Goal: Task Accomplishment & Management: Manage account settings

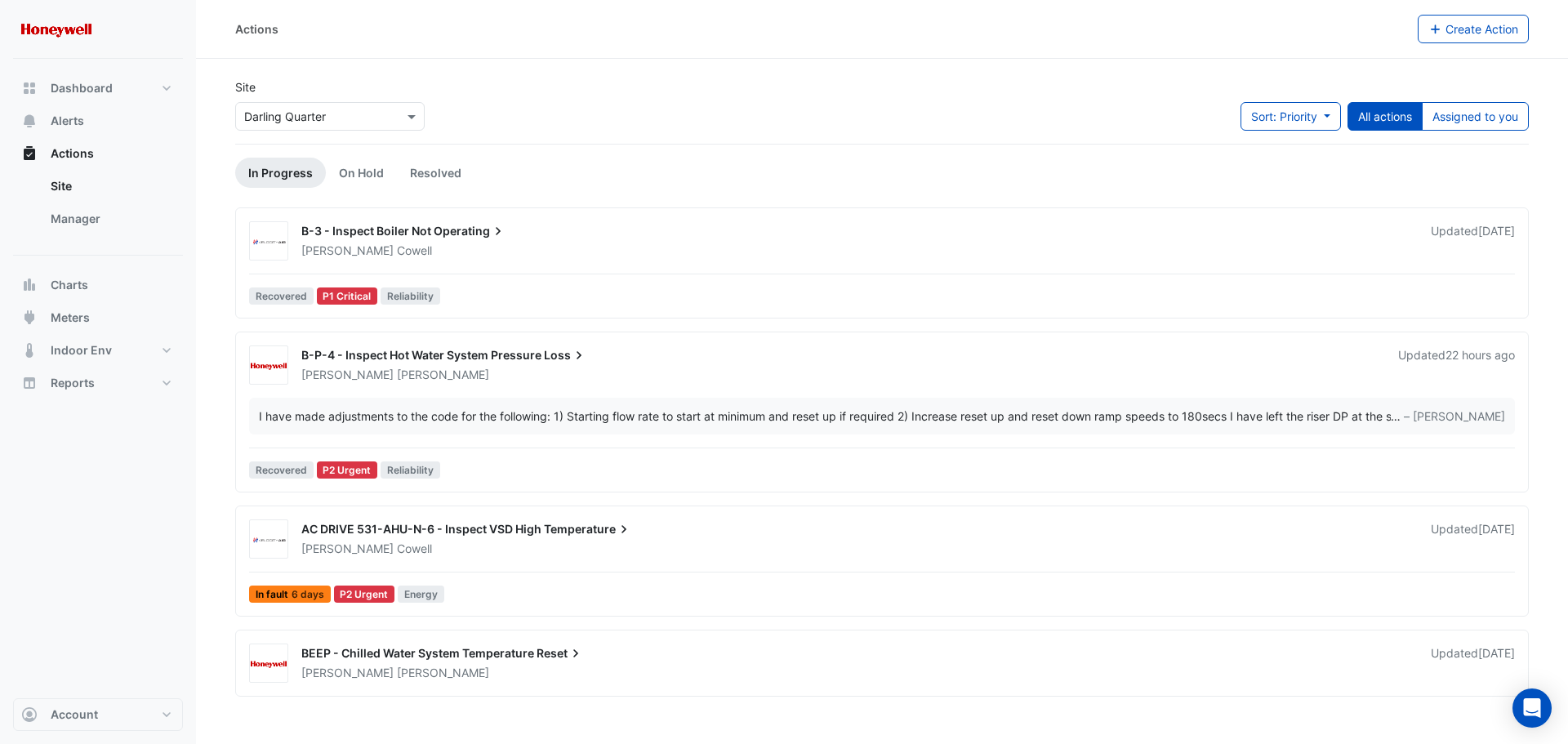
click at [472, 353] on span "B-P-4 - Inspect Hot Water System Pressure" at bounding box center [421, 354] width 240 height 14
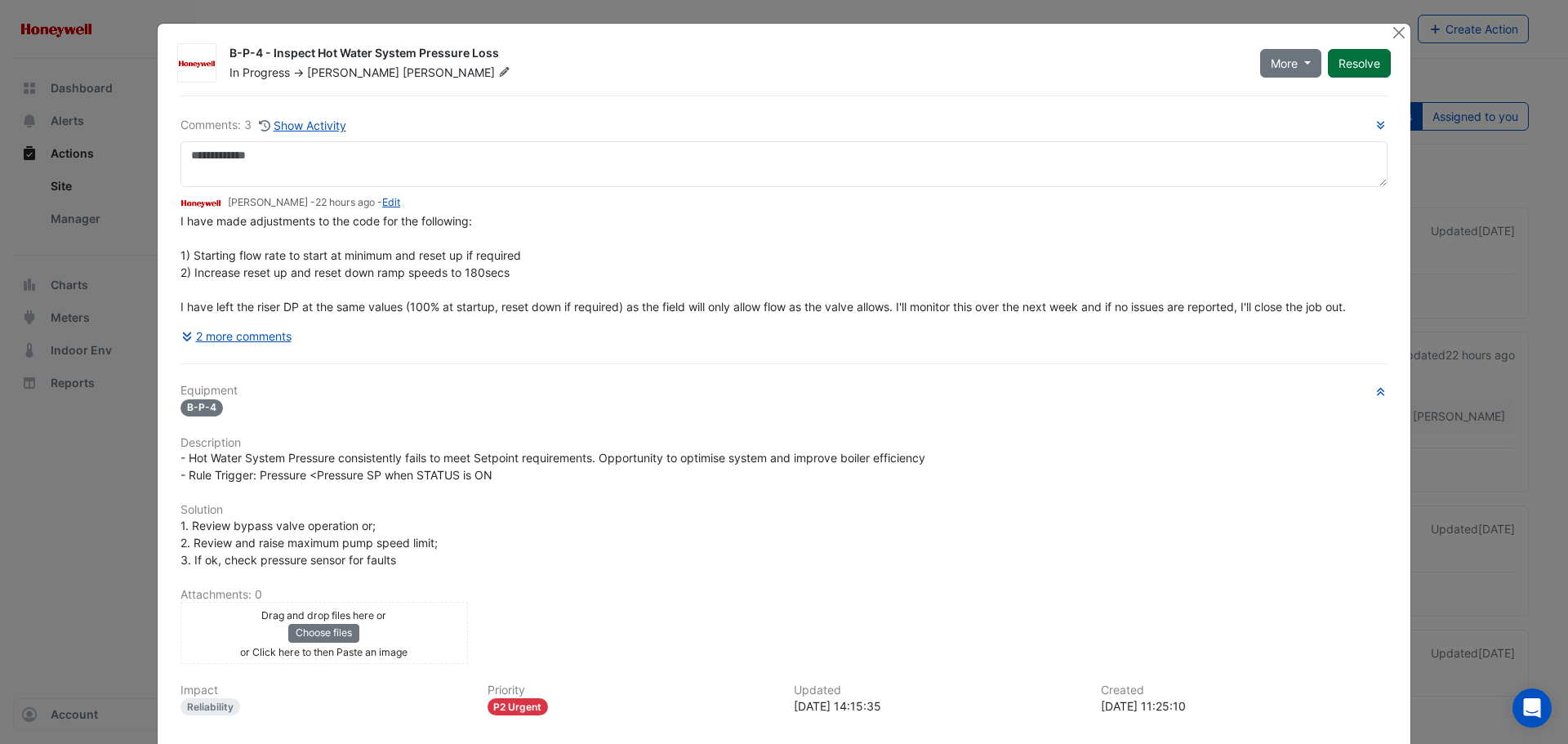
click at [1341, 68] on button "Resolve" at bounding box center [1359, 63] width 63 height 29
click at [1395, 33] on button "Close" at bounding box center [1398, 32] width 17 height 17
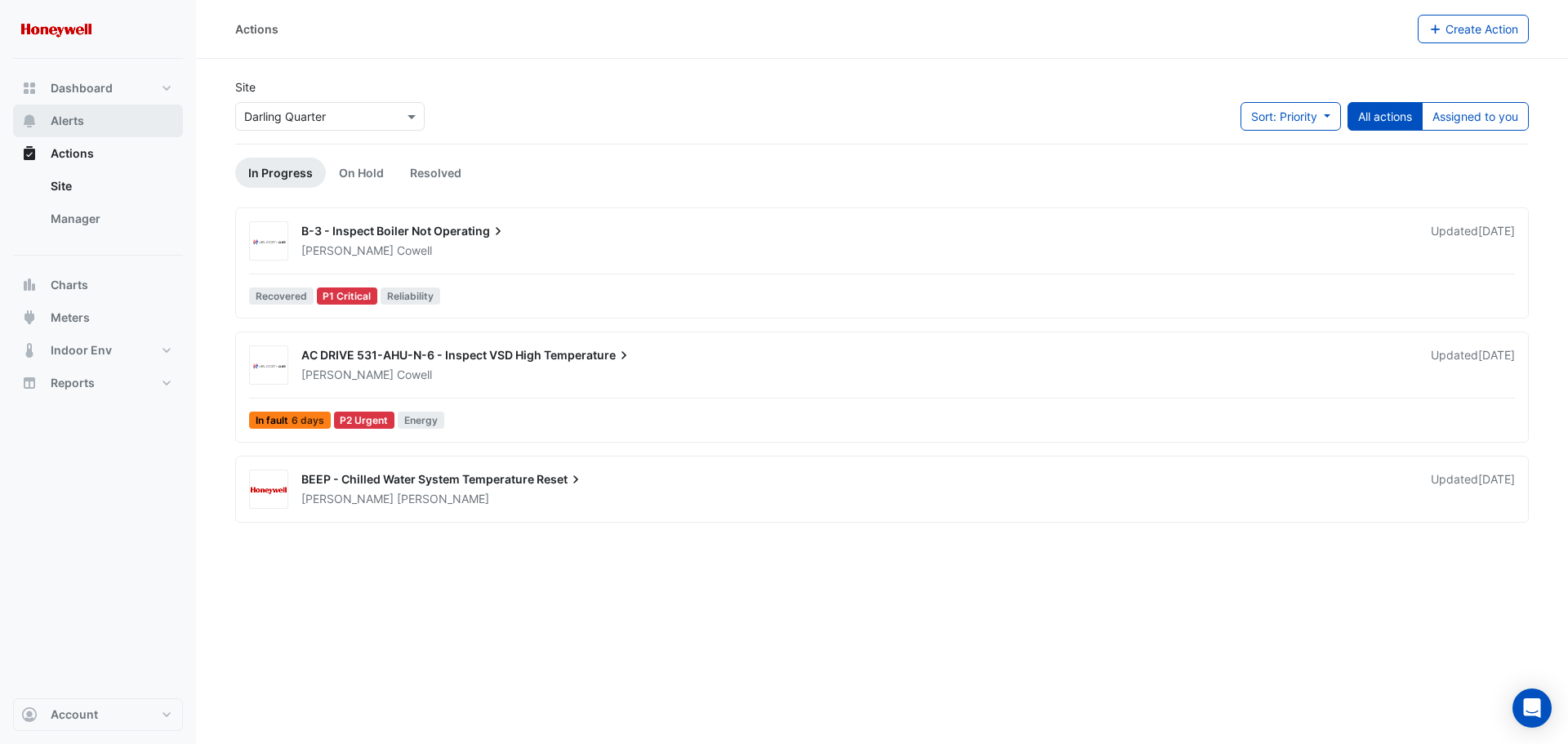
click at [71, 119] on span "Alerts" at bounding box center [67, 121] width 34 height 16
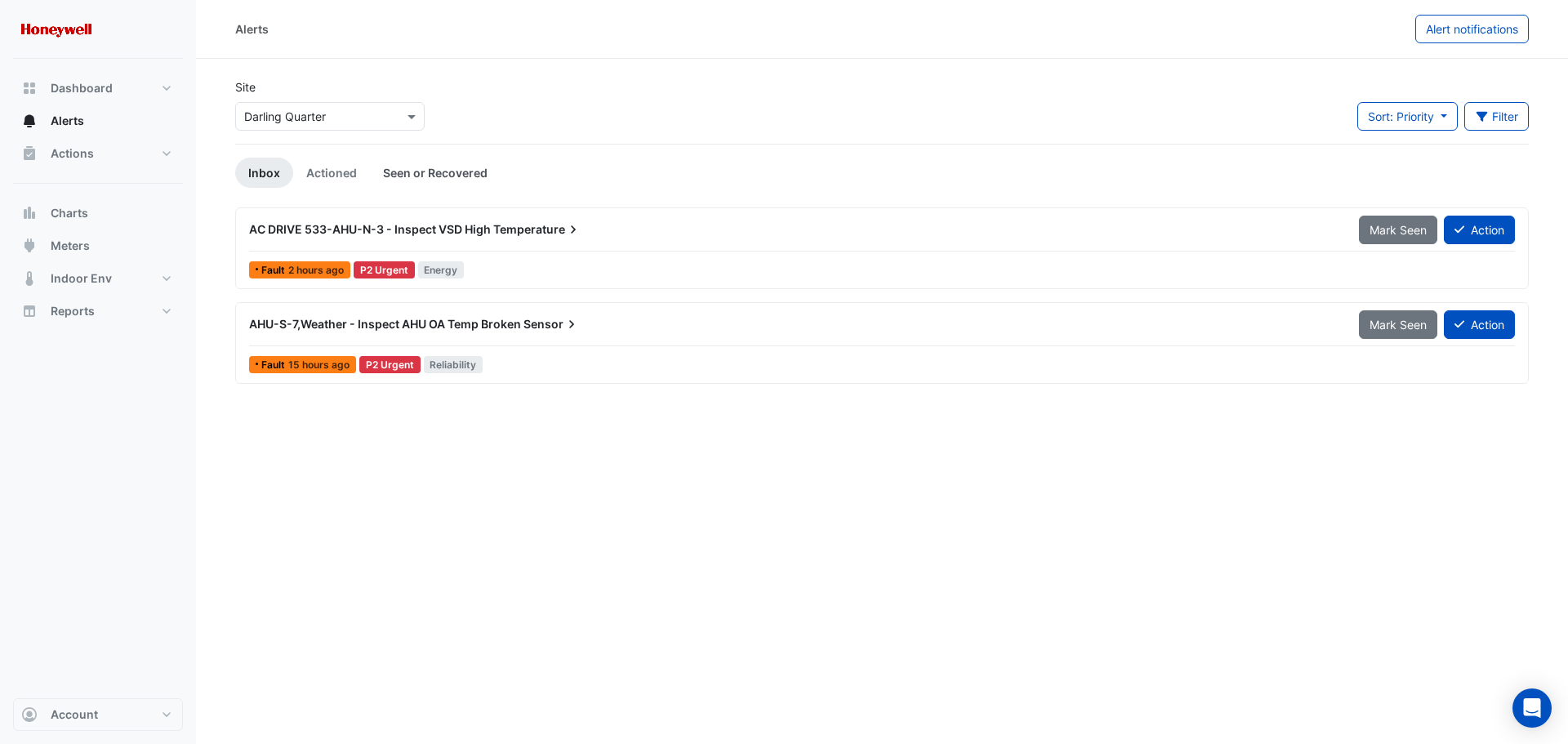
click at [443, 179] on link "Seen or Recovered" at bounding box center [435, 172] width 131 height 30
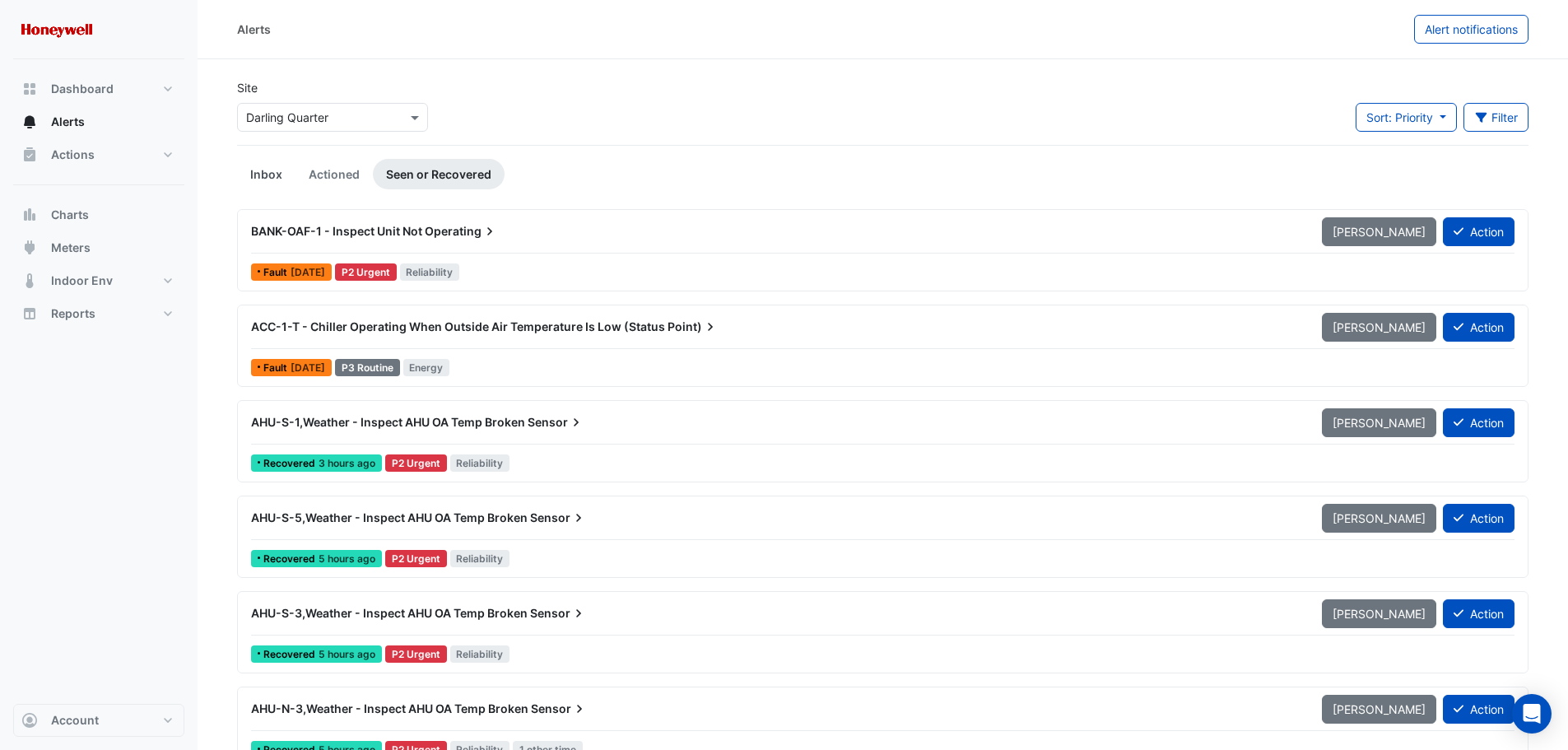
click at [270, 169] on link "Inbox" at bounding box center [266, 174] width 58 height 31
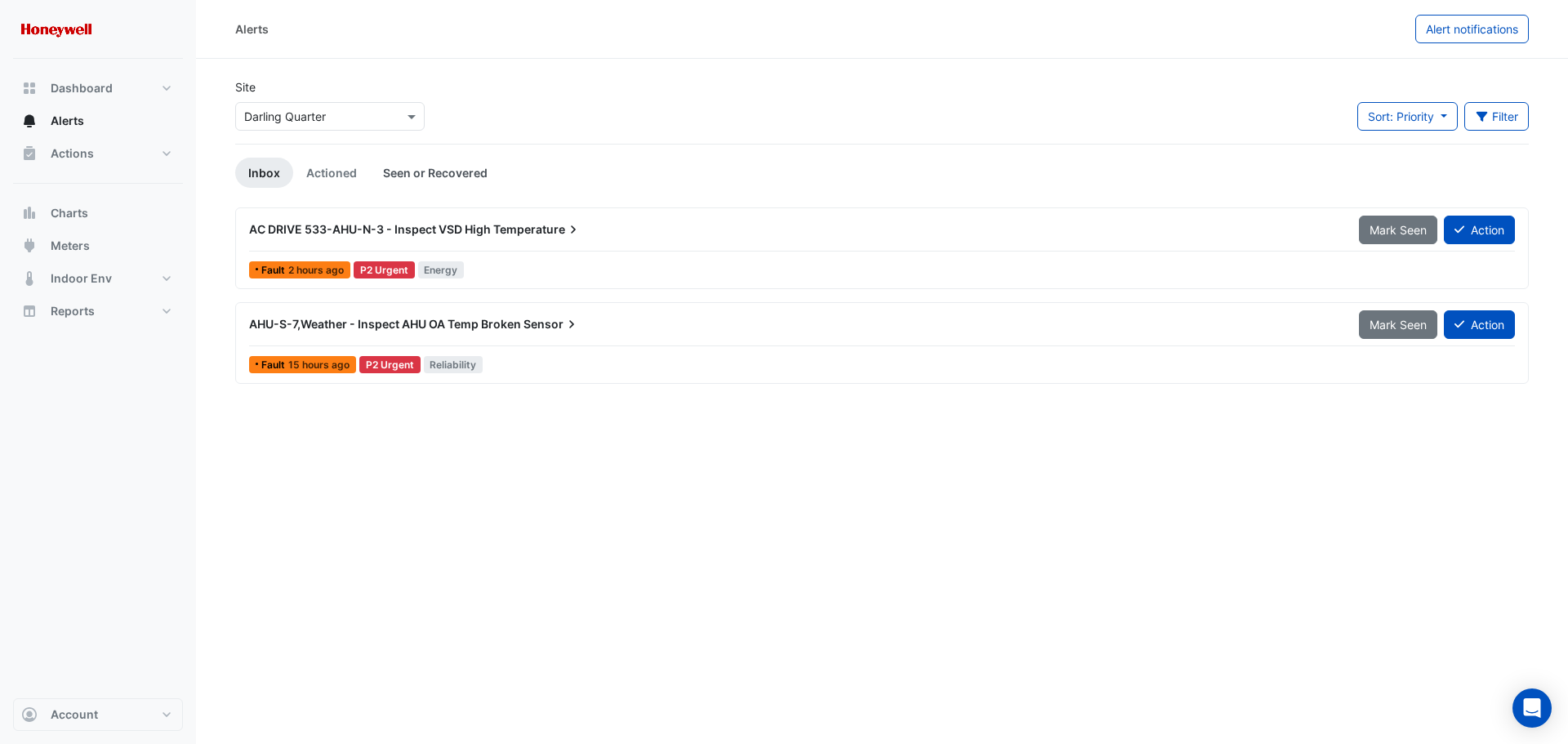
click at [431, 168] on link "Seen or Recovered" at bounding box center [435, 172] width 131 height 30
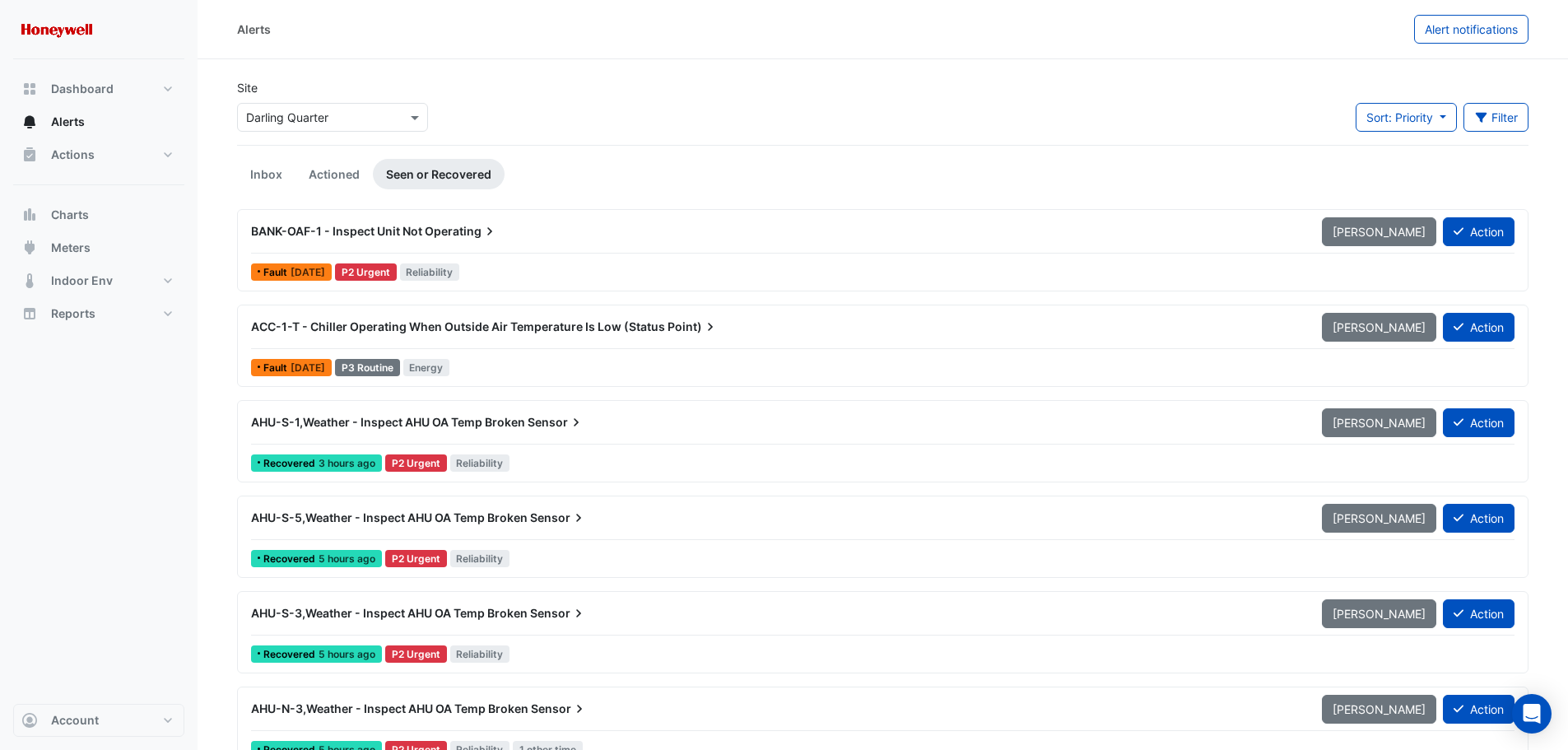
click at [620, 419] on div "AHU-S-1,Weather - Inspect AHU OA Temp Broken Sensor" at bounding box center [776, 422] width 1051 height 17
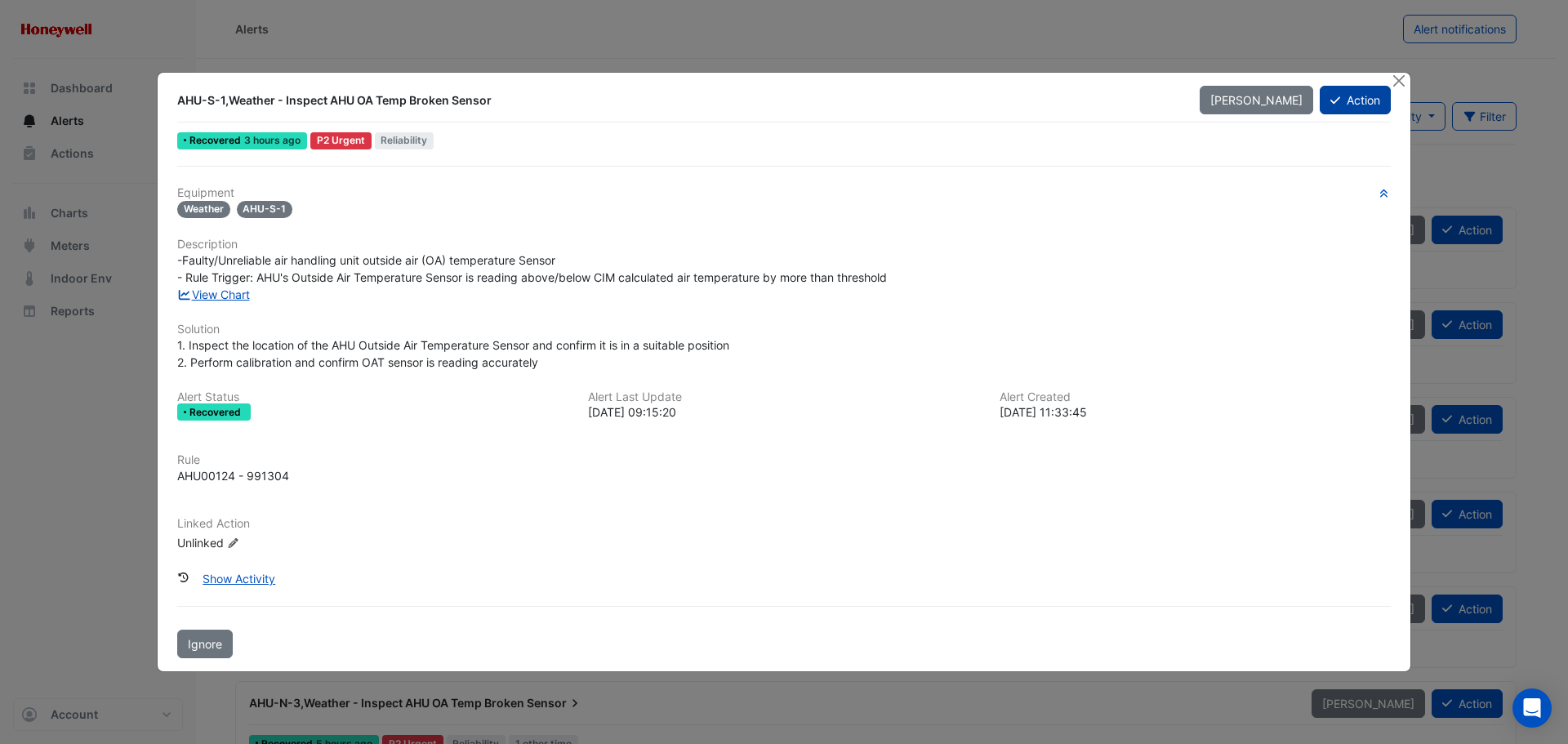
click at [1352, 105] on button "Action" at bounding box center [1355, 100] width 71 height 29
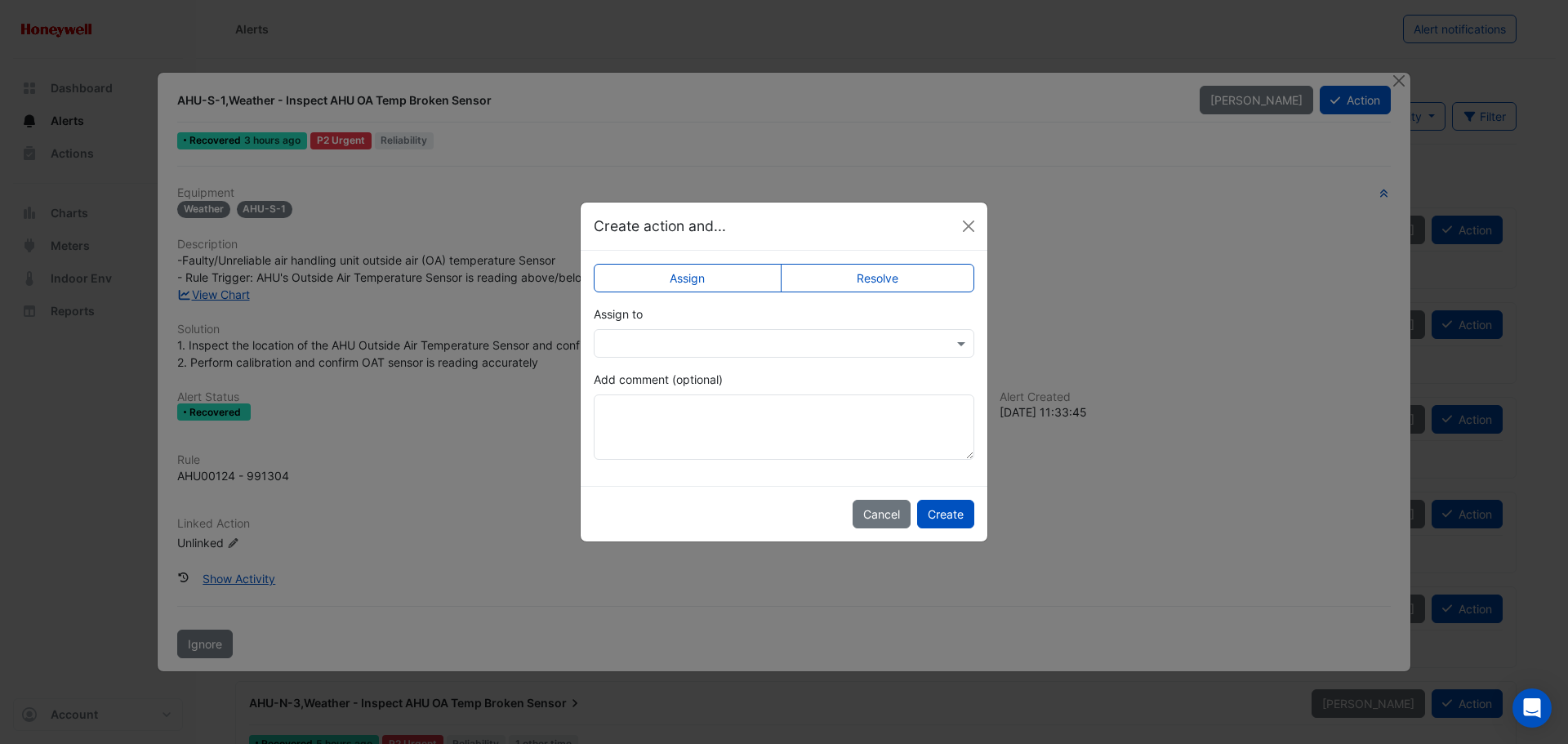
click at [866, 273] on label "Resolve" at bounding box center [878, 278] width 195 height 29
click at [707, 416] on textarea "Add comment (optional)" at bounding box center [784, 427] width 381 height 65
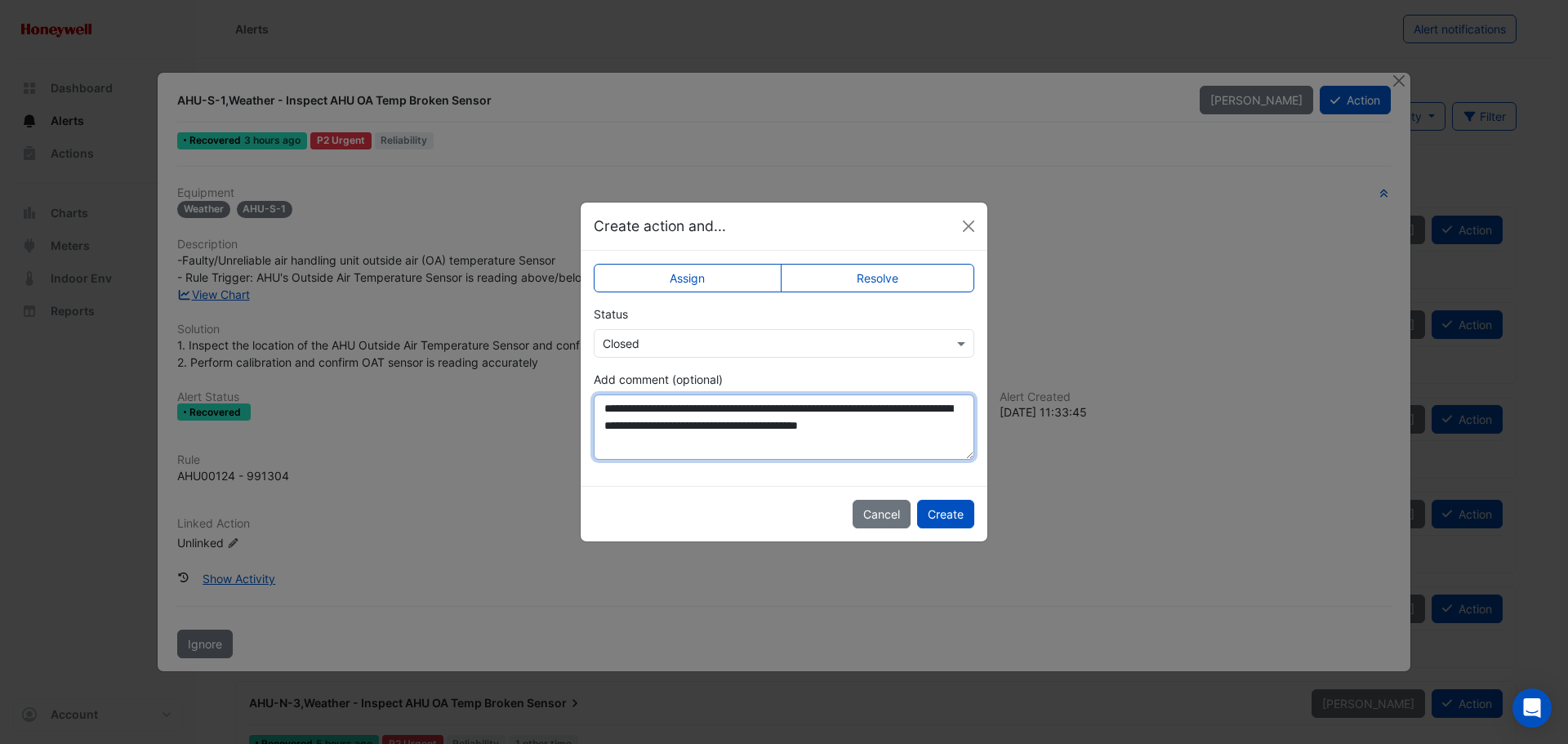
click at [702, 448] on textarea "**********" at bounding box center [784, 427] width 381 height 65
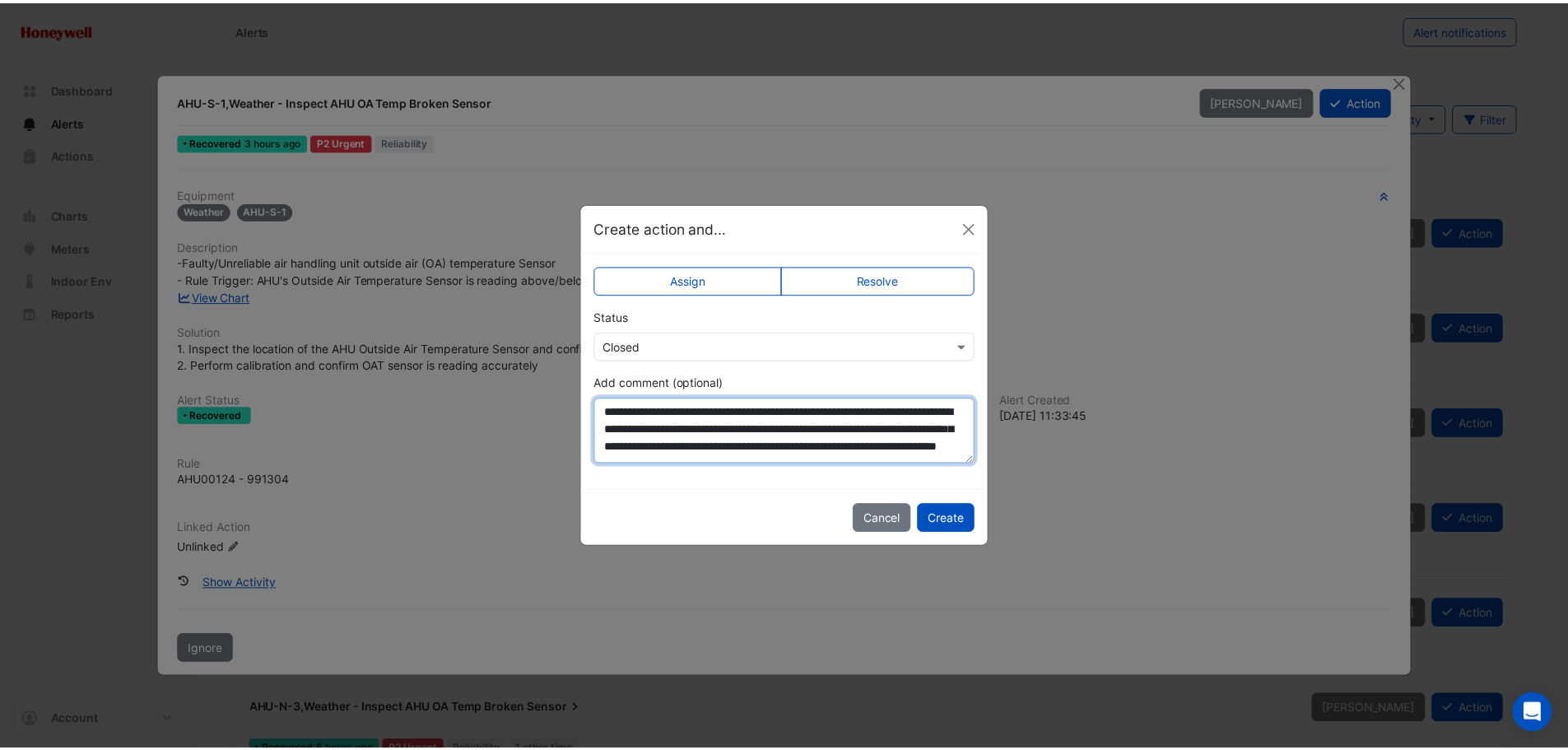
scroll to position [27, 0]
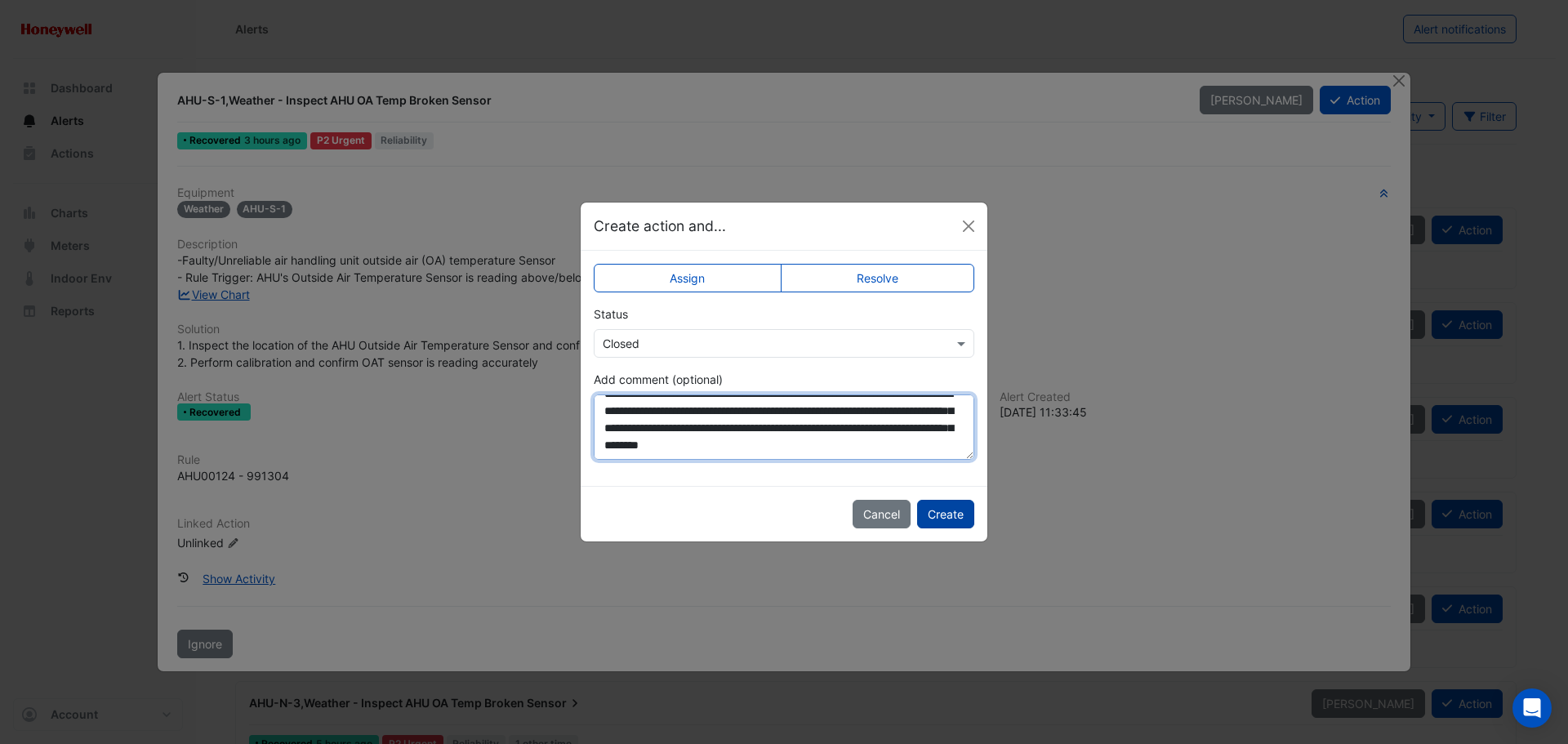
type textarea "**********"
click at [945, 511] on button "Create" at bounding box center [946, 513] width 57 height 29
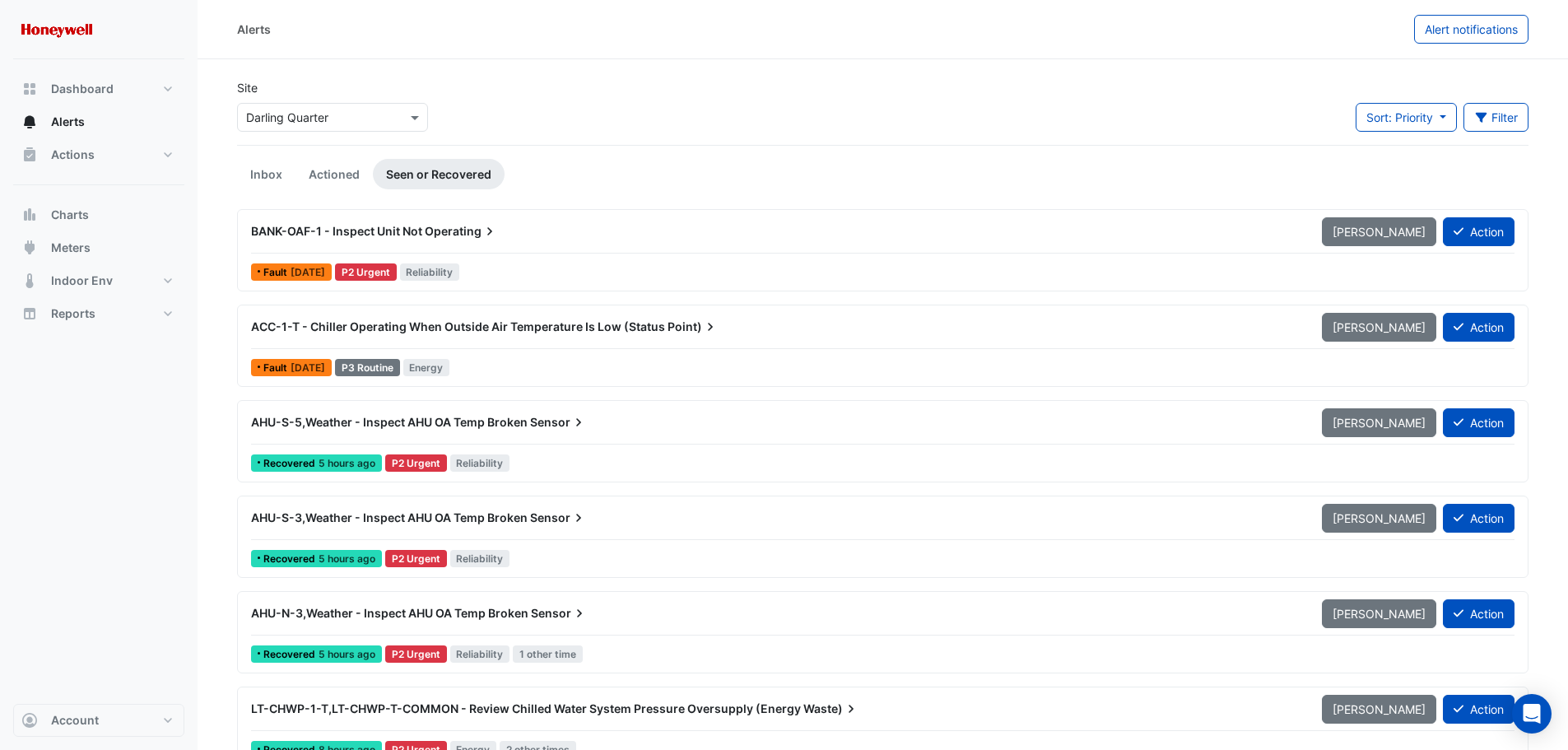
click at [840, 79] on div "Site Select a Site × Darling Quarter Sort: Priority Priority Updated Filter Tit…" at bounding box center [882, 111] width 1311 height 66
click at [72, 161] on span "Actions" at bounding box center [72, 154] width 44 height 17
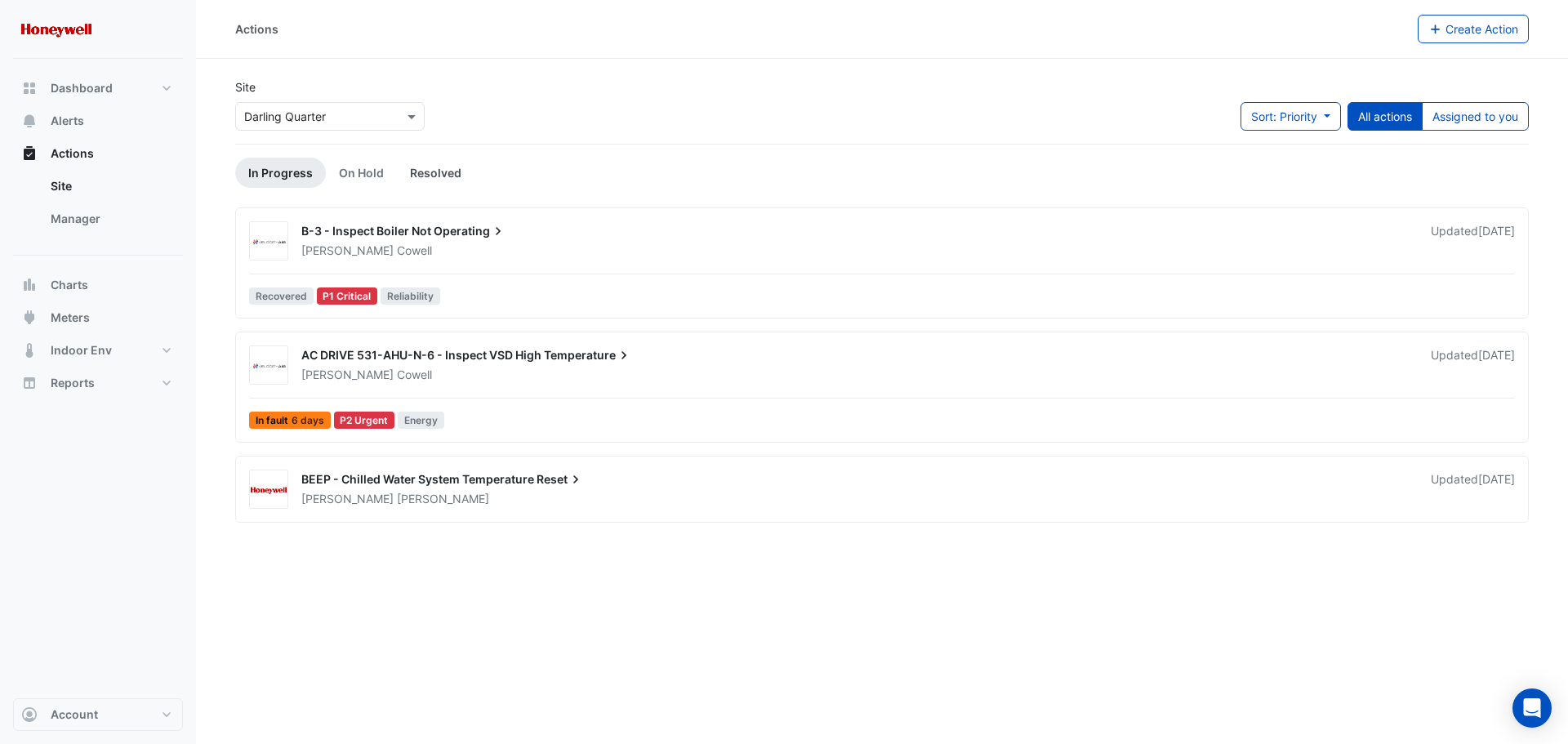
click at [428, 170] on link "Resolved" at bounding box center [436, 172] width 77 height 30
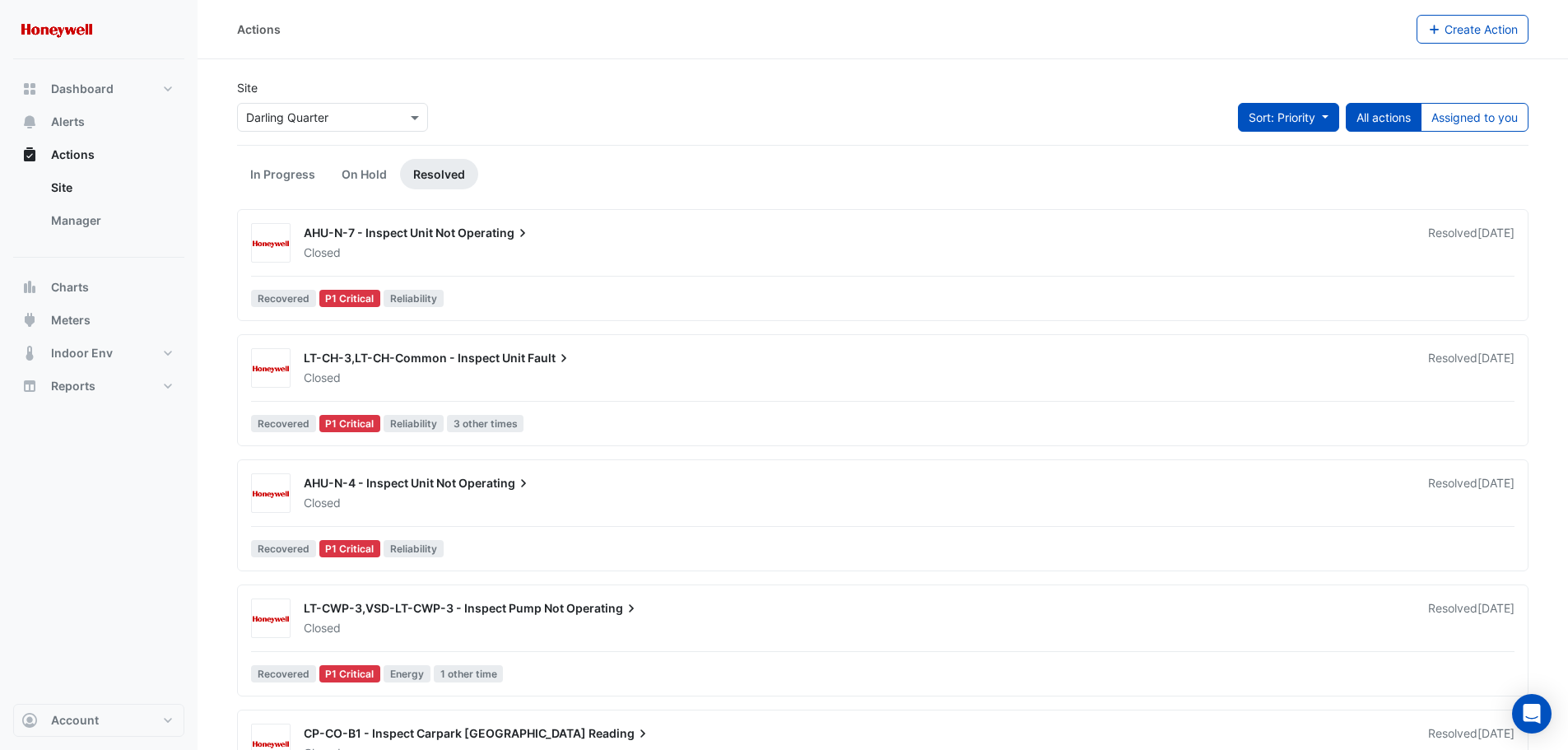
click at [1311, 123] on span "Sort: Priority" at bounding box center [1282, 117] width 66 height 14
click at [1250, 175] on li "Updated" at bounding box center [1271, 176] width 130 height 24
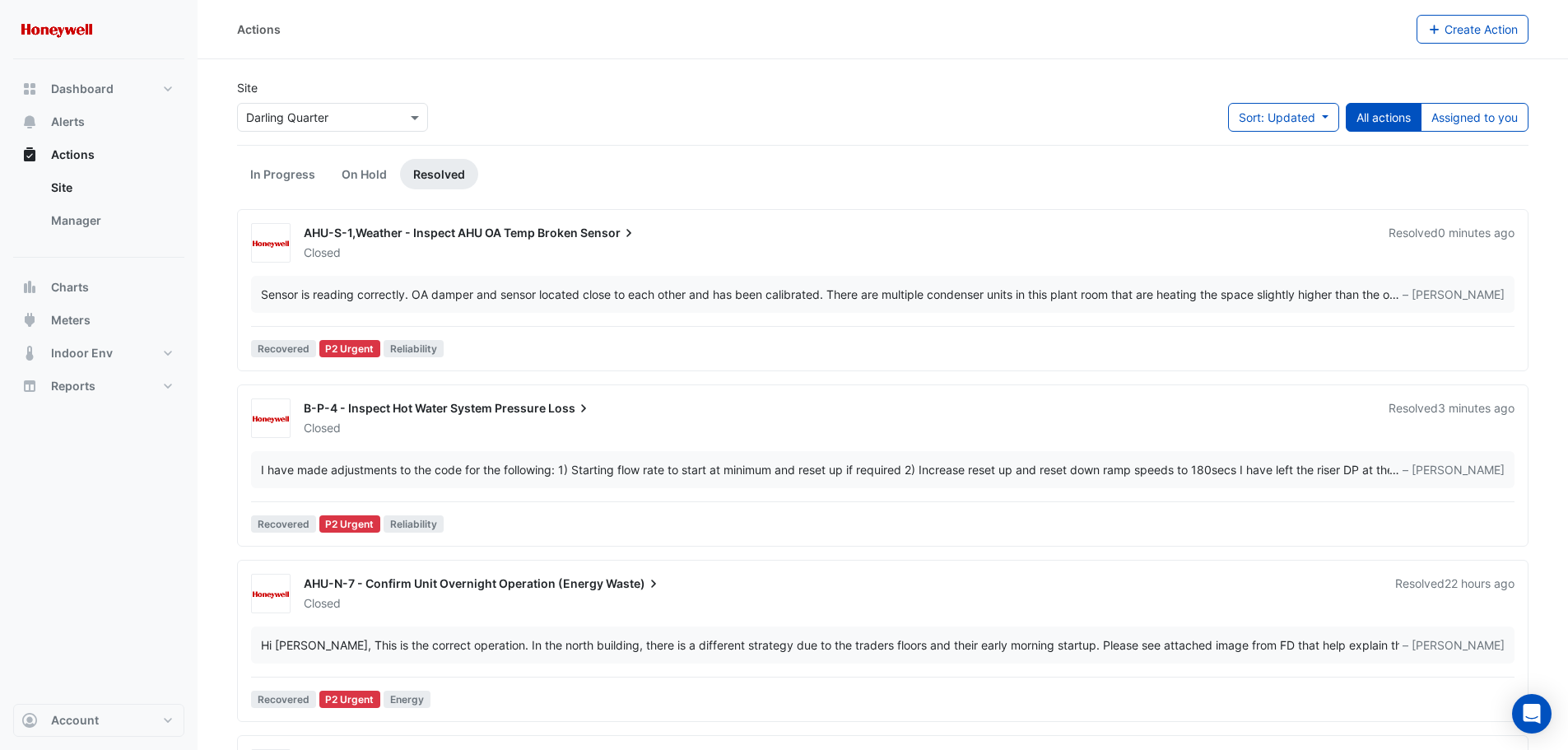
click at [621, 236] on span "Sensor" at bounding box center [608, 233] width 57 height 17
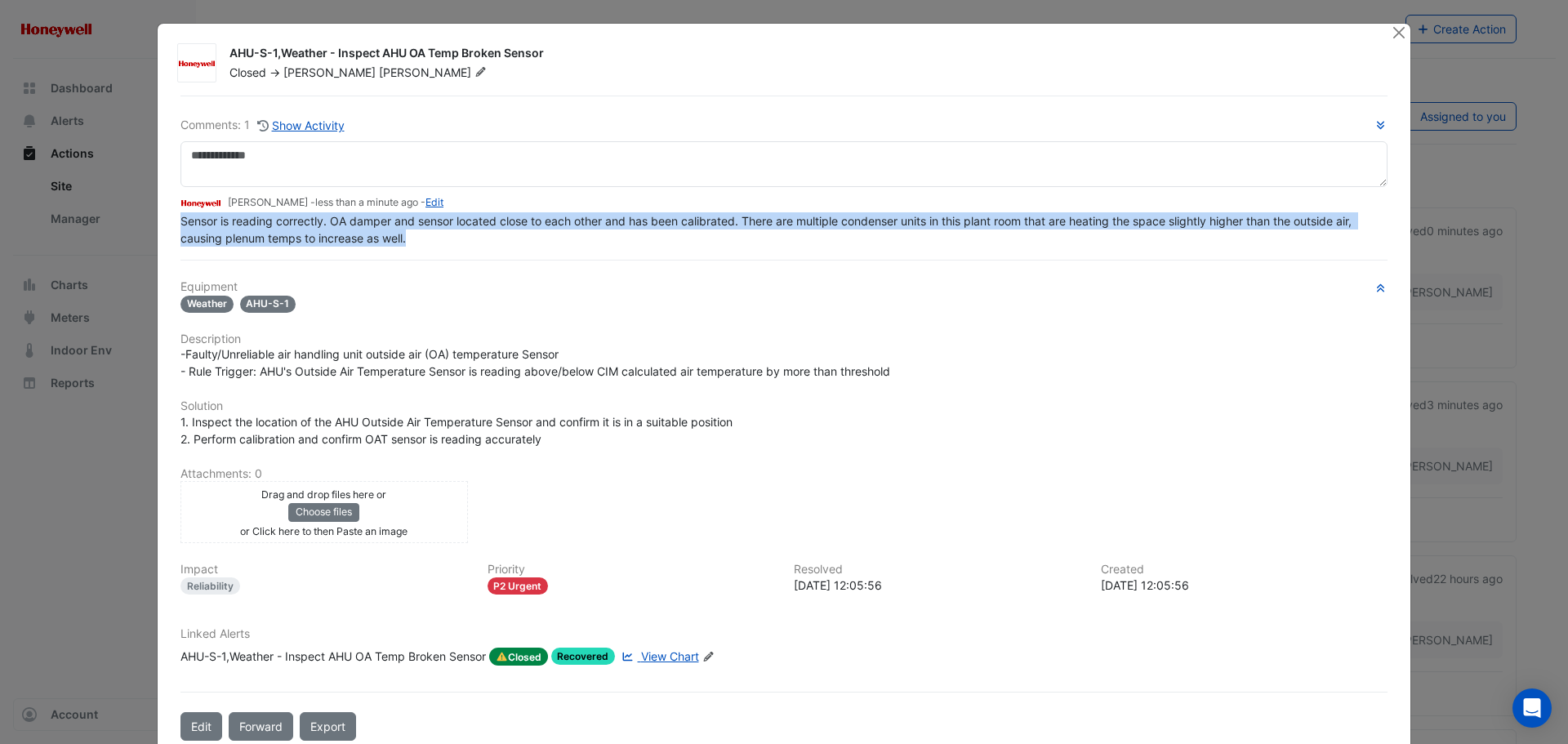
drag, startPoint x: 410, startPoint y: 239, endPoint x: 177, endPoint y: 224, distance: 233.5
click at [181, 224] on div "Sensor is reading correctly. OA damper and sensor located close to each other a…" at bounding box center [784, 230] width 1207 height 35
copy span "Sensor is reading correctly. OA damper and sensor located close to each other a…"
click at [414, 242] on div "Sensor is reading correctly. OA damper and sensor located close to each other a…" at bounding box center [784, 230] width 1207 height 35
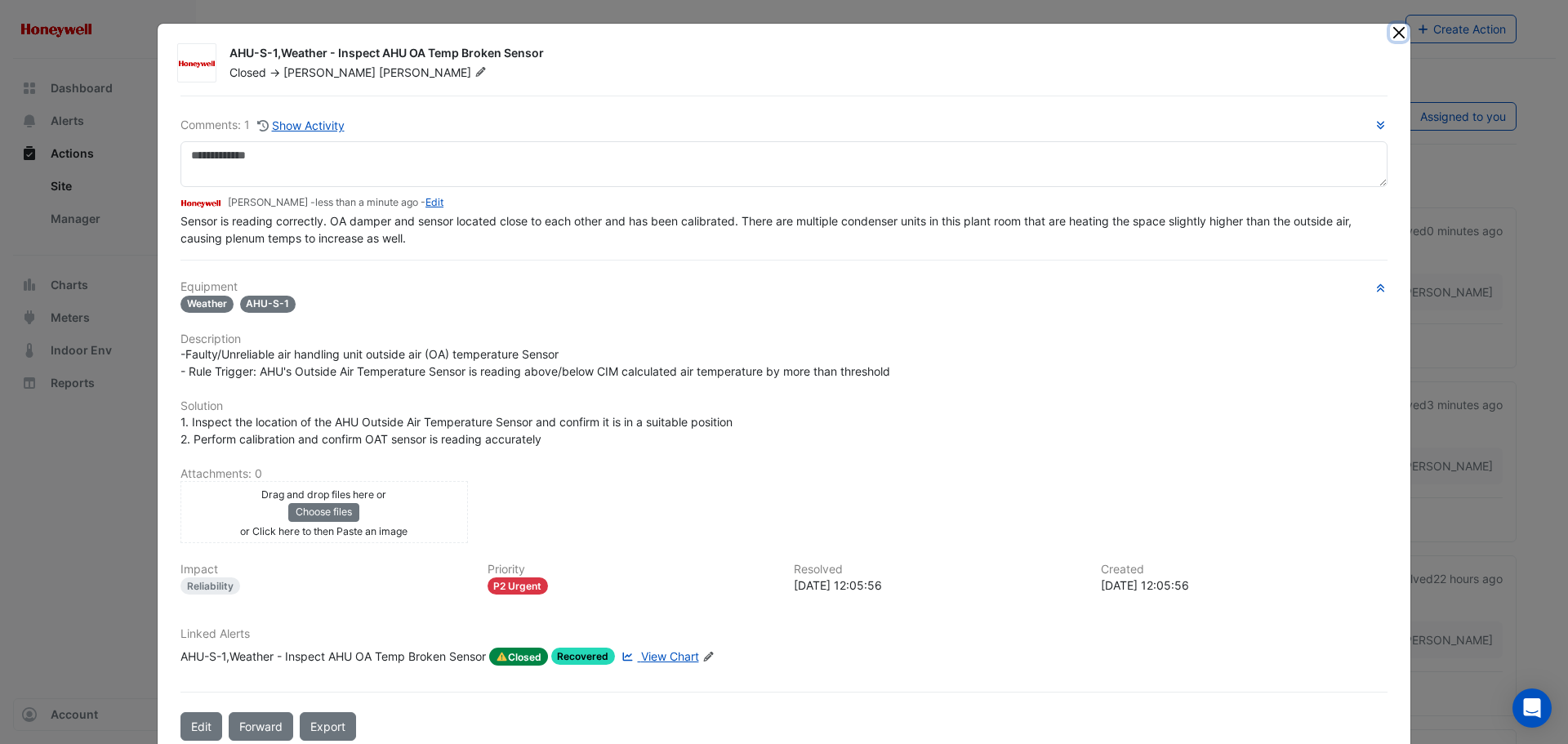
click at [1390, 31] on button "Close" at bounding box center [1398, 32] width 17 height 17
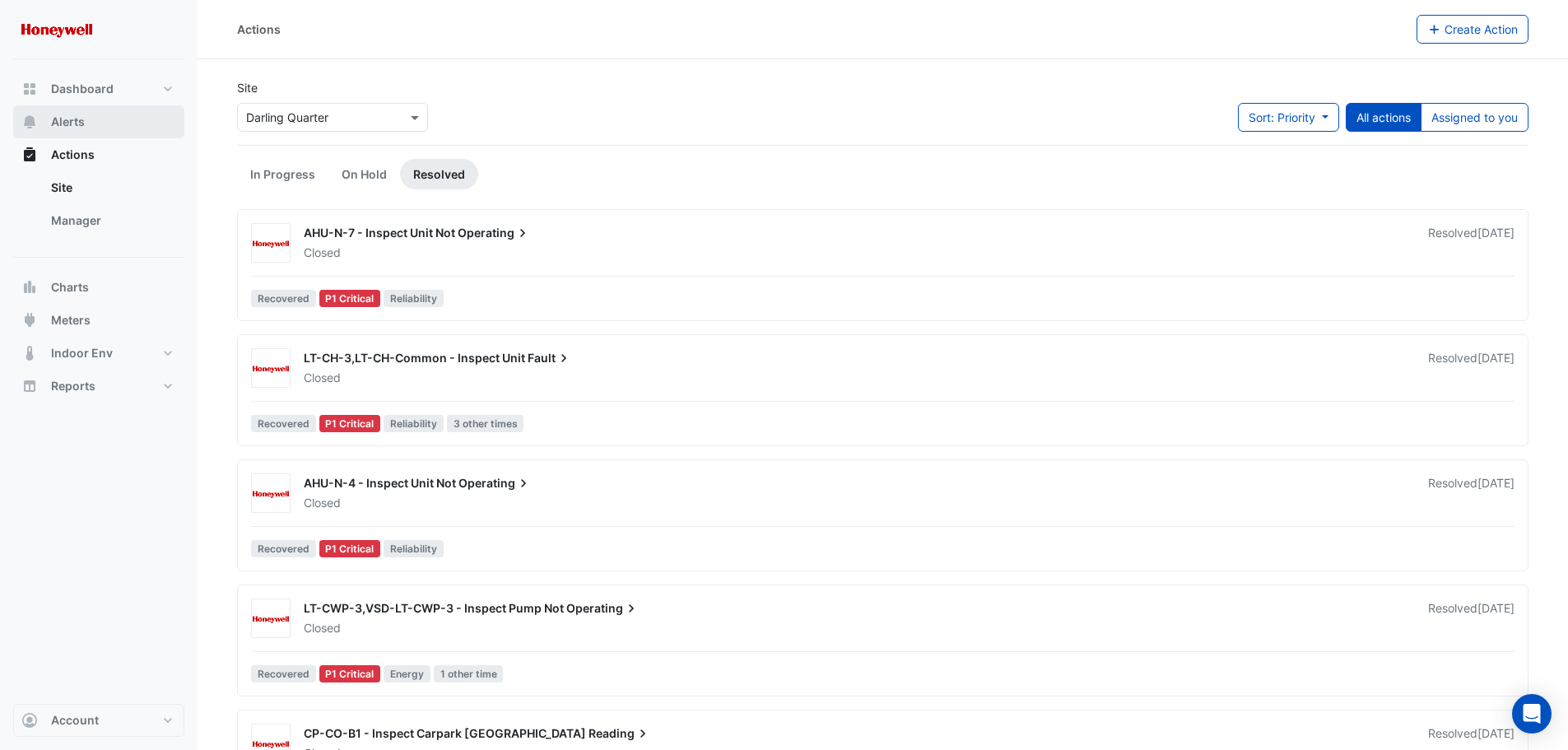
click at [66, 124] on span "Alerts" at bounding box center [67, 122] width 34 height 17
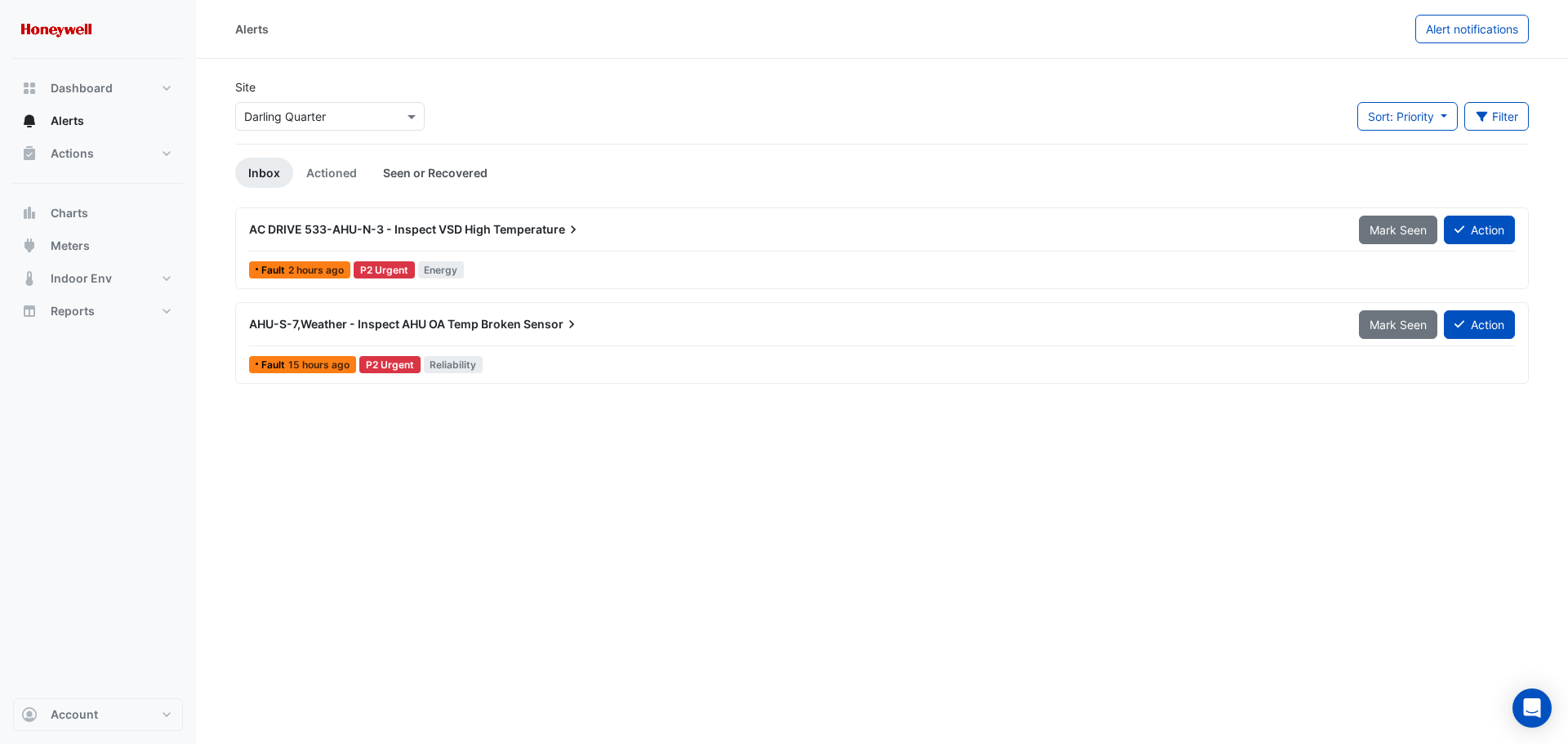
click at [430, 170] on link "Seen or Recovered" at bounding box center [435, 172] width 131 height 30
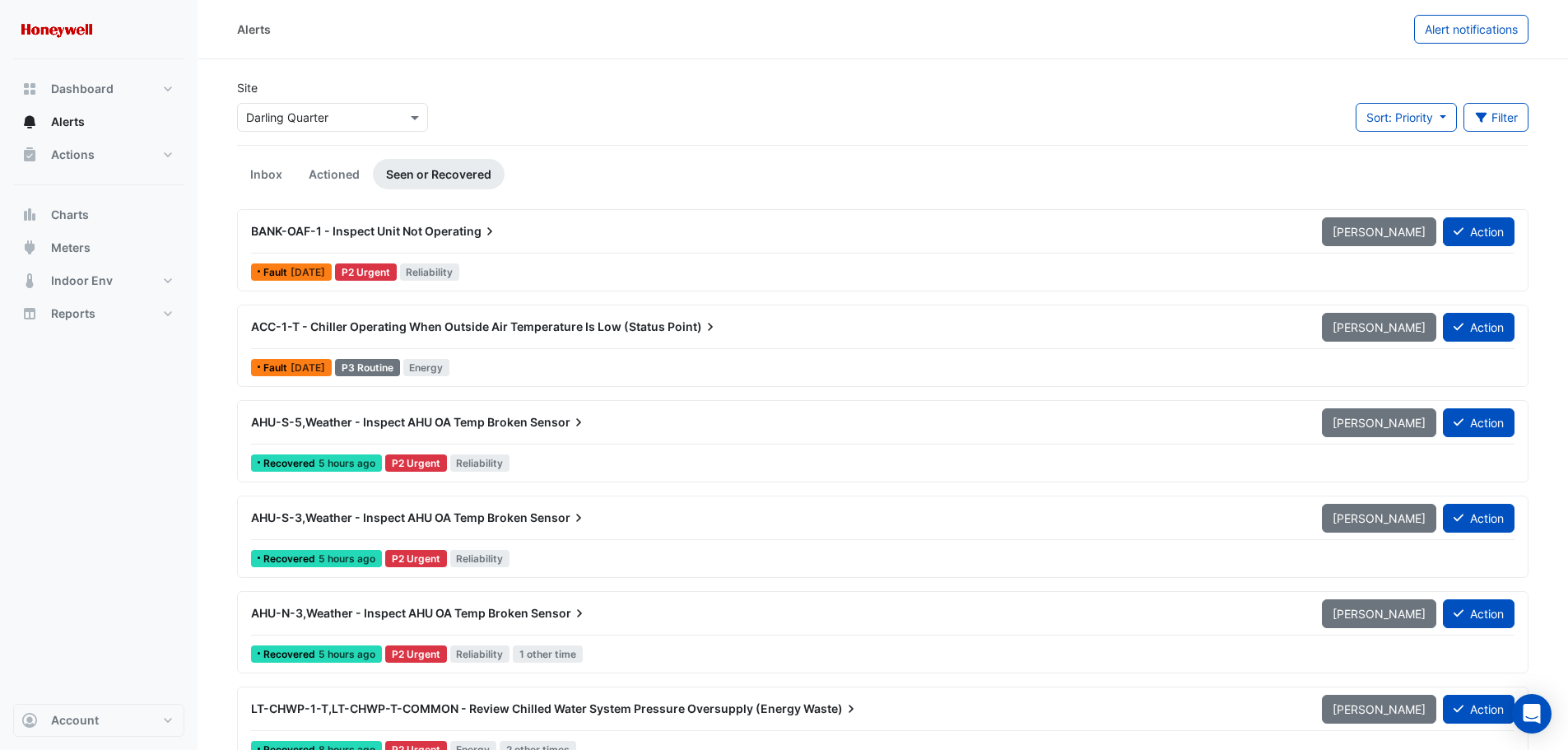
click at [609, 417] on div "AHU-S-5,Weather - Inspect AHU OA Temp Broken Sensor" at bounding box center [776, 422] width 1051 height 17
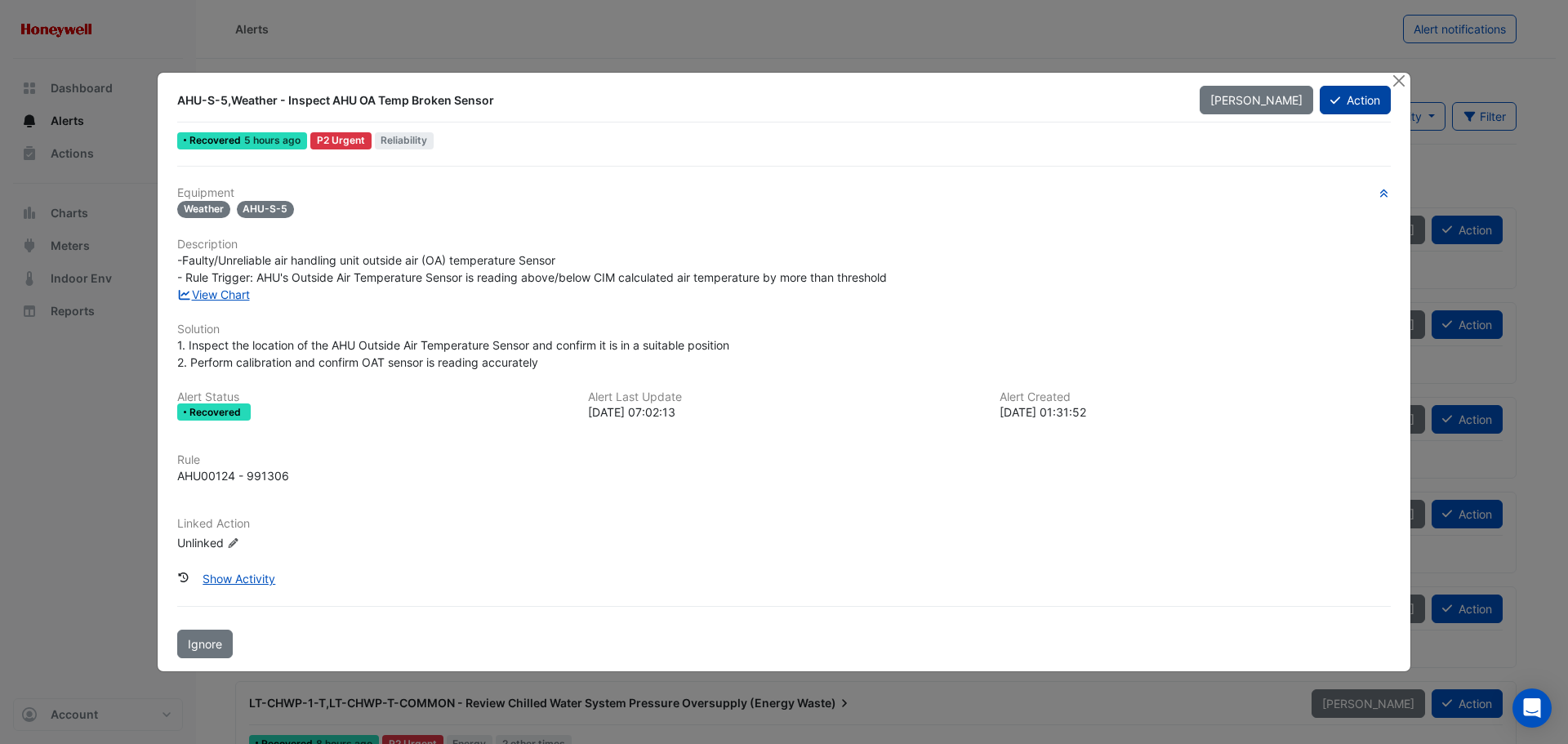
click at [1349, 103] on button "Action" at bounding box center [1355, 100] width 71 height 29
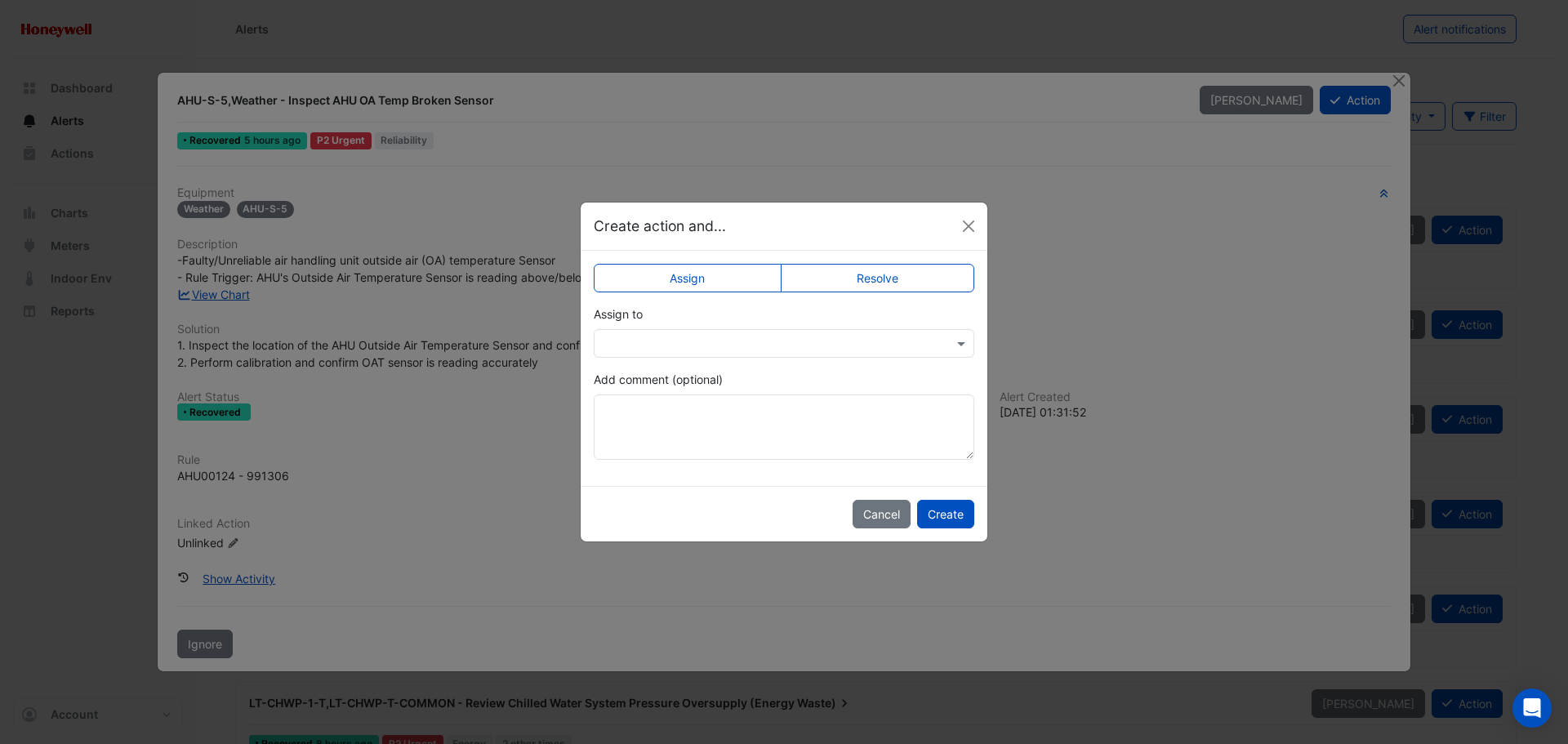
click at [850, 276] on label "Resolve" at bounding box center [878, 278] width 195 height 29
click at [646, 419] on textarea "Add comment (optional)" at bounding box center [784, 427] width 381 height 65
paste textarea "**********"
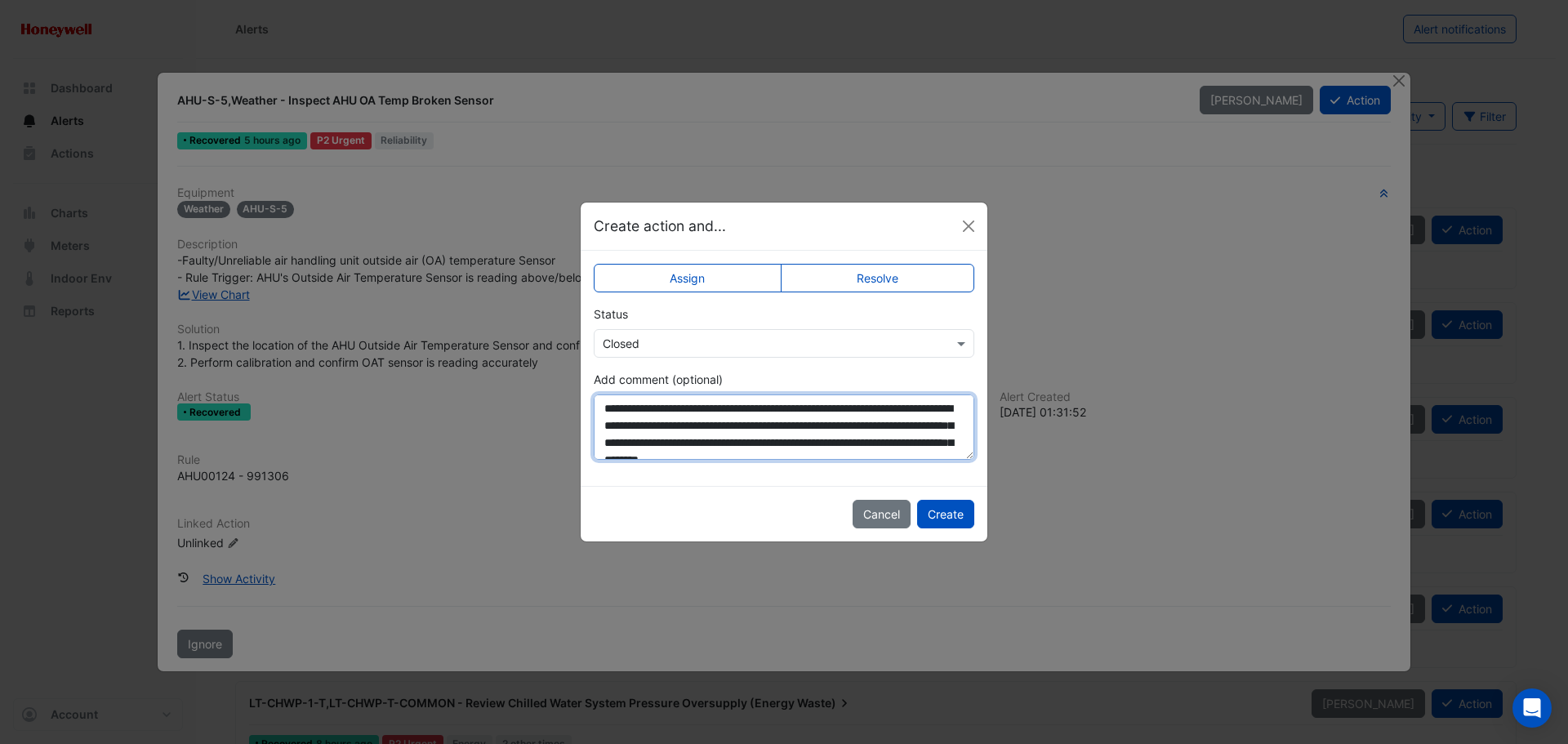
click at [689, 442] on textarea "**********" at bounding box center [784, 427] width 381 height 65
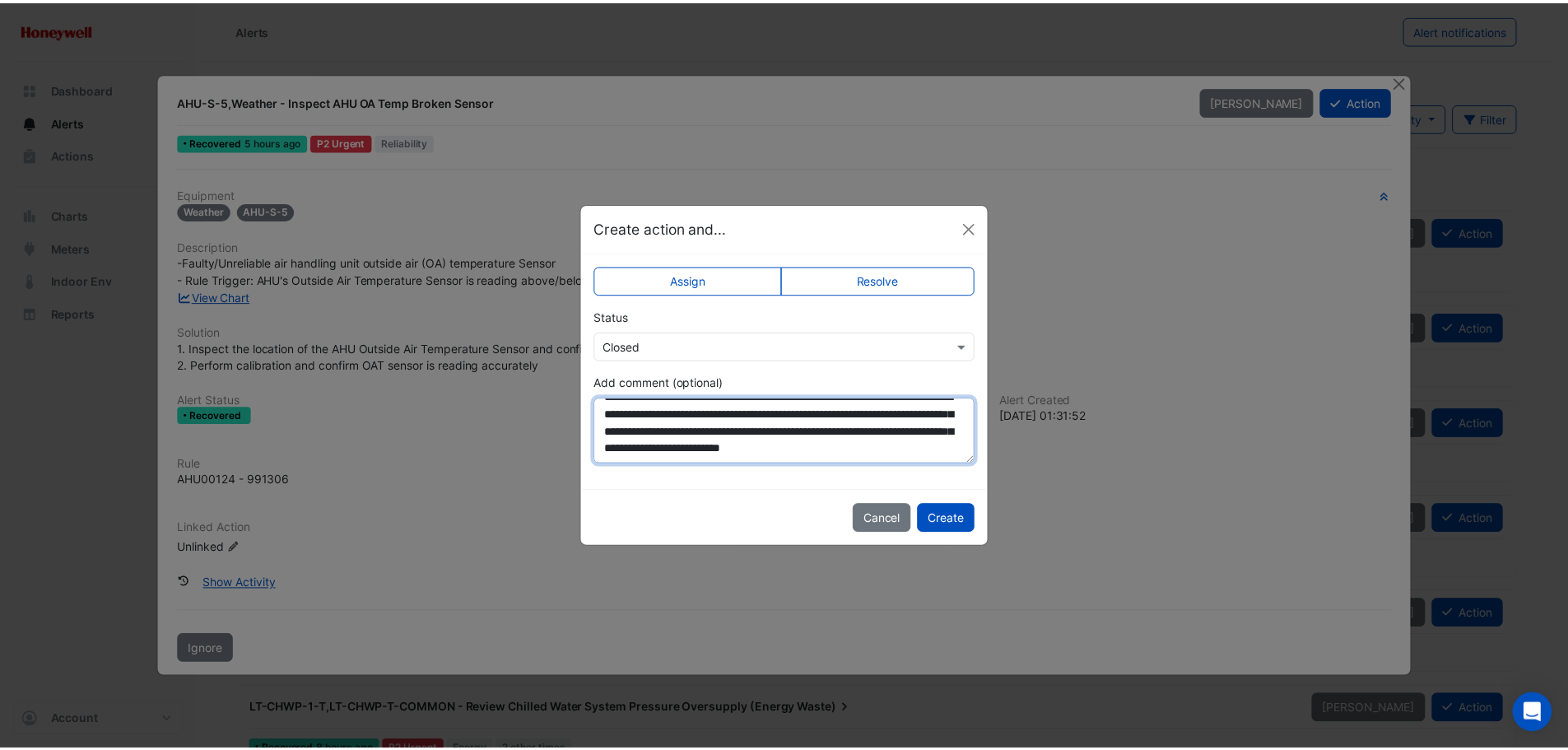
scroll to position [32, 0]
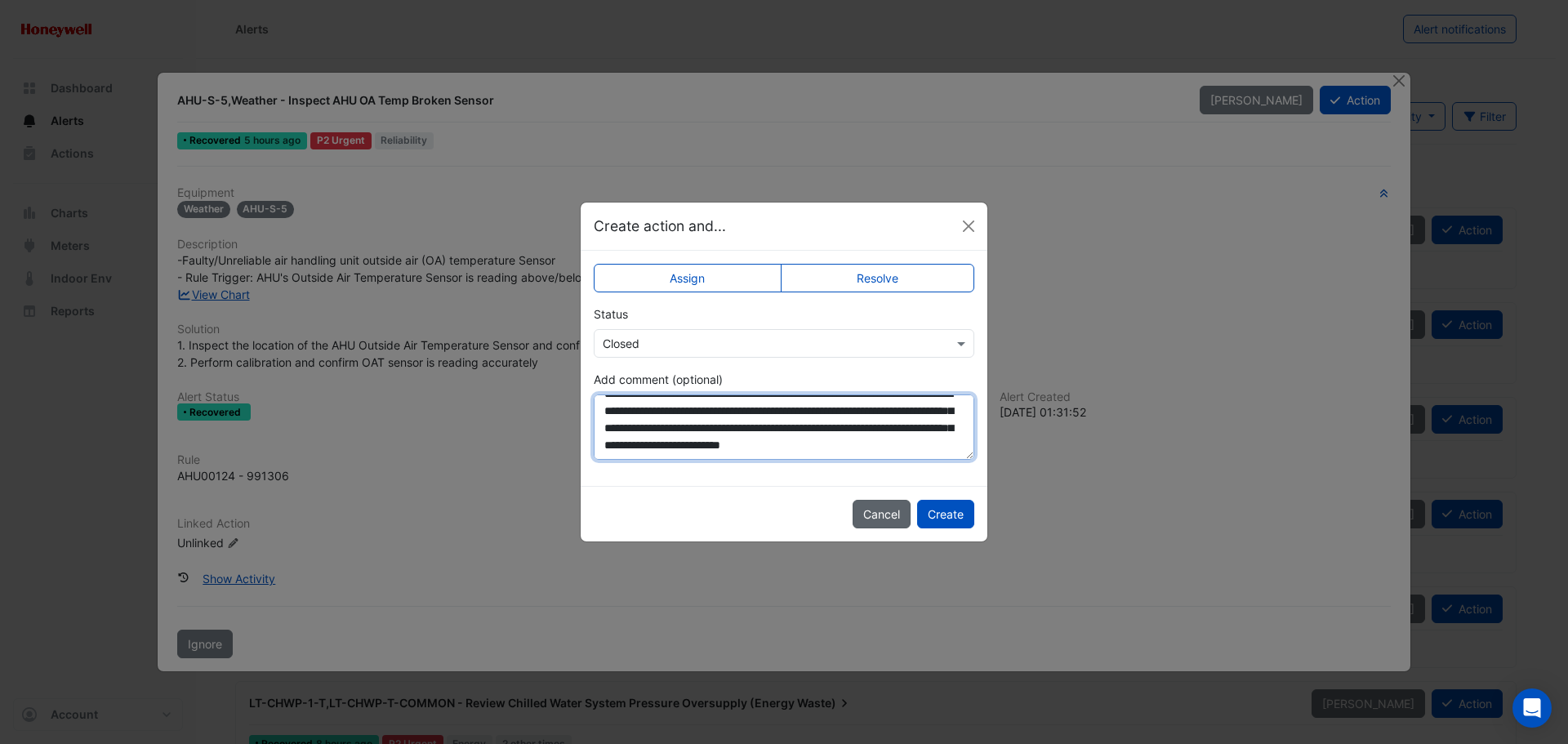
type textarea "**********"
click at [876, 512] on button "Cancel" at bounding box center [881, 513] width 58 height 29
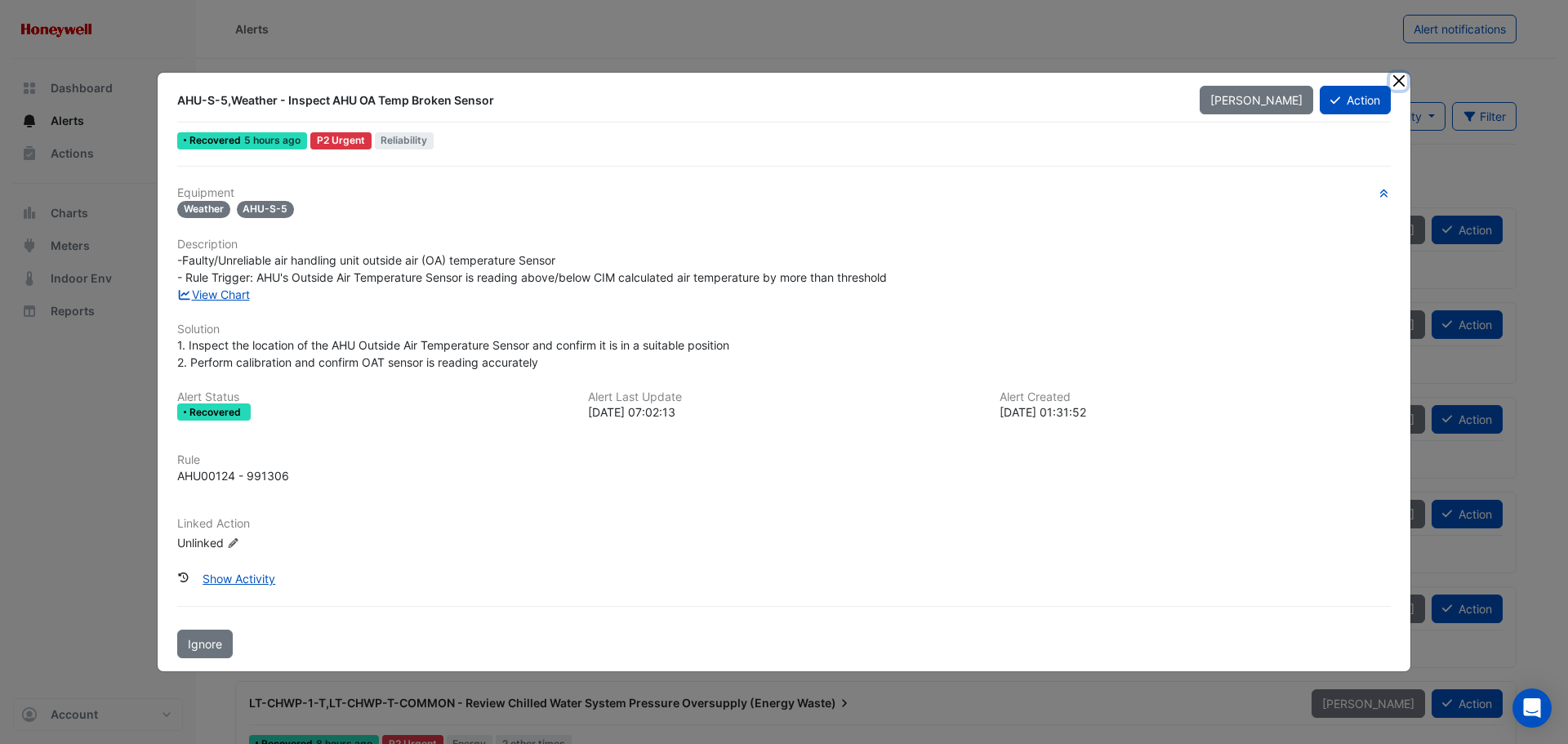
click at [1404, 82] on button "Close" at bounding box center [1398, 81] width 17 height 17
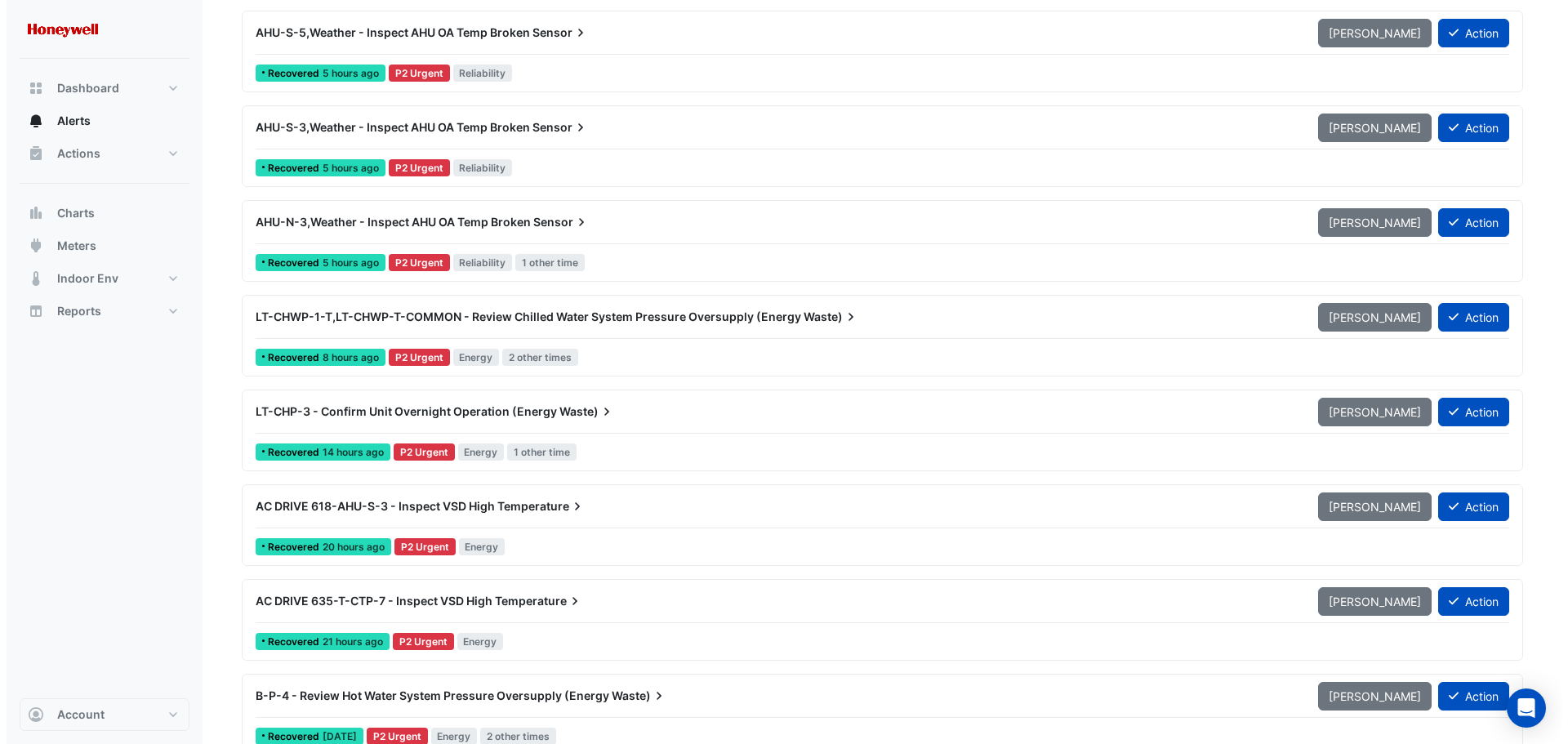
scroll to position [408, 0]
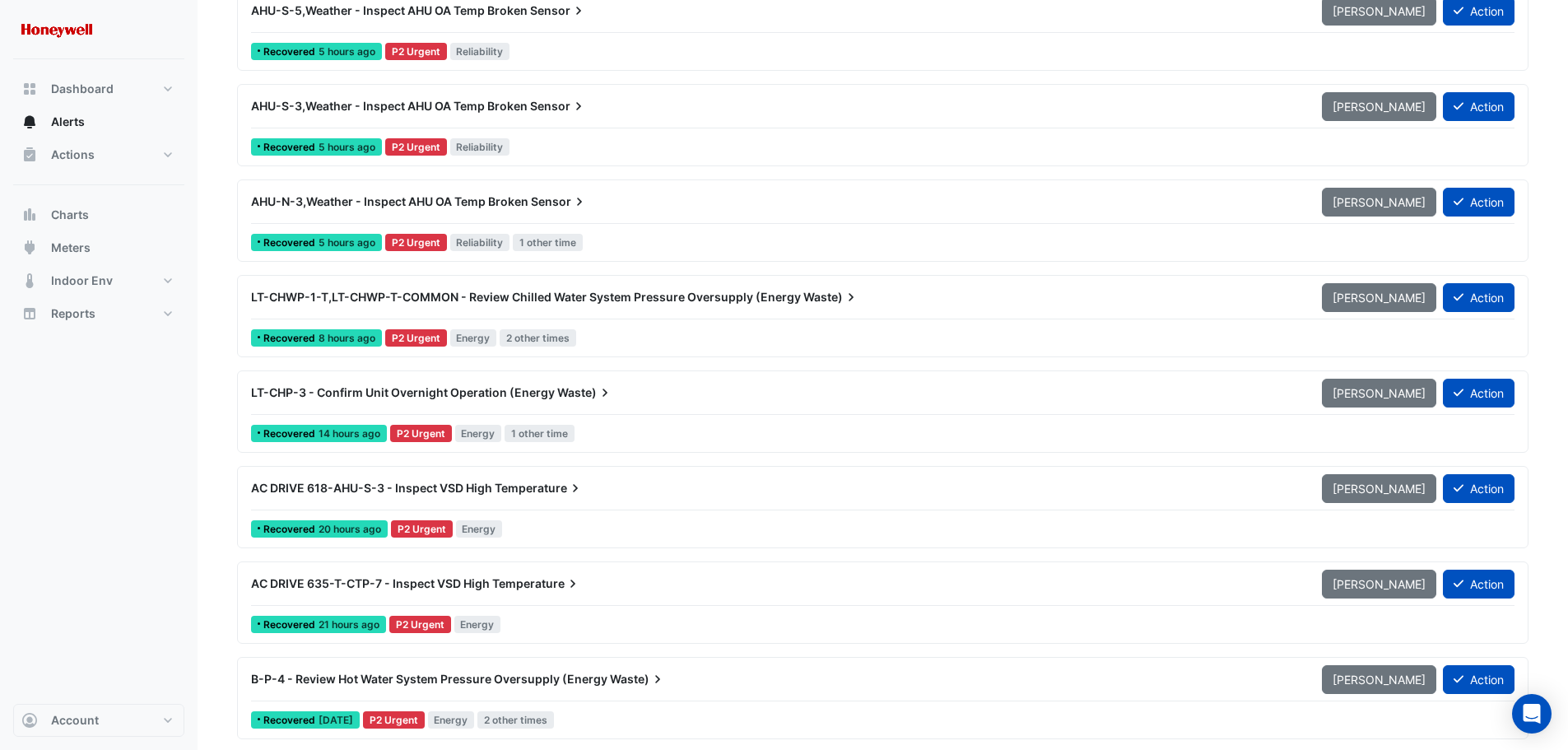
click at [614, 394] on div "LT-CHP-3 - Confirm Unit Overnight Operation (Energy Waste)" at bounding box center [776, 393] width 1051 height 17
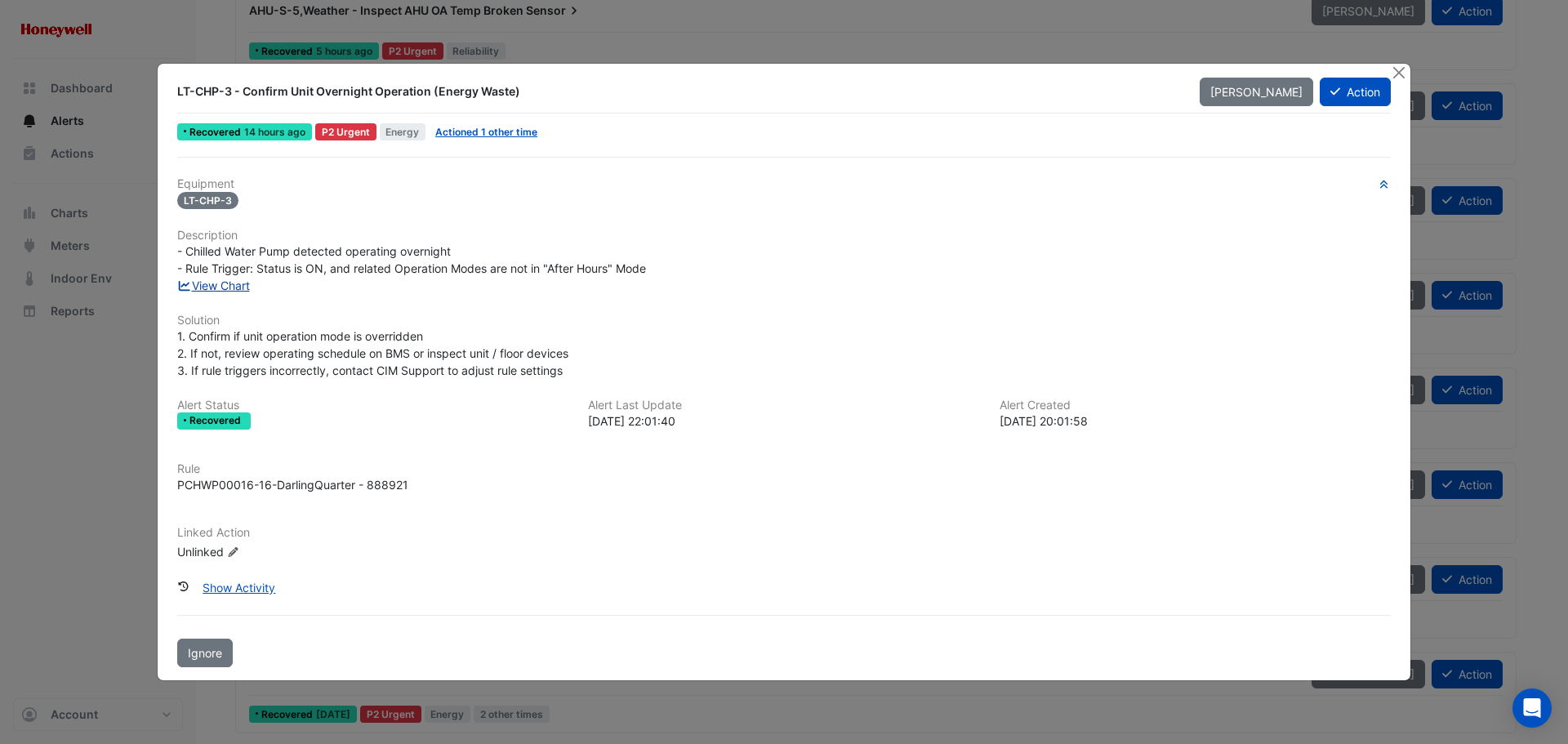
click at [240, 285] on link "View Chart" at bounding box center [214, 285] width 73 height 14
click at [1361, 89] on button "Action" at bounding box center [1355, 91] width 71 height 29
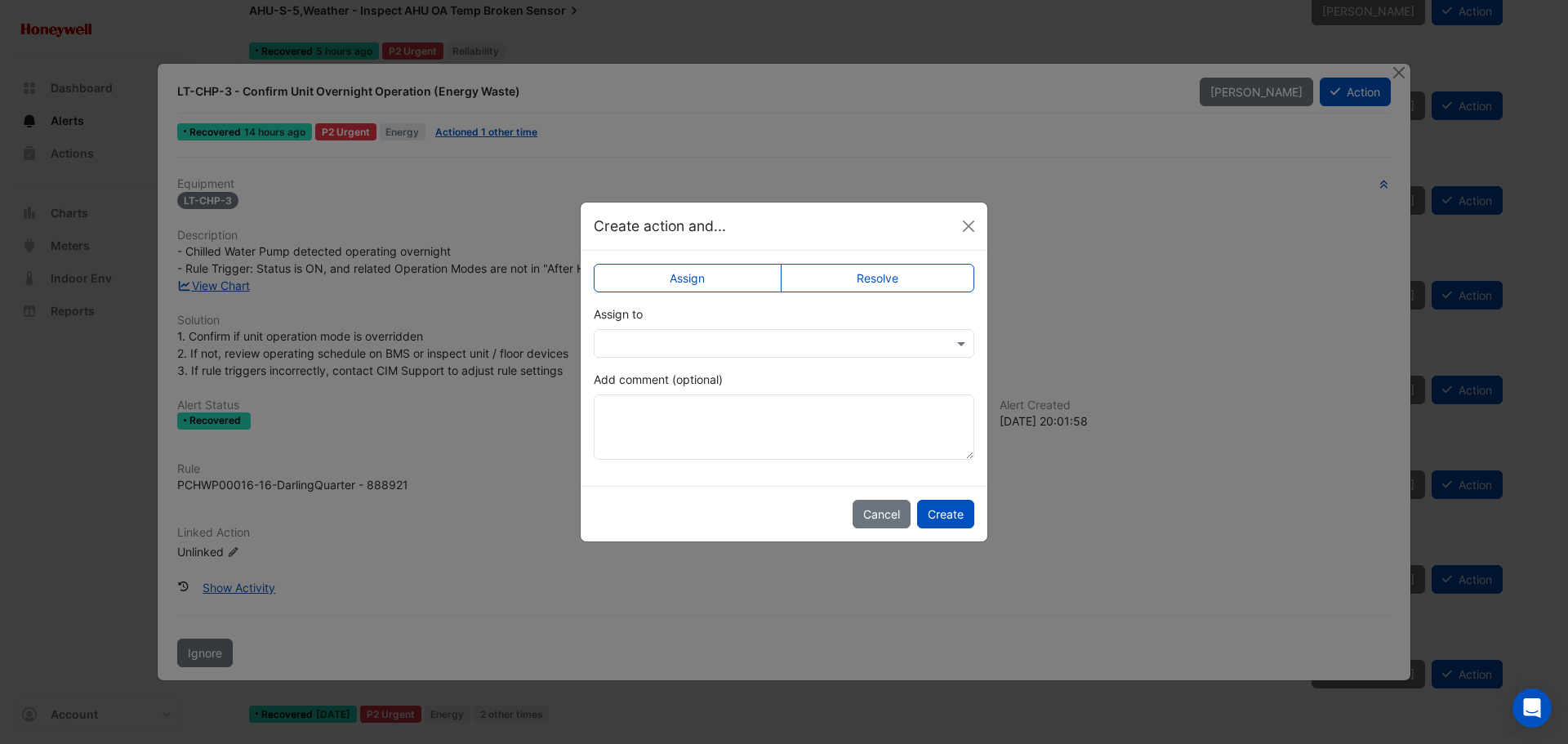
click at [885, 277] on label "Resolve" at bounding box center [878, 278] width 195 height 29
click at [704, 425] on textarea "Add comment (optional)" at bounding box center [784, 427] width 381 height 65
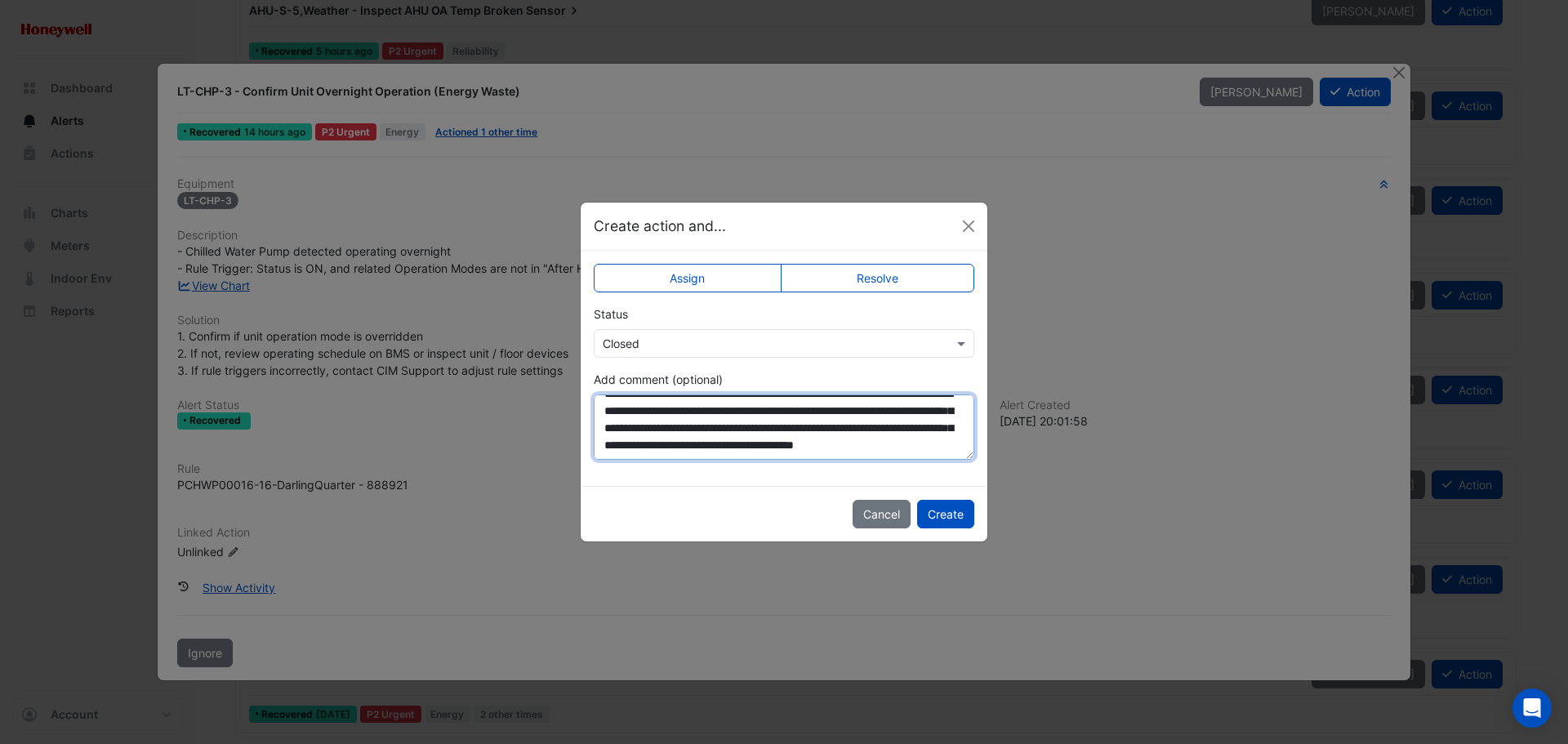
scroll to position [44, 0]
type textarea "**********"
click at [956, 512] on button "Create" at bounding box center [946, 513] width 57 height 29
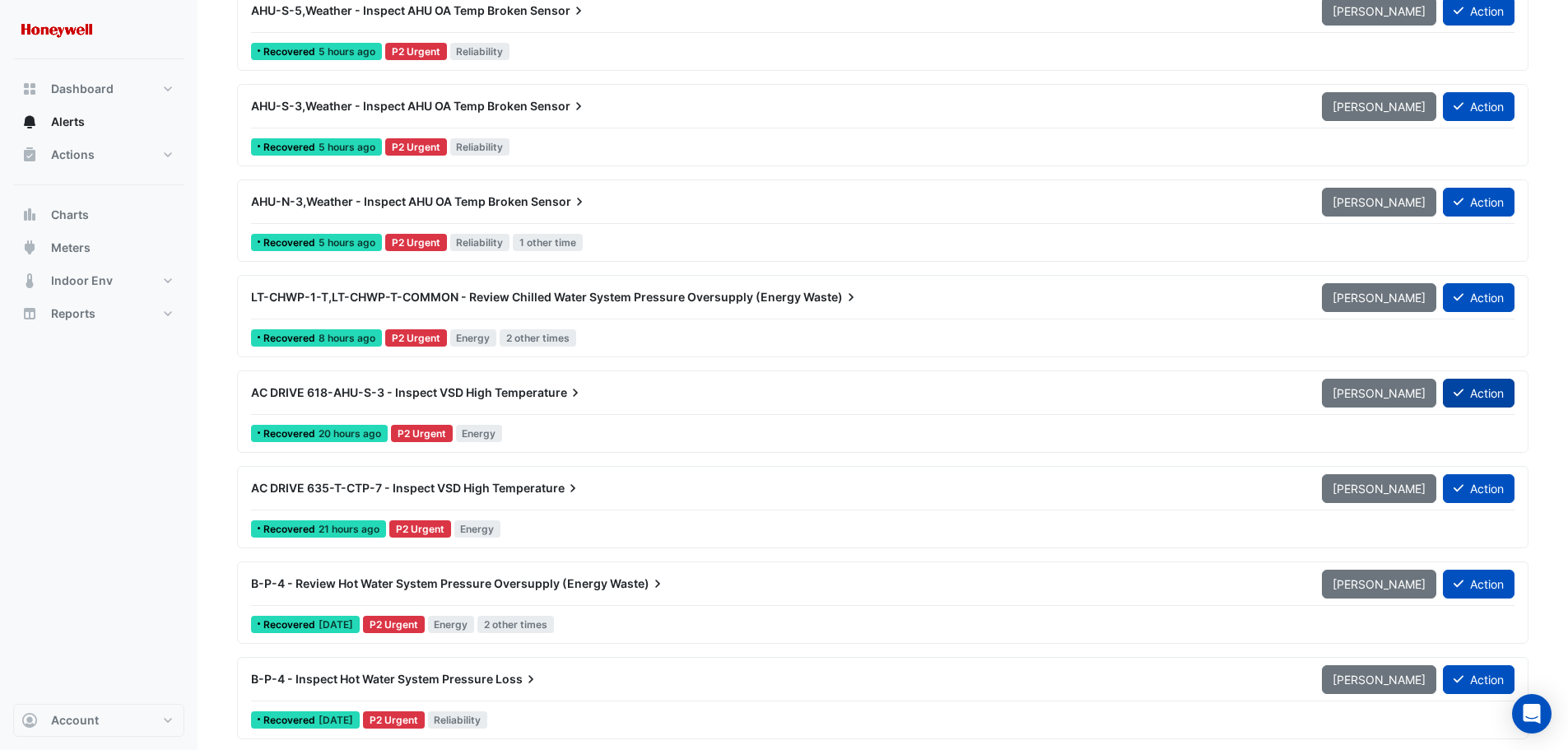
click at [1477, 394] on button "Action" at bounding box center [1479, 393] width 71 height 29
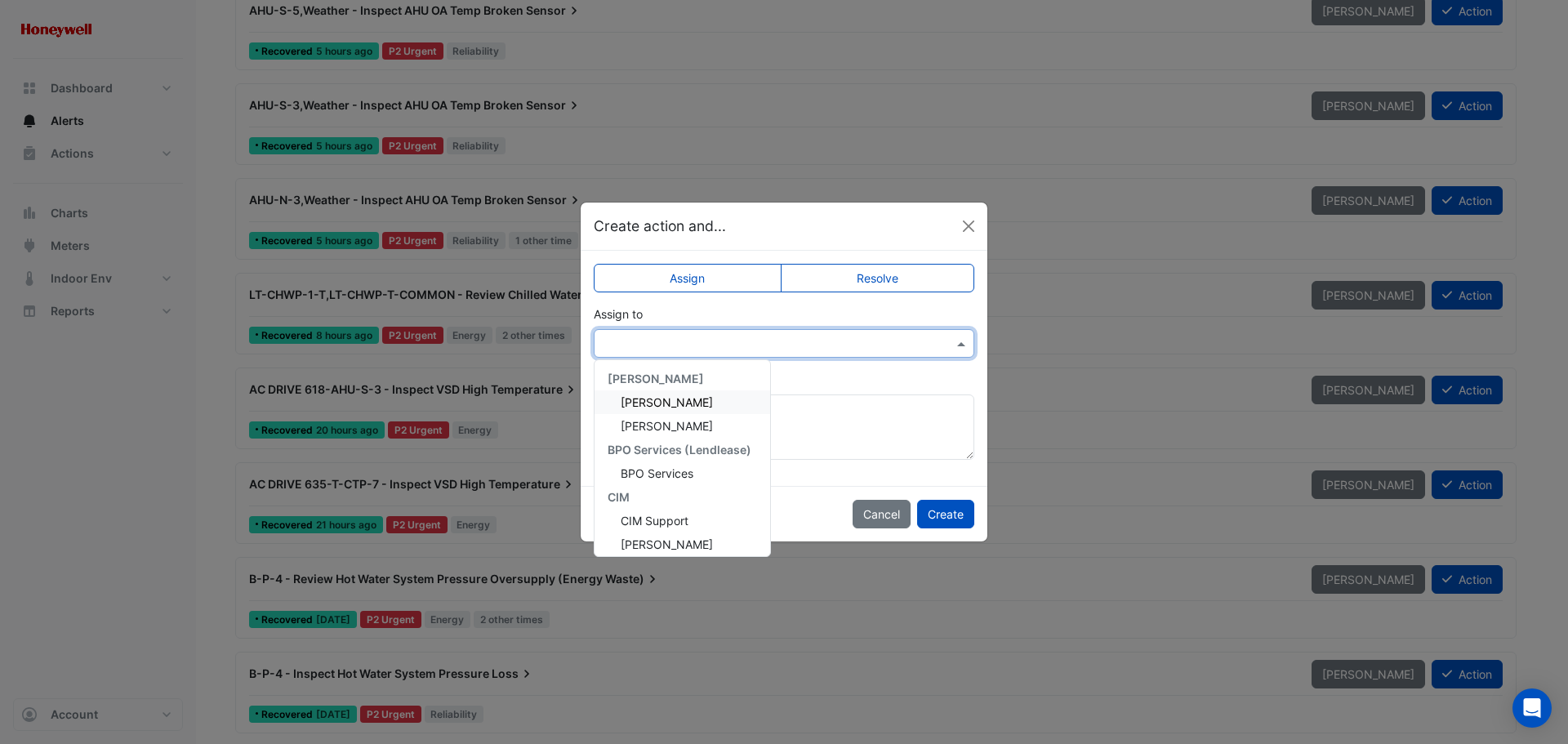
click at [742, 344] on input "text" at bounding box center [768, 344] width 330 height 17
click at [674, 512] on span "Daniel Cowell" at bounding box center [667, 513] width 92 height 14
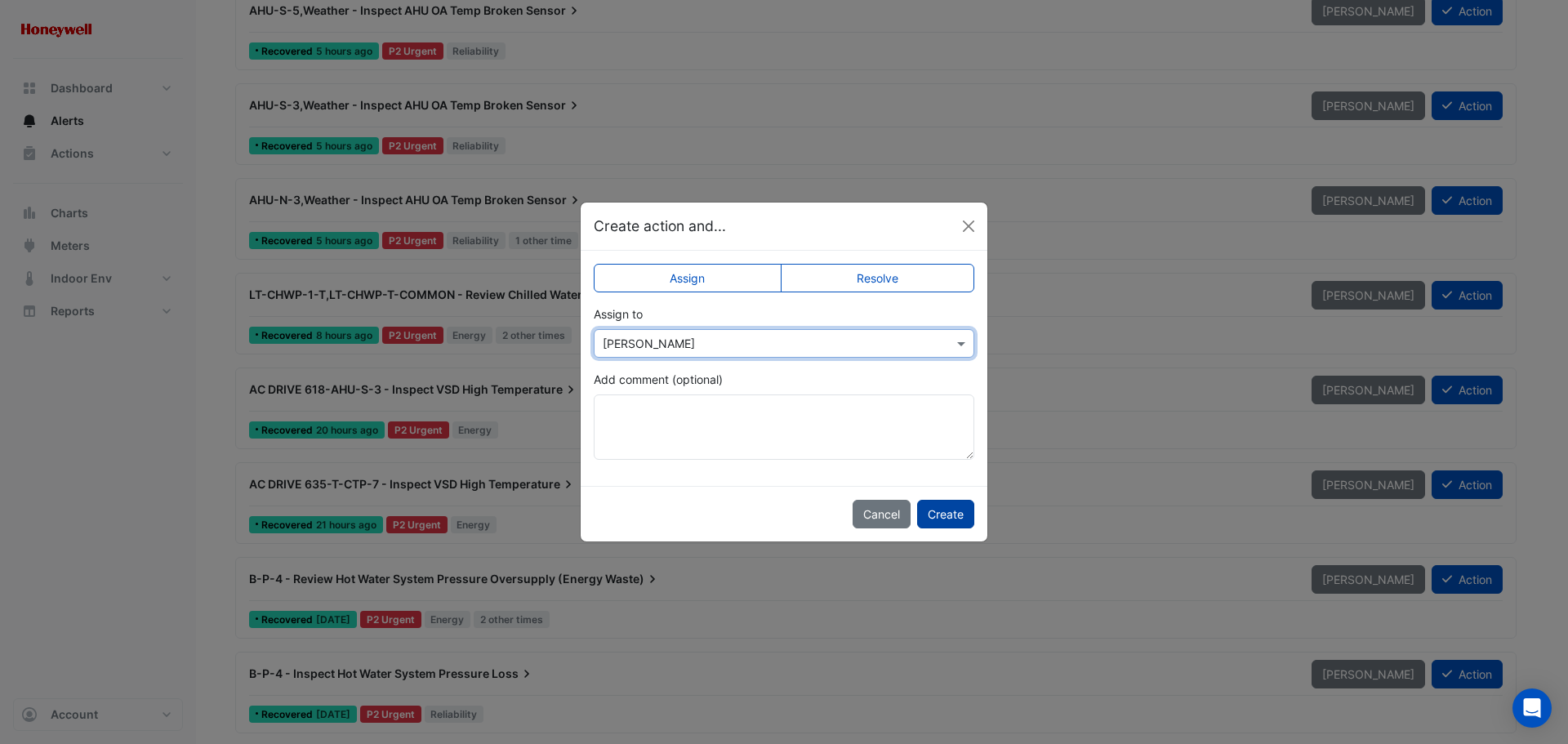
click at [937, 511] on button "Create" at bounding box center [946, 513] width 57 height 29
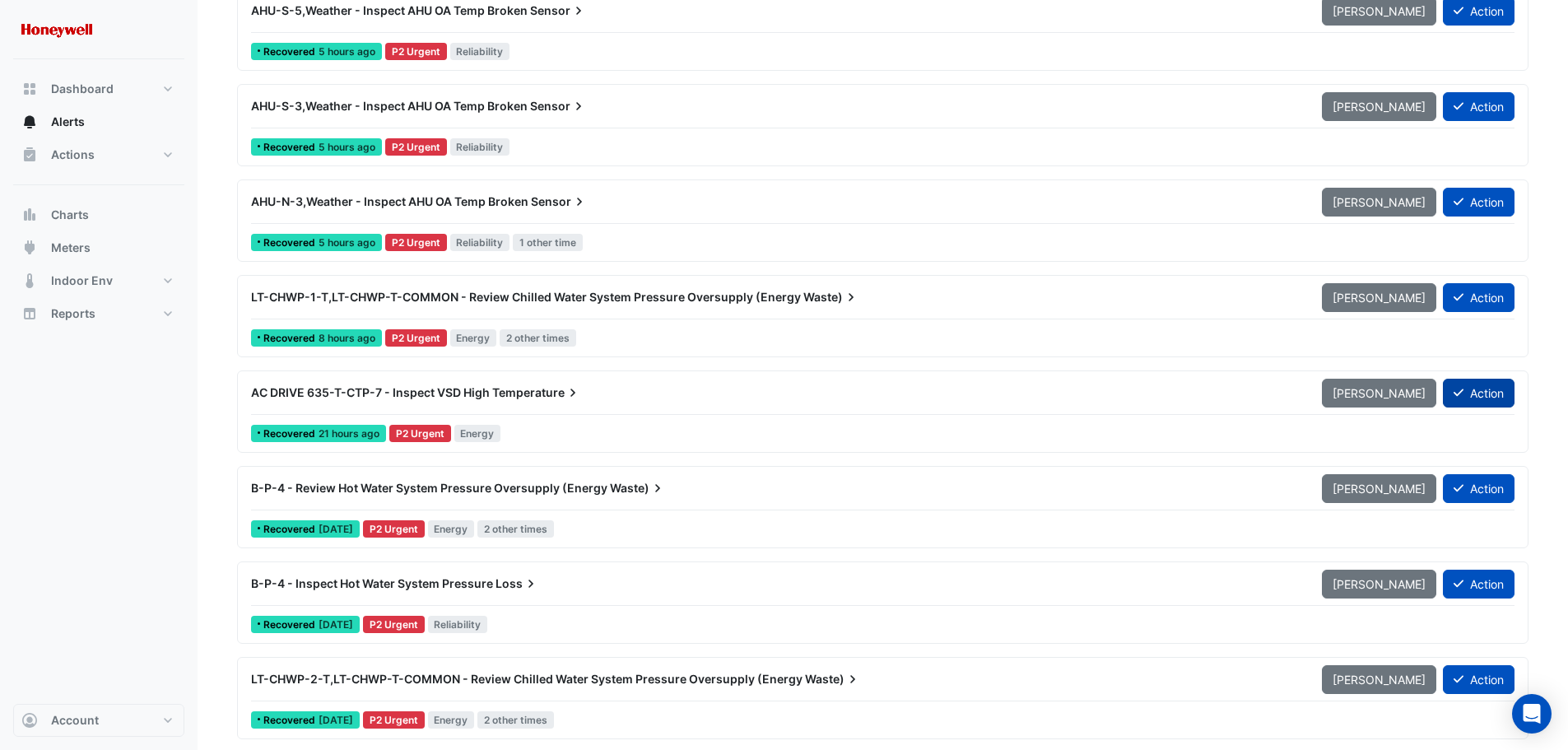
click at [1487, 395] on button "Action" at bounding box center [1479, 393] width 71 height 29
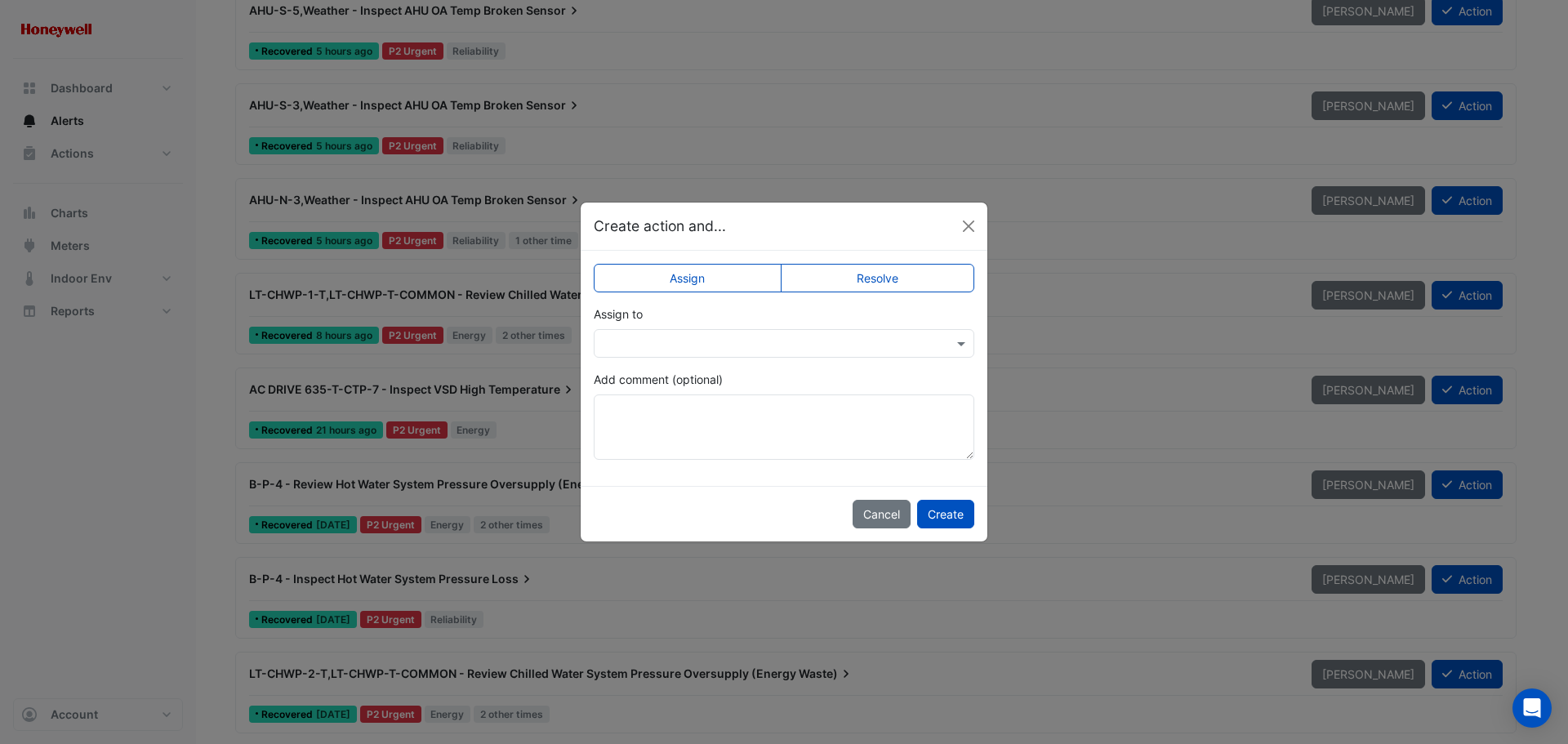
click at [819, 344] on input "text" at bounding box center [768, 344] width 330 height 17
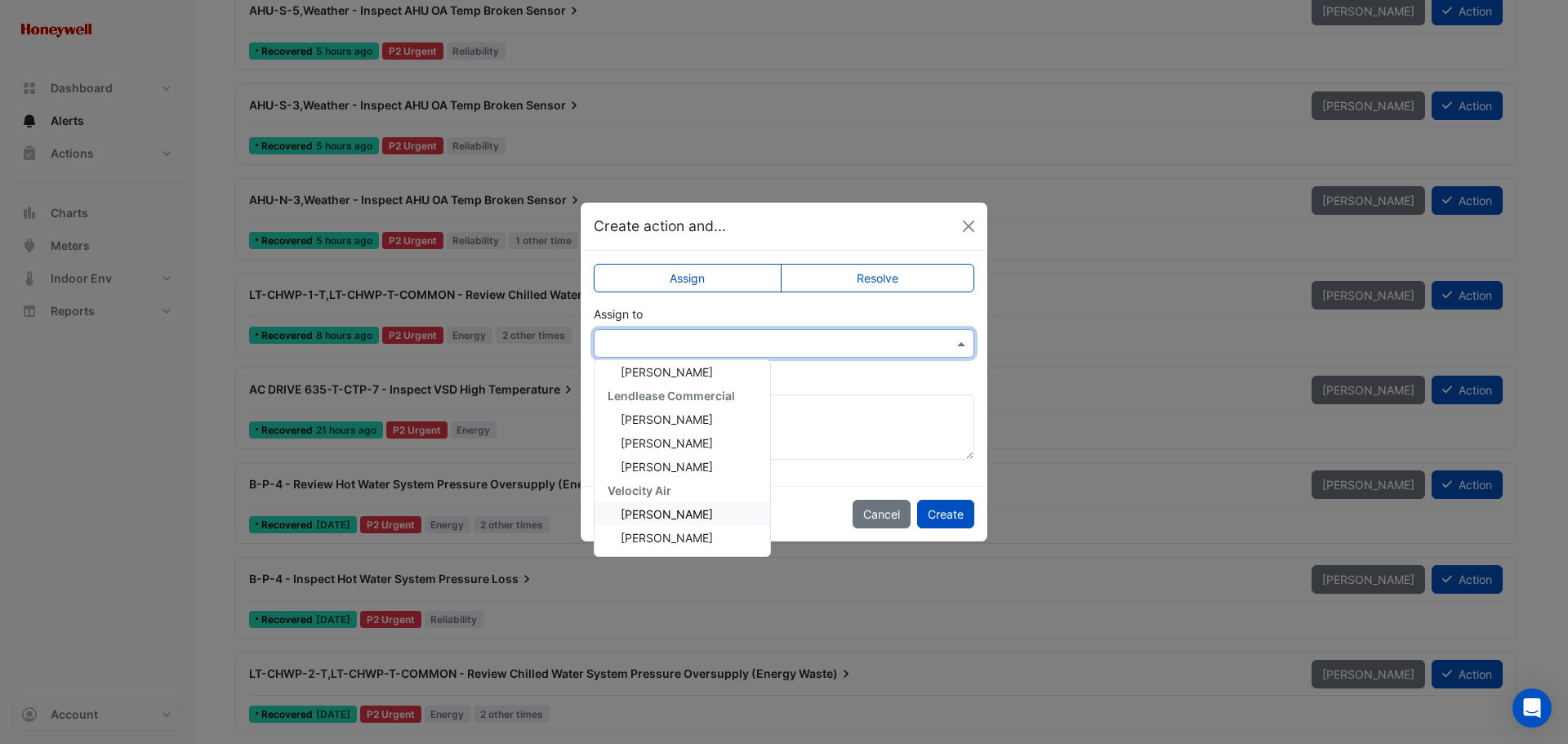
click at [643, 516] on span "Daniel Cowell" at bounding box center [667, 513] width 92 height 14
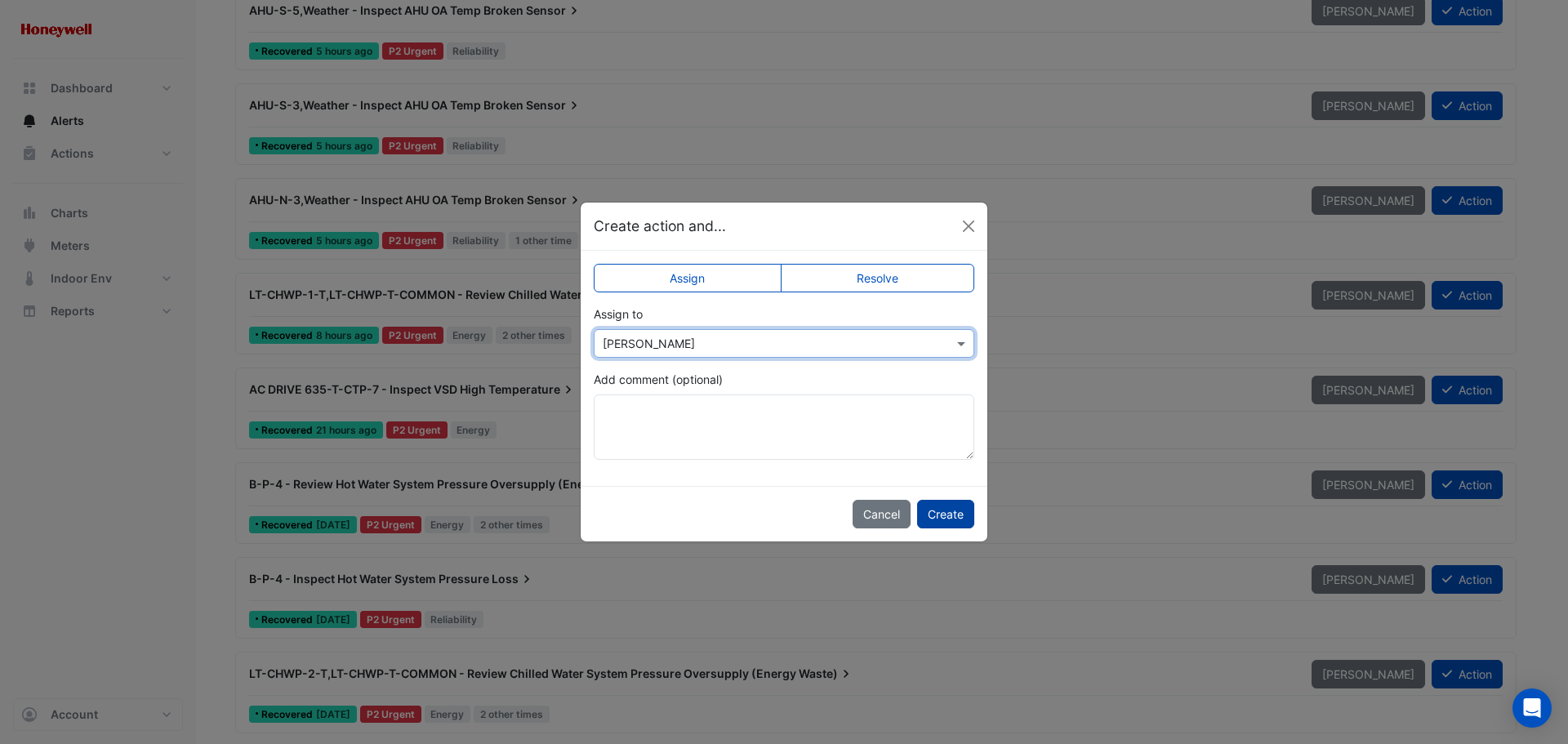
click at [944, 512] on button "Create" at bounding box center [946, 513] width 57 height 29
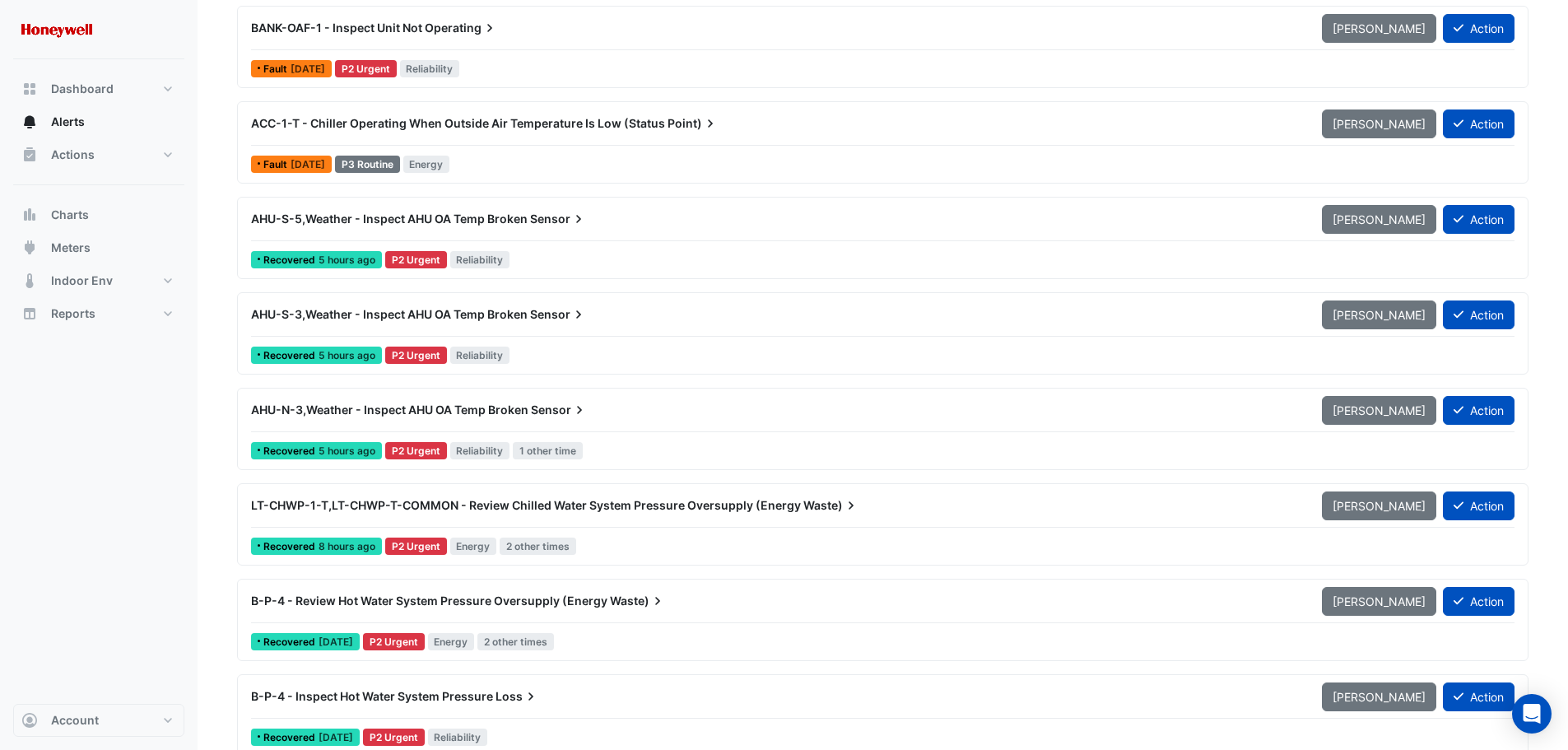
scroll to position [0, 0]
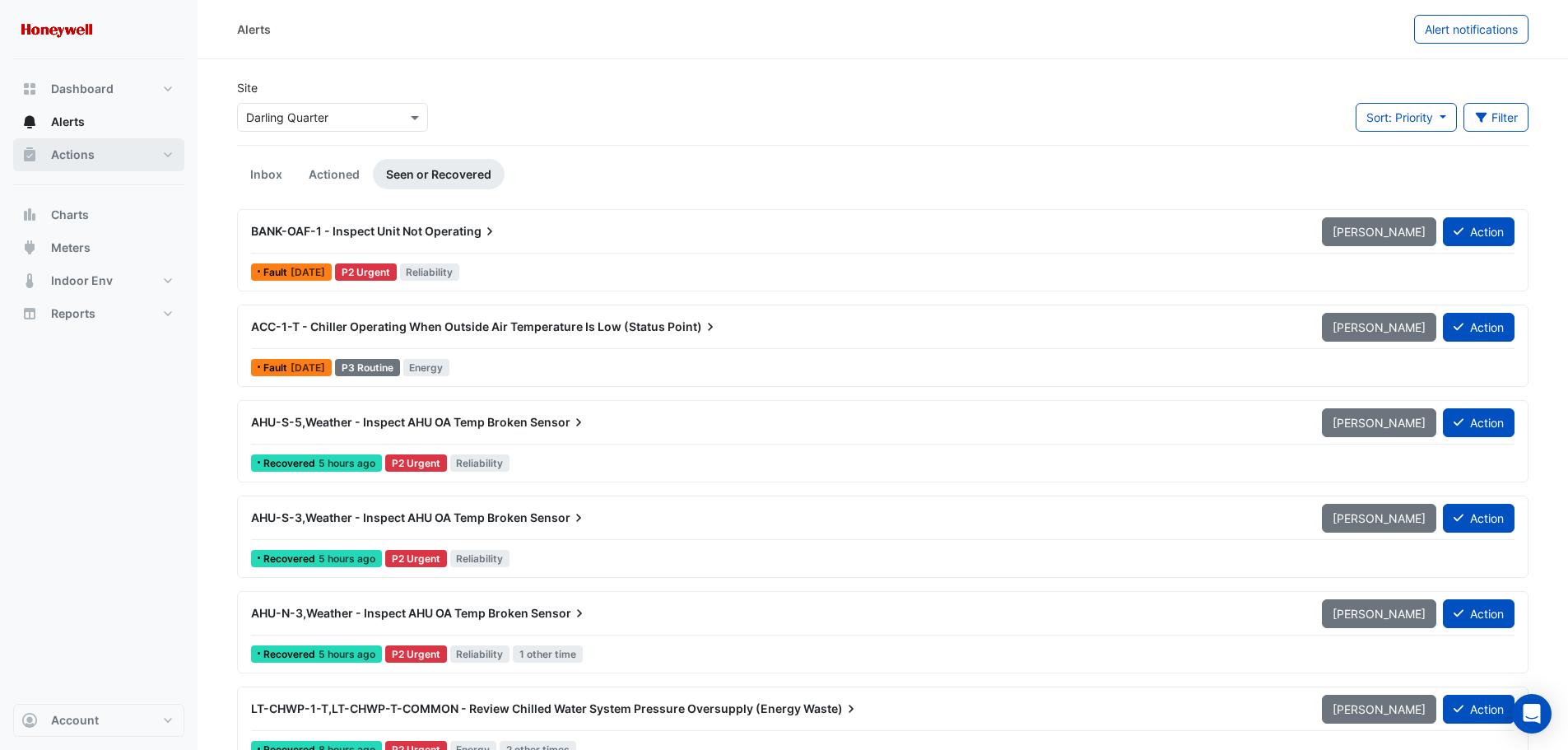
click at [79, 149] on span "Actions" at bounding box center [72, 154] width 44 height 17
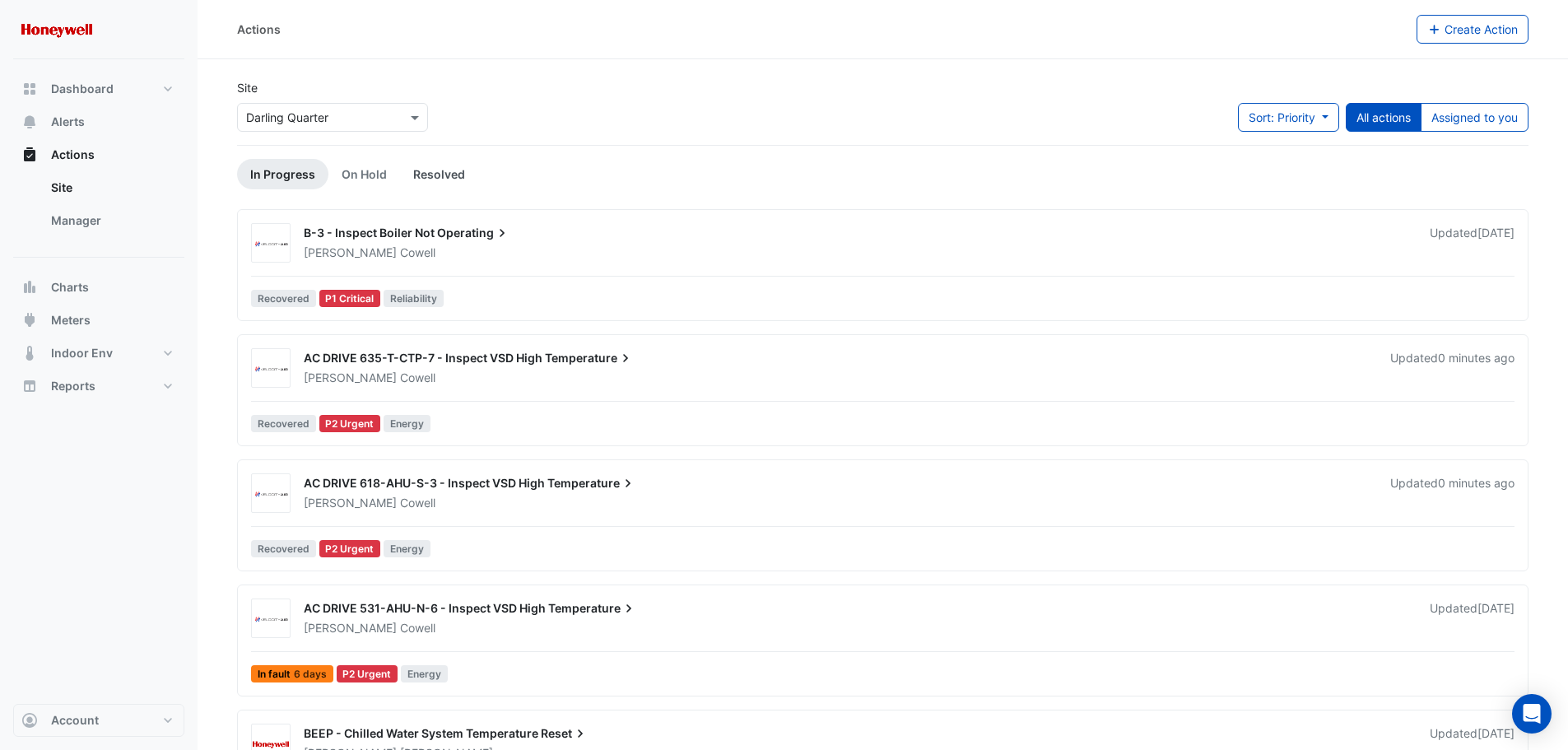
click at [450, 176] on link "Resolved" at bounding box center [440, 174] width 78 height 31
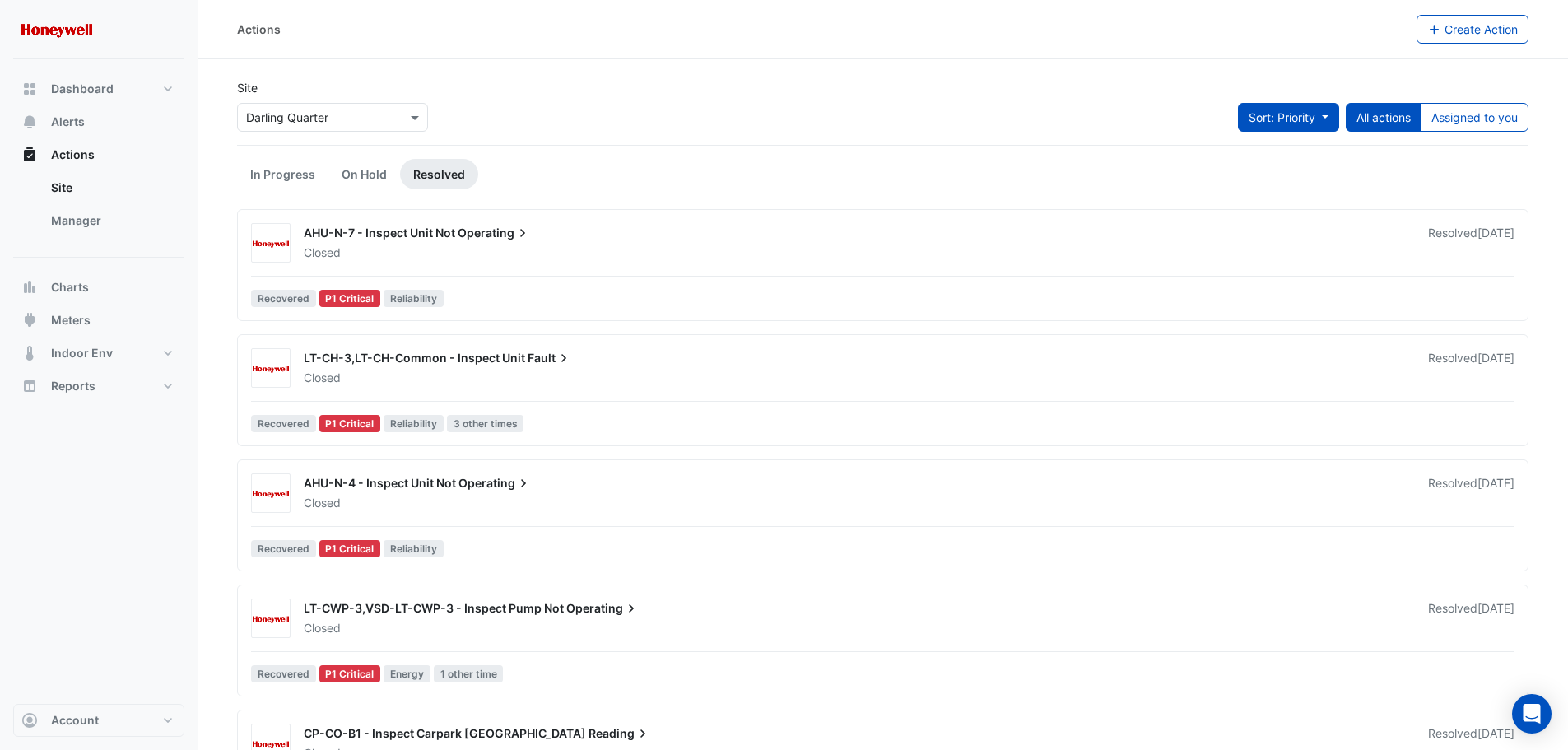
click at [1285, 125] on button "Sort: Priority" at bounding box center [1289, 117] width 101 height 29
click at [1266, 174] on li "Updated" at bounding box center [1271, 176] width 130 height 24
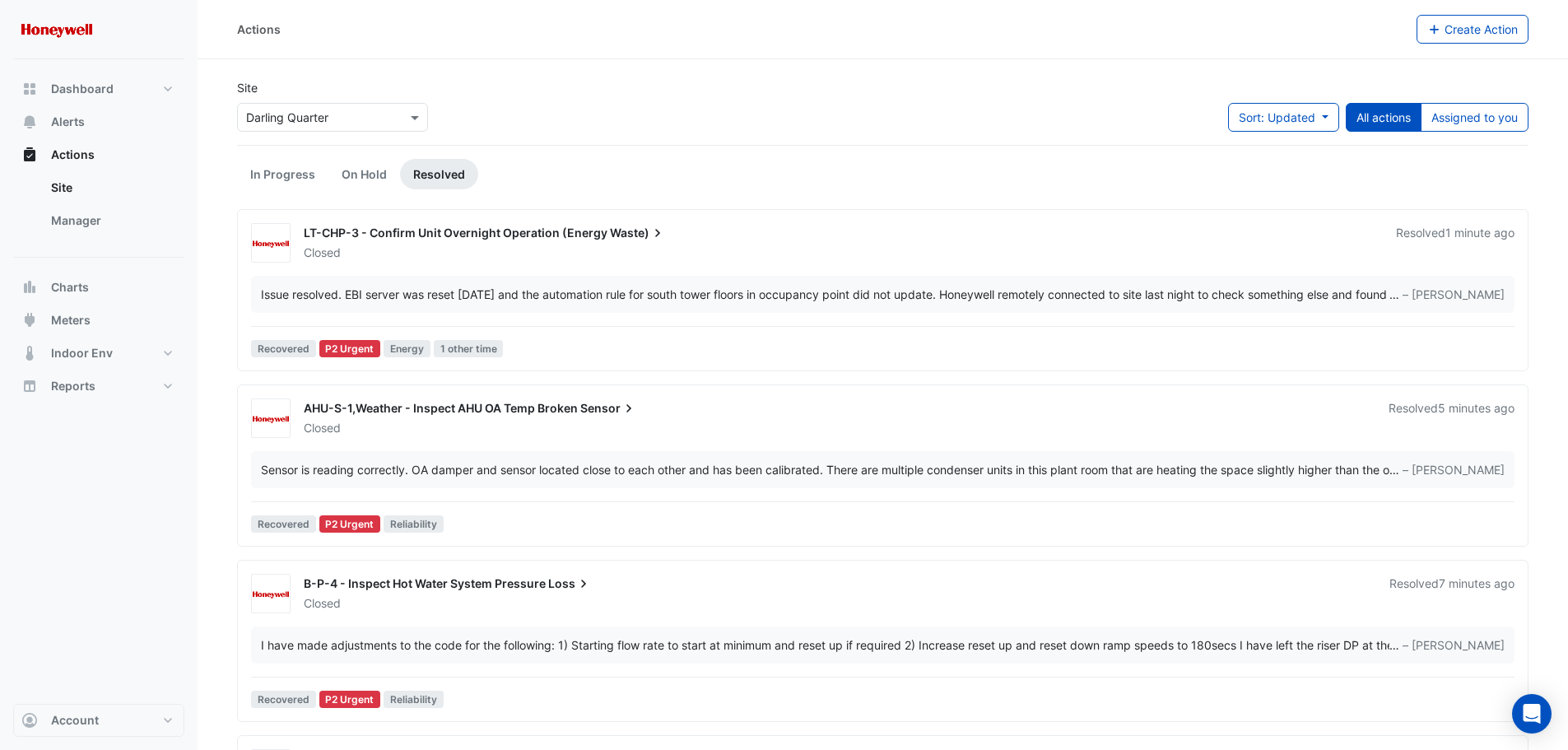
click at [597, 584] on div "B-P-4 - Inspect Hot Water System Pressure Loss" at bounding box center [837, 586] width 1066 height 20
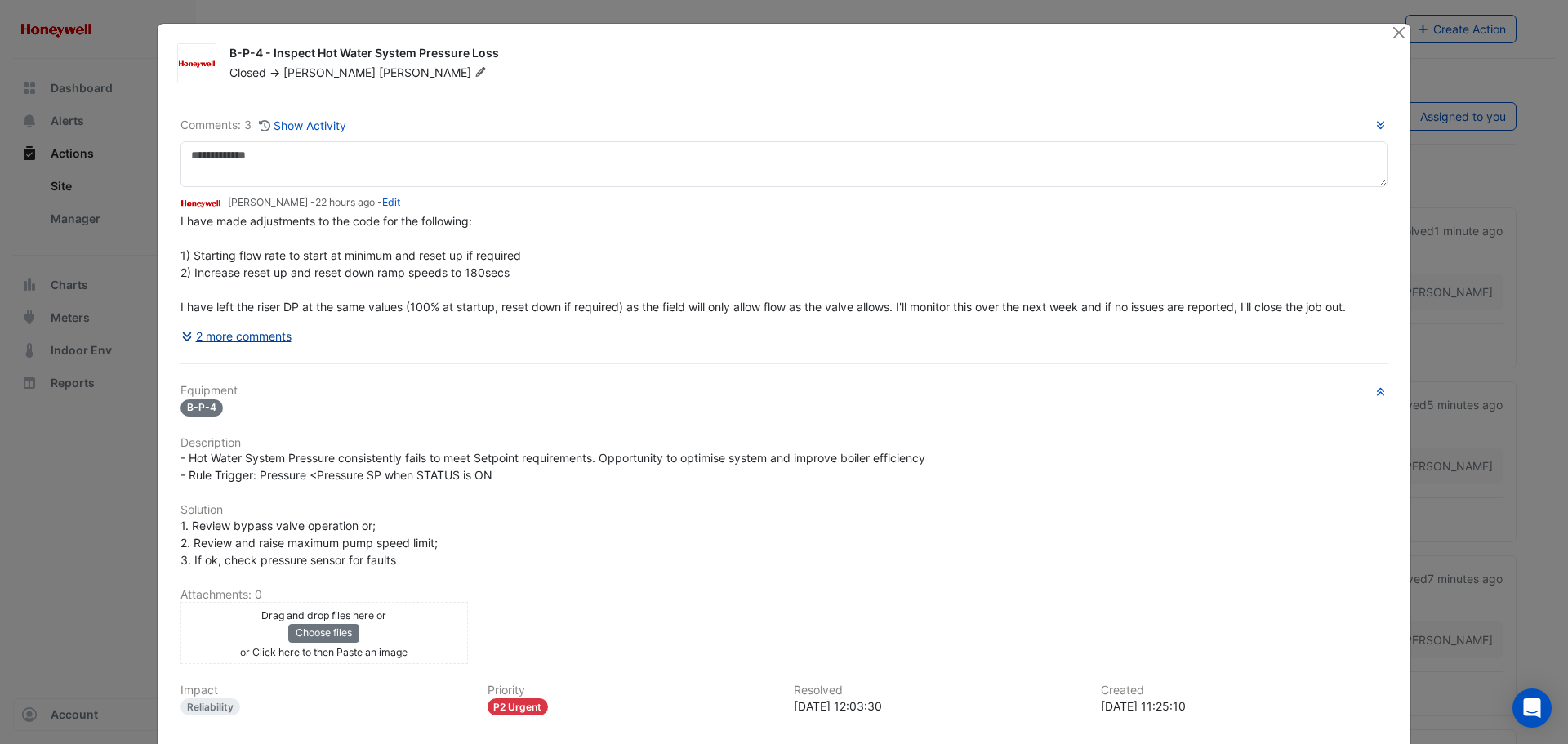
click at [258, 335] on button "2 more comments" at bounding box center [237, 335] width 112 height 29
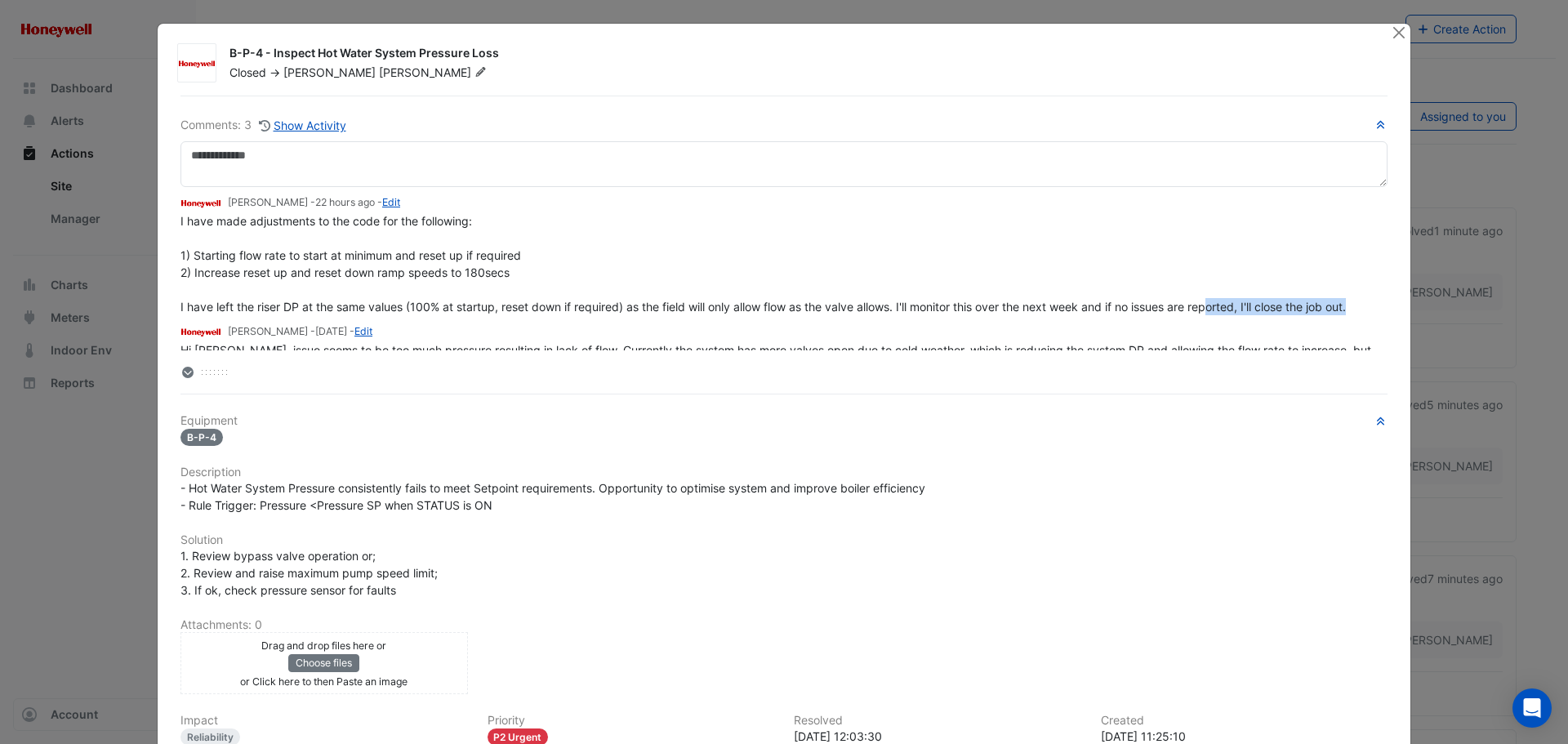
drag, startPoint x: 1356, startPoint y: 309, endPoint x: 1214, endPoint y: 306, distance: 142.0
click at [1214, 306] on div "I have made adjustments to the code for the following: 1) Starting flow rate to…" at bounding box center [784, 264] width 1207 height 103
click at [803, 307] on span "I have made adjustments to the code for the following: 1) Starting flow rate to…" at bounding box center [763, 264] width 1166 height 100
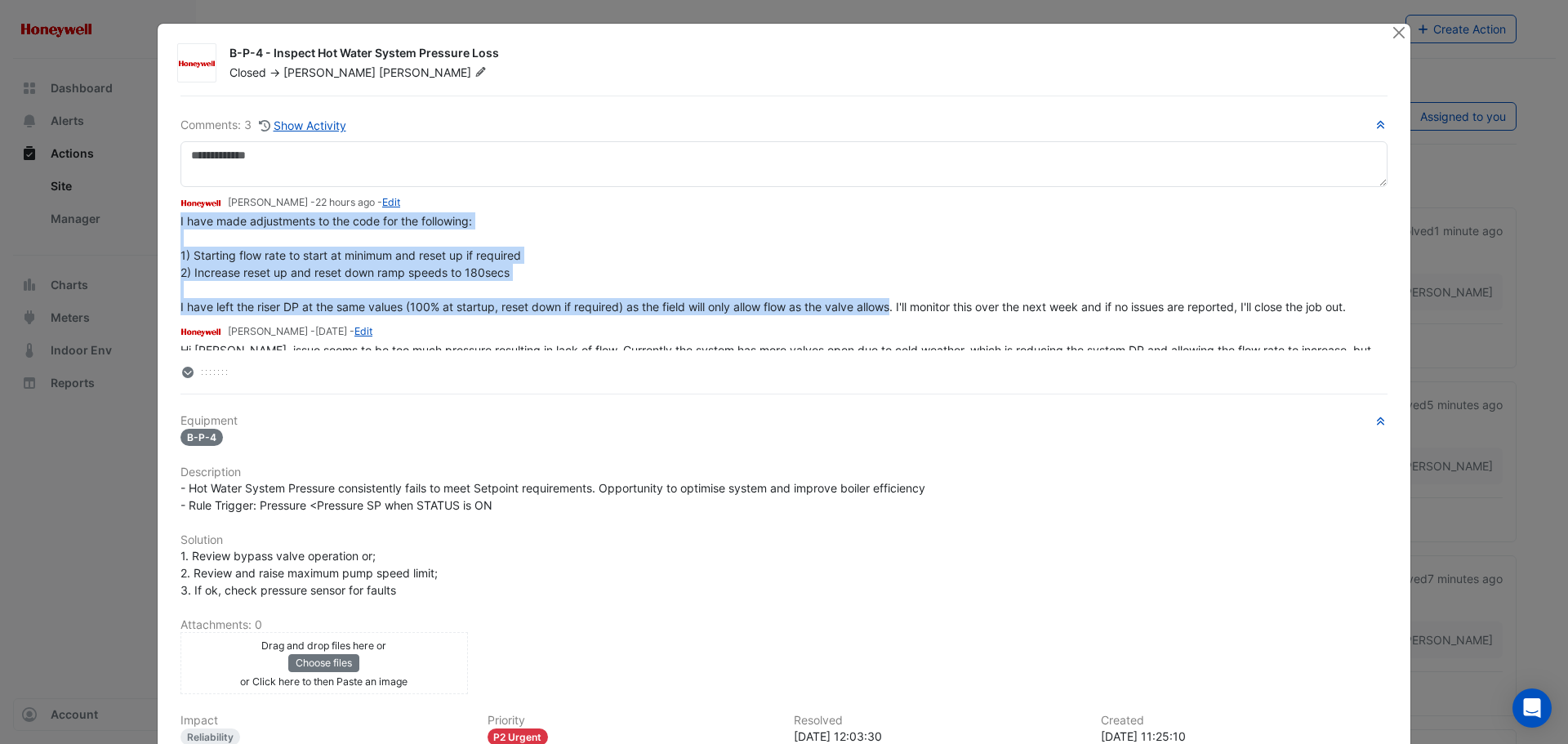
drag, startPoint x: 892, startPoint y: 307, endPoint x: 171, endPoint y: 221, distance: 726.1
click at [171, 221] on div "Comments: 3 Show Activity Brad Watts - 22 hours ago - Edit I have made adjustme…" at bounding box center [784, 493] width 1227 height 795
copy span "I have made adjustments to the code for the following: 1) Starting flow rate to…"
click at [692, 273] on div "I have made adjustments to the code for the following: 1) Starting flow rate to…" at bounding box center [784, 264] width 1207 height 103
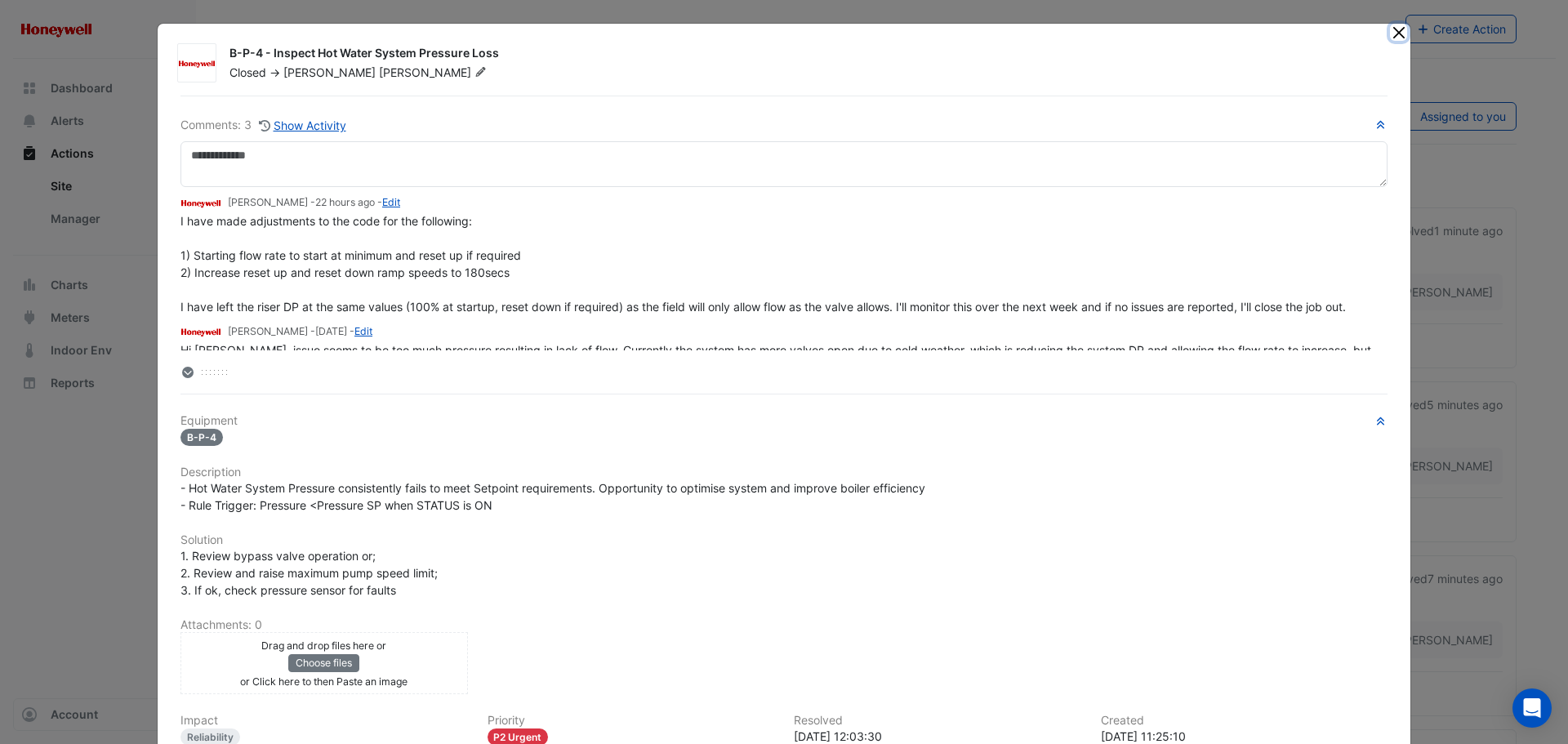
click at [1397, 35] on button "Close" at bounding box center [1398, 32] width 17 height 17
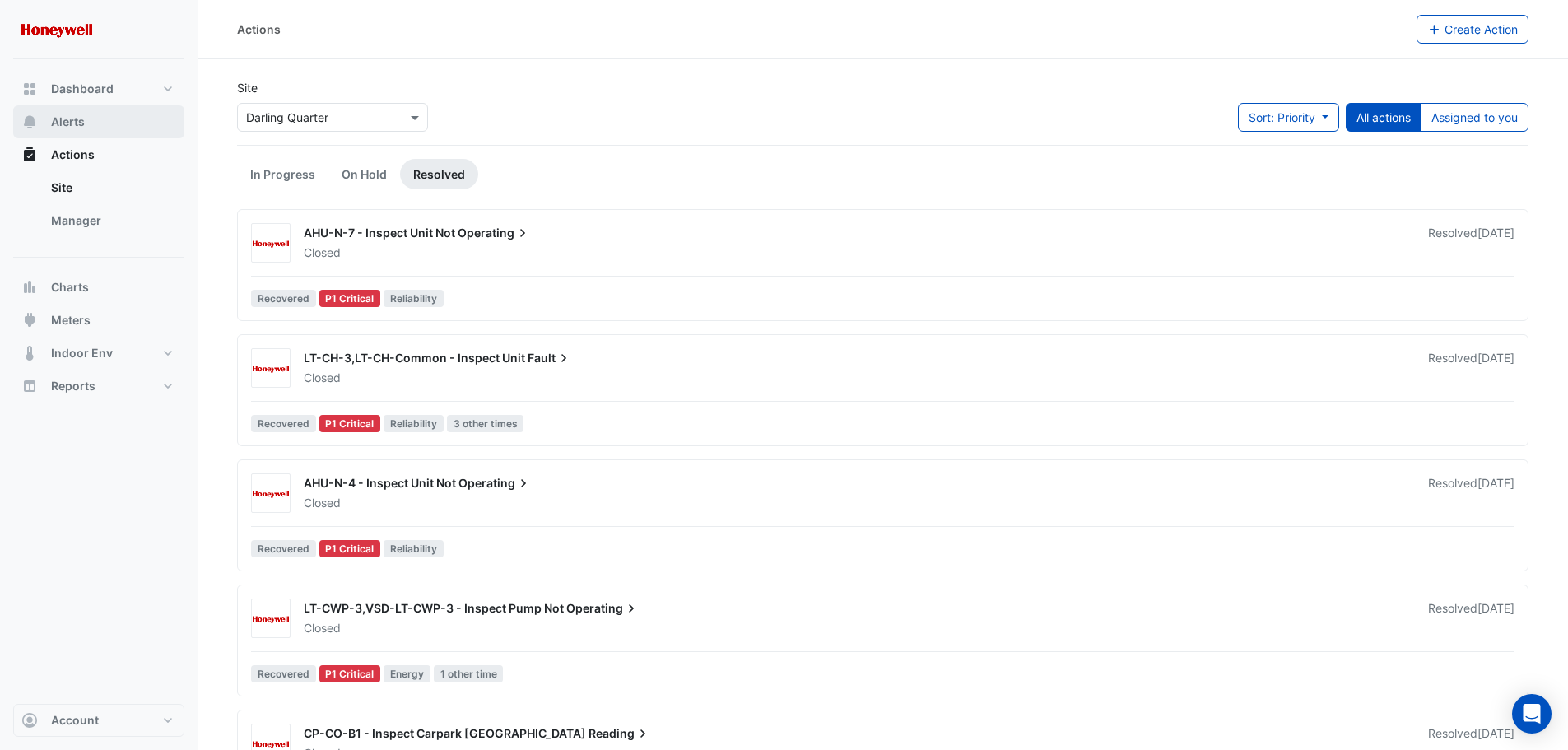
click at [79, 125] on span "Alerts" at bounding box center [67, 122] width 34 height 17
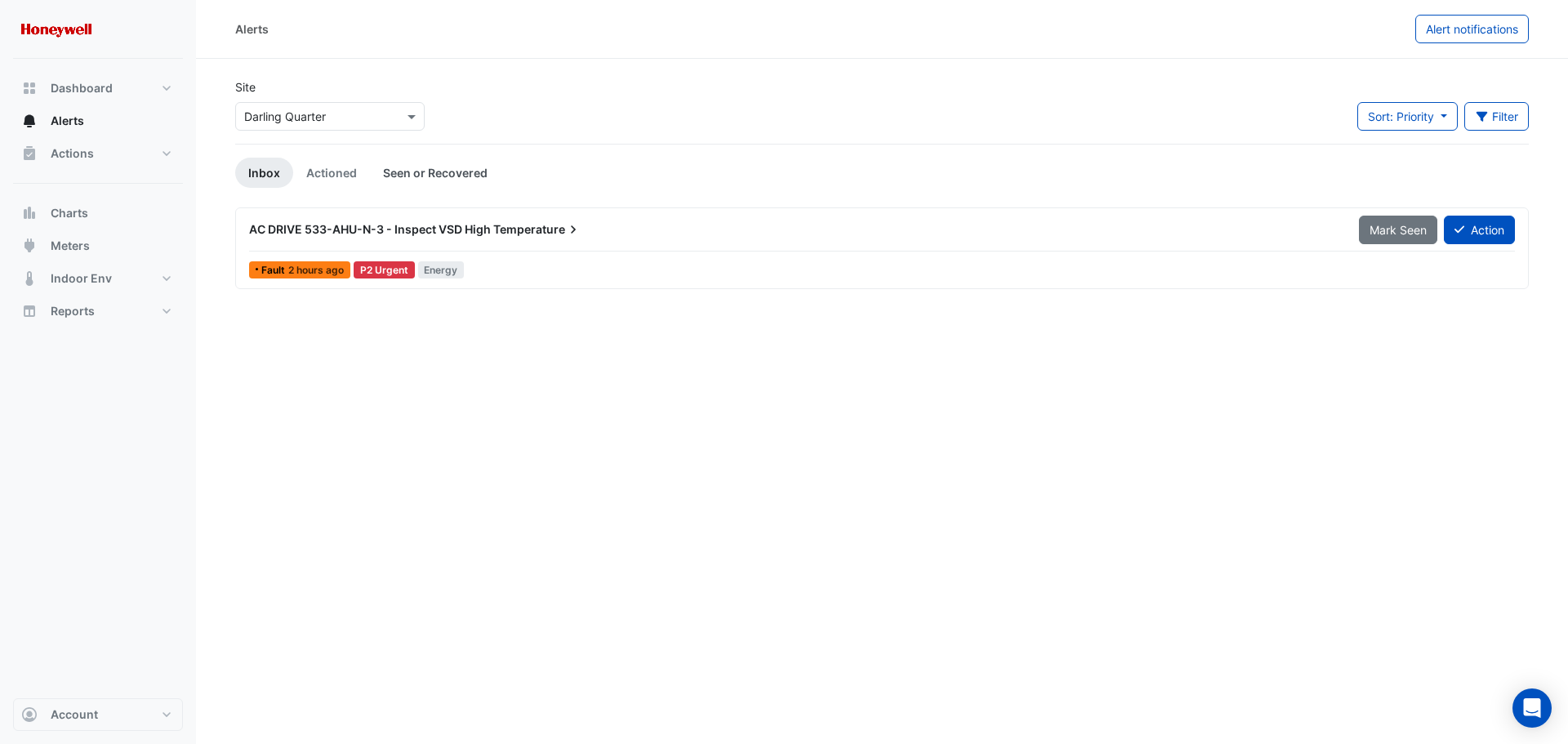
click at [454, 175] on link "Seen or Recovered" at bounding box center [435, 172] width 131 height 30
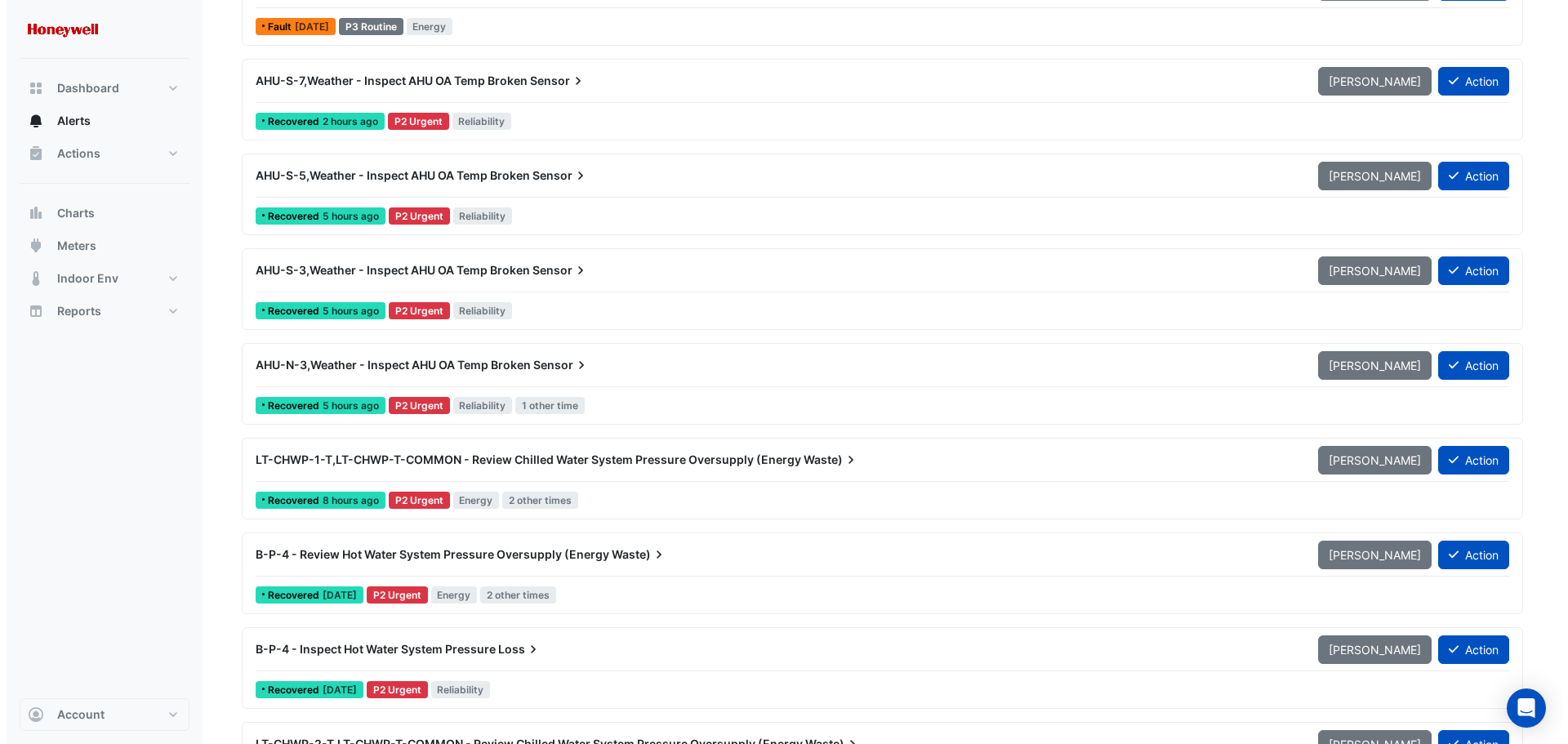
scroll to position [408, 0]
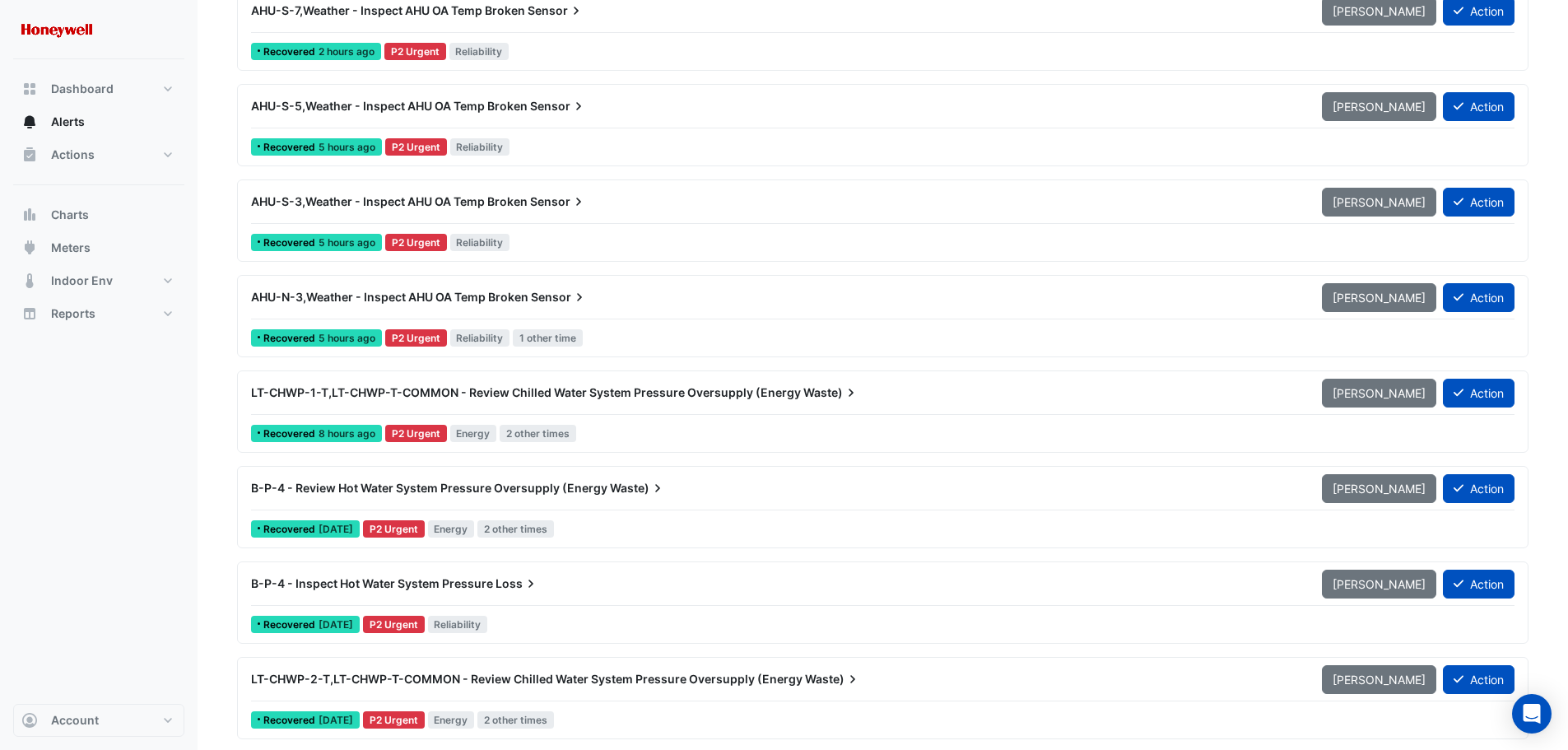
click at [678, 485] on div "B-P-4 - Review Hot Water System Pressure Oversupply (Energy Waste)" at bounding box center [776, 488] width 1051 height 17
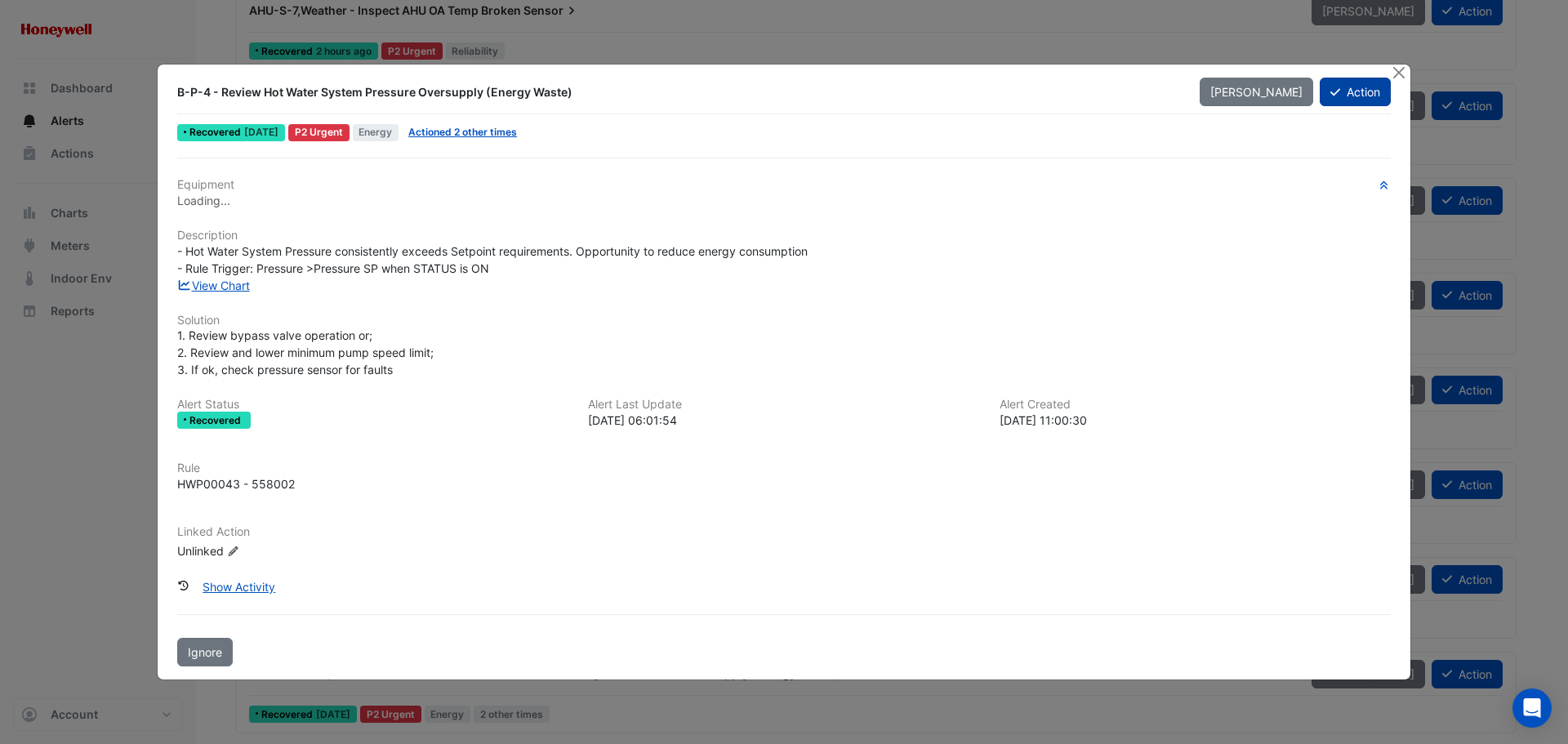
click at [1354, 90] on button "Action" at bounding box center [1355, 91] width 71 height 29
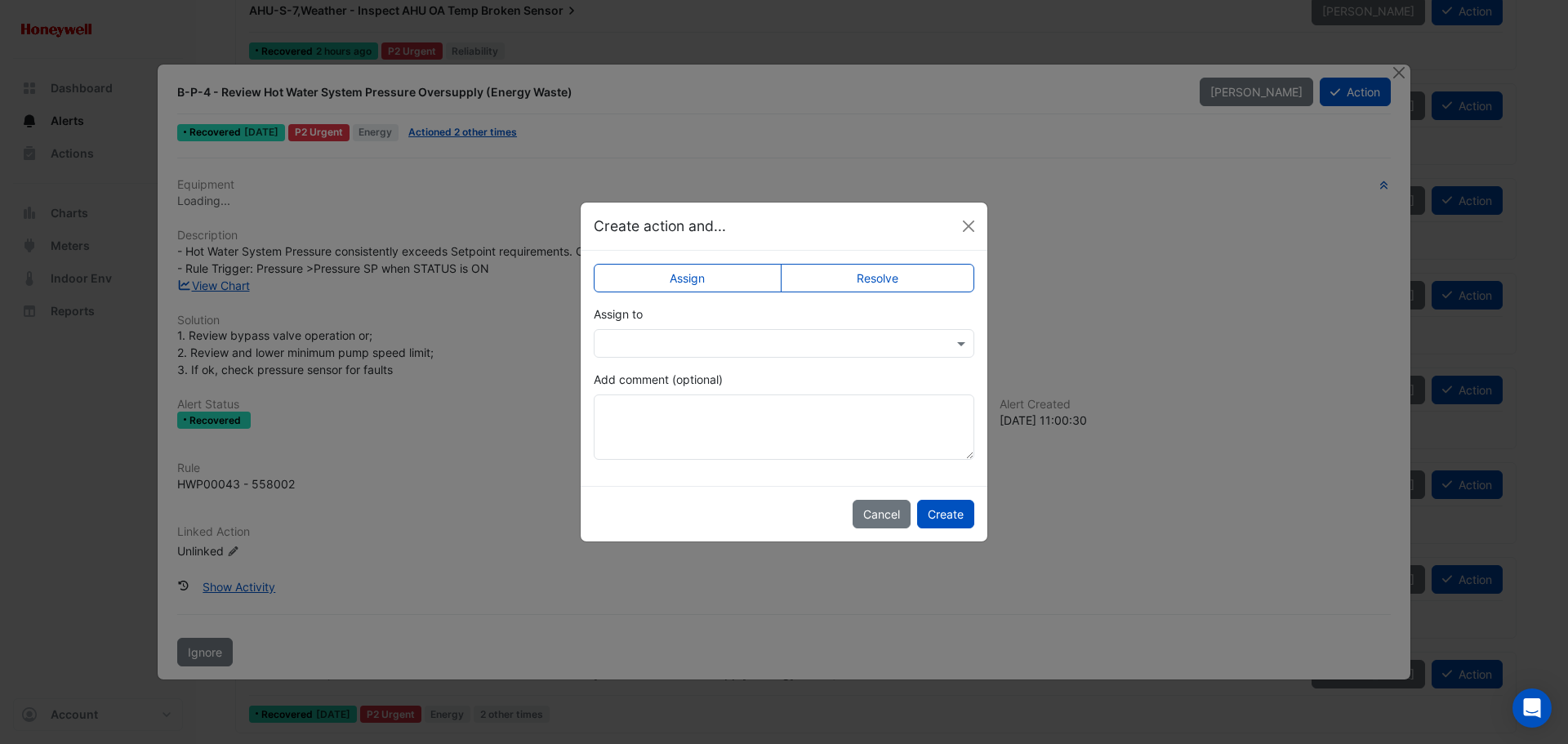
click at [879, 273] on label "Resolve" at bounding box center [878, 278] width 195 height 29
click at [710, 419] on textarea "Add comment (optional)" at bounding box center [784, 427] width 381 height 65
paste textarea "**********"
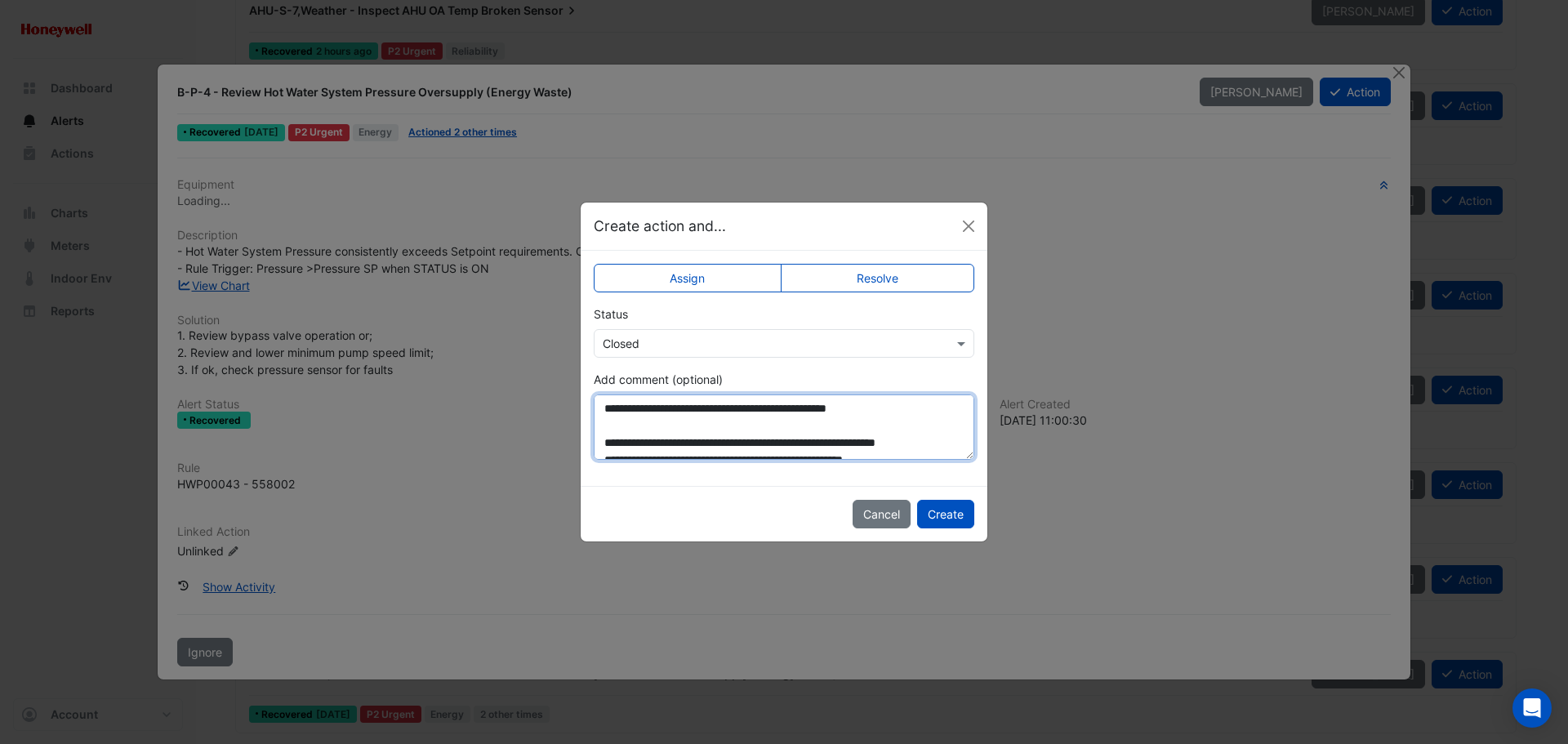
scroll to position [77, 0]
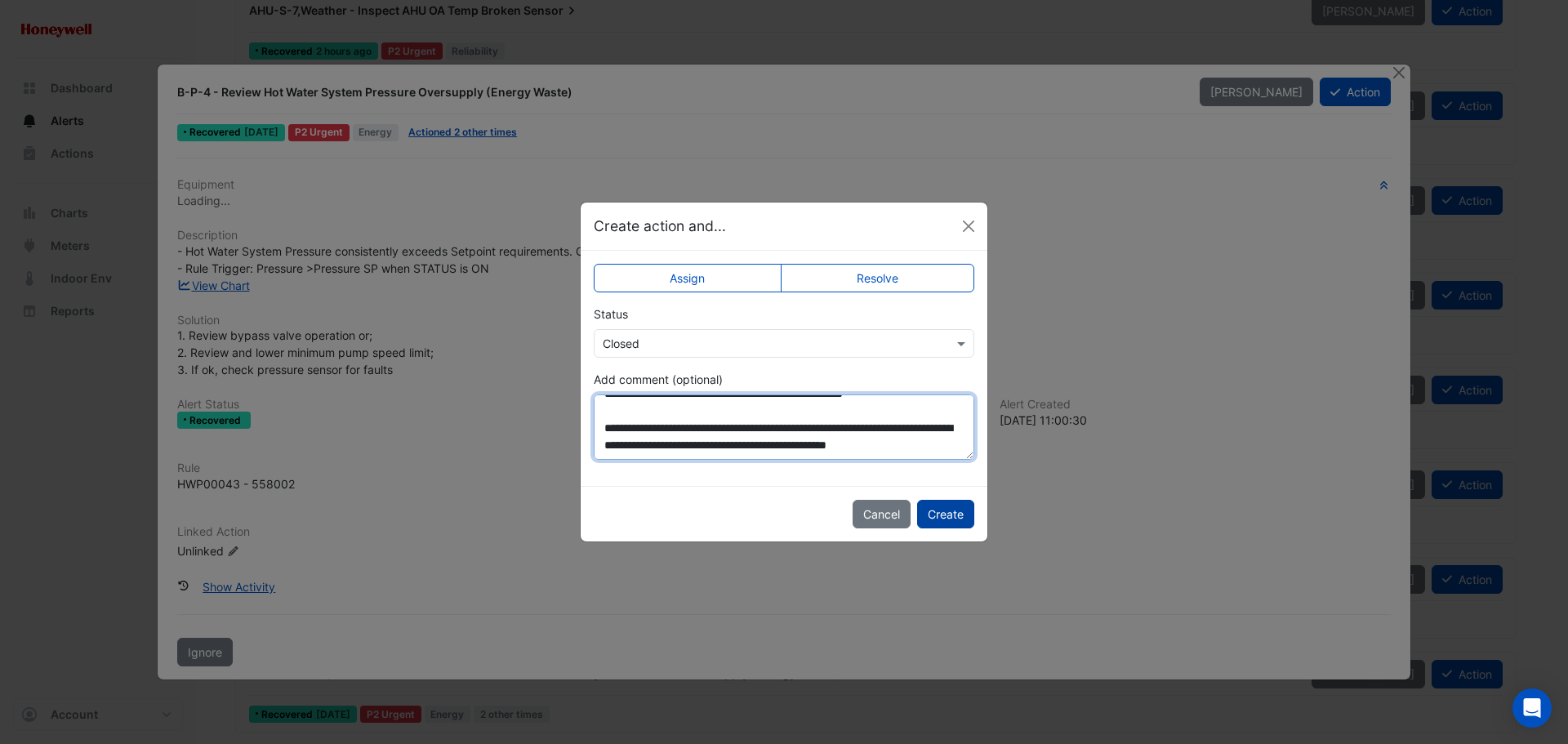
type textarea "**********"
click at [946, 517] on button "Create" at bounding box center [946, 513] width 57 height 29
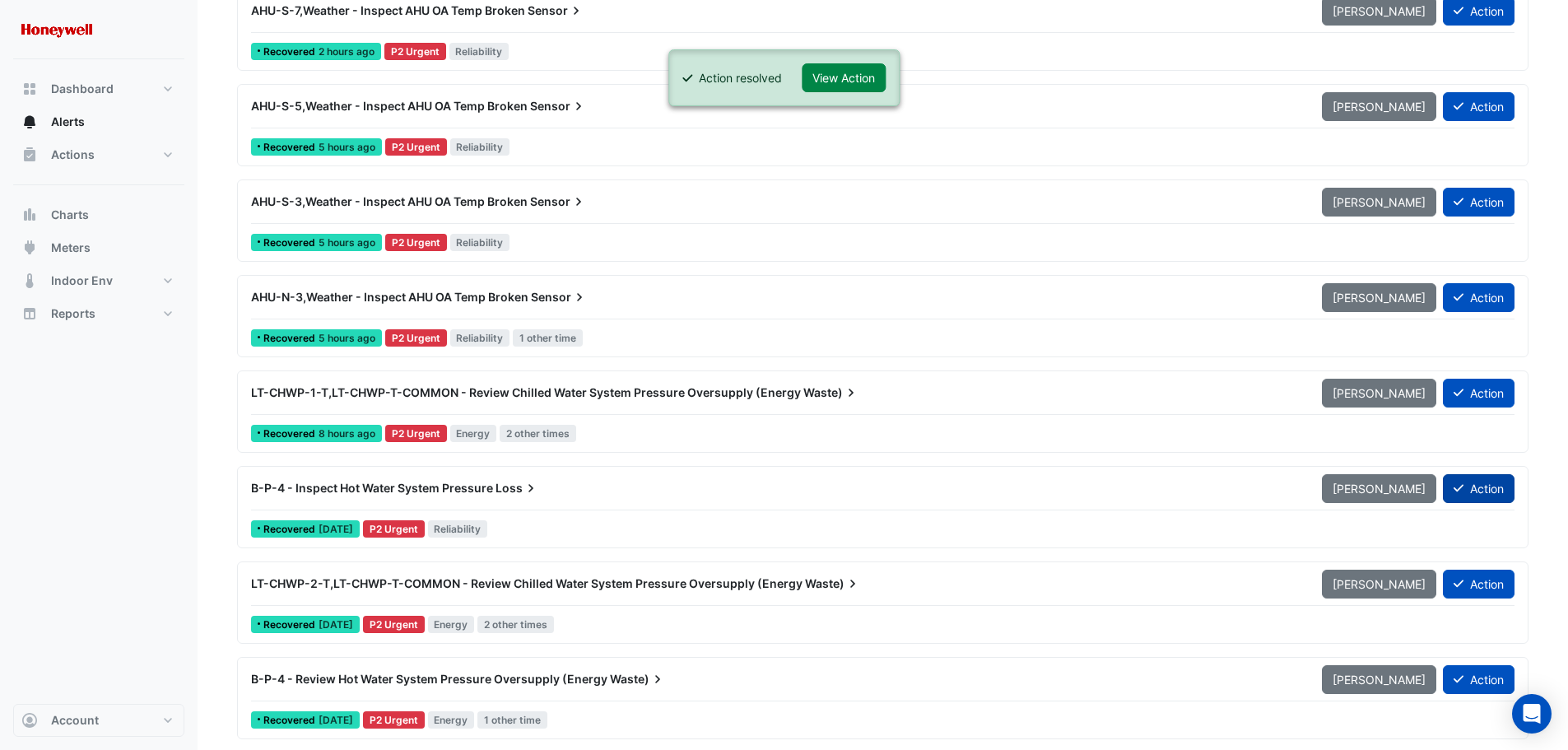
click at [1481, 488] on button "Action" at bounding box center [1479, 488] width 71 height 29
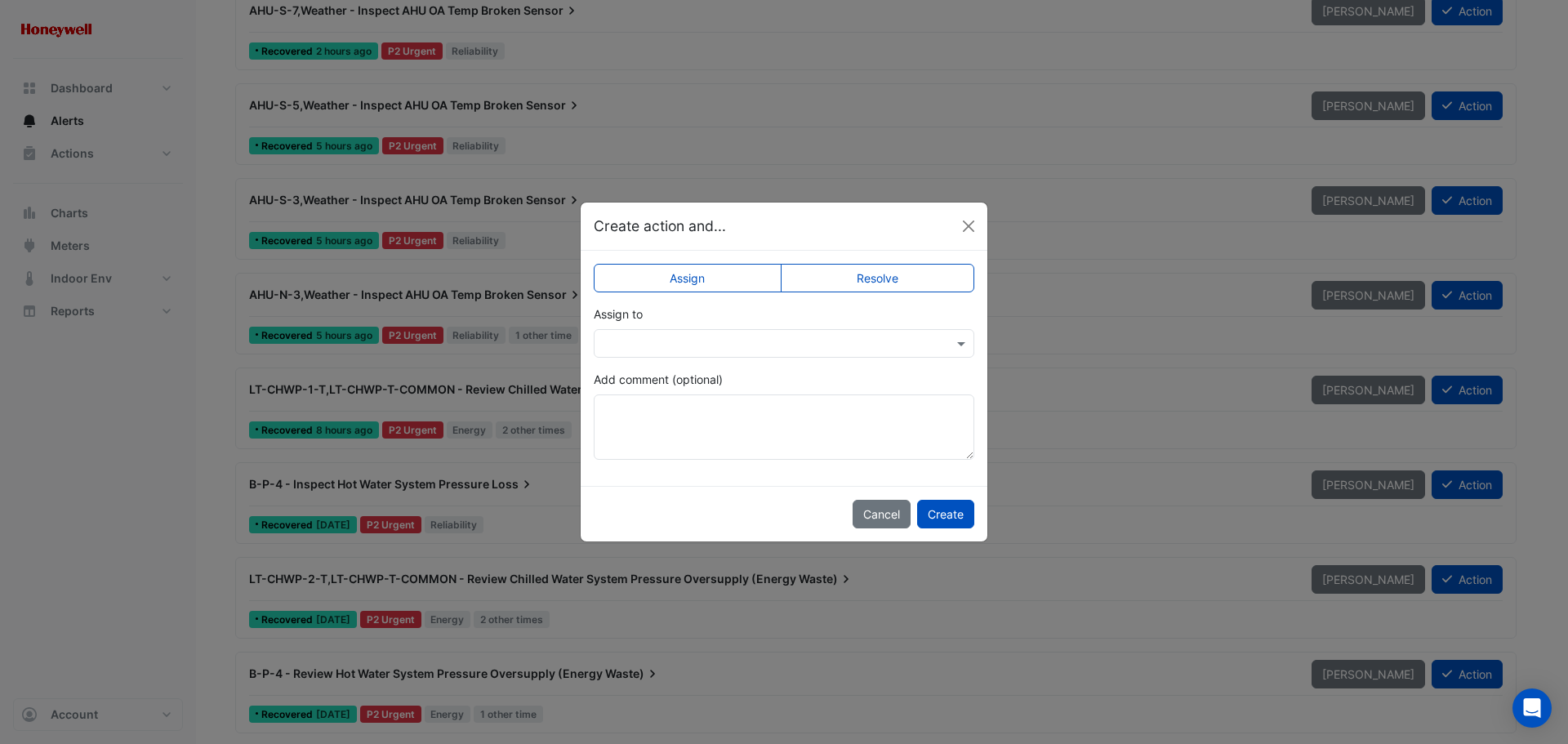
click at [874, 281] on label "Resolve" at bounding box center [878, 278] width 195 height 29
click at [725, 405] on textarea "Add comment (optional)" at bounding box center [784, 427] width 381 height 65
paste textarea "**********"
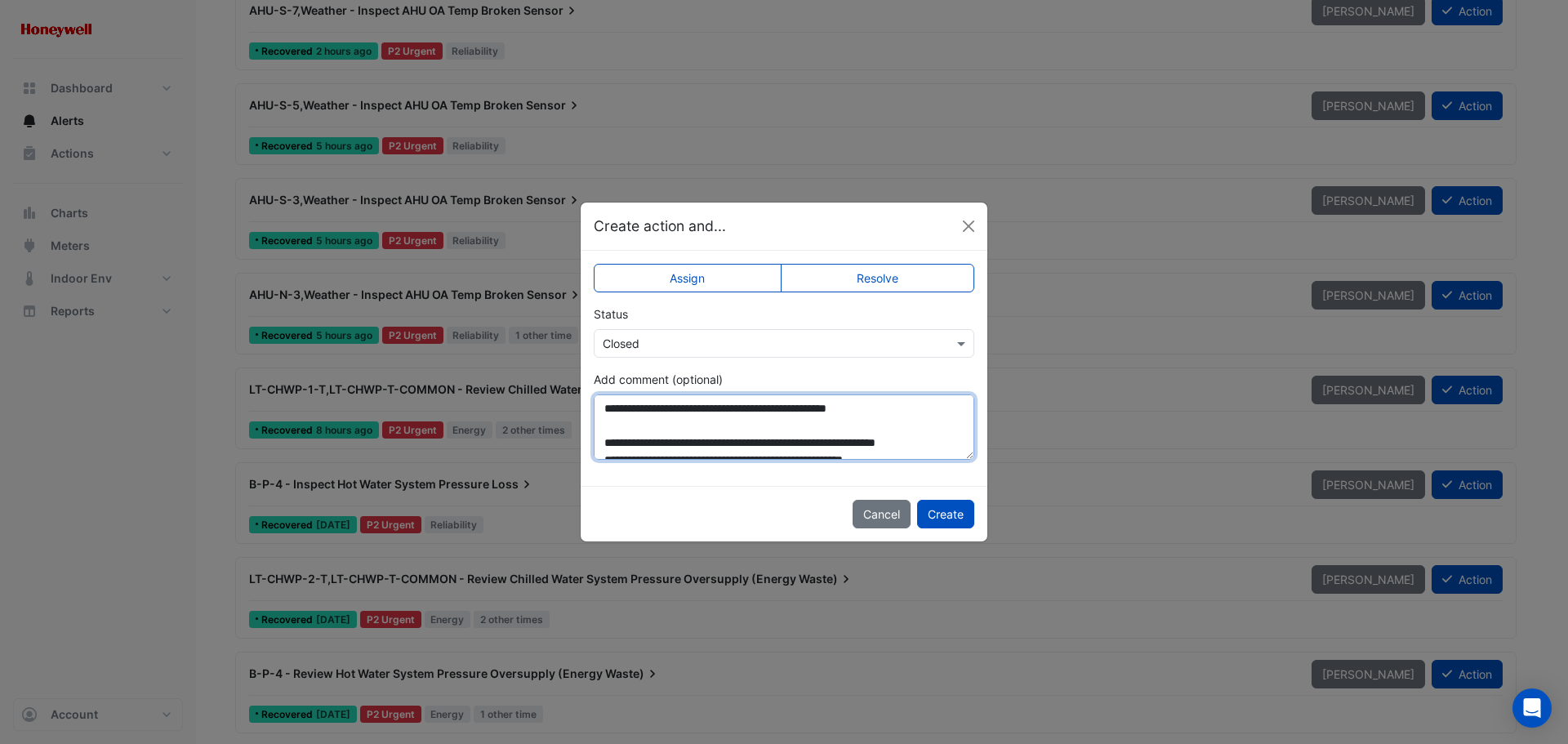
scroll to position [77, 0]
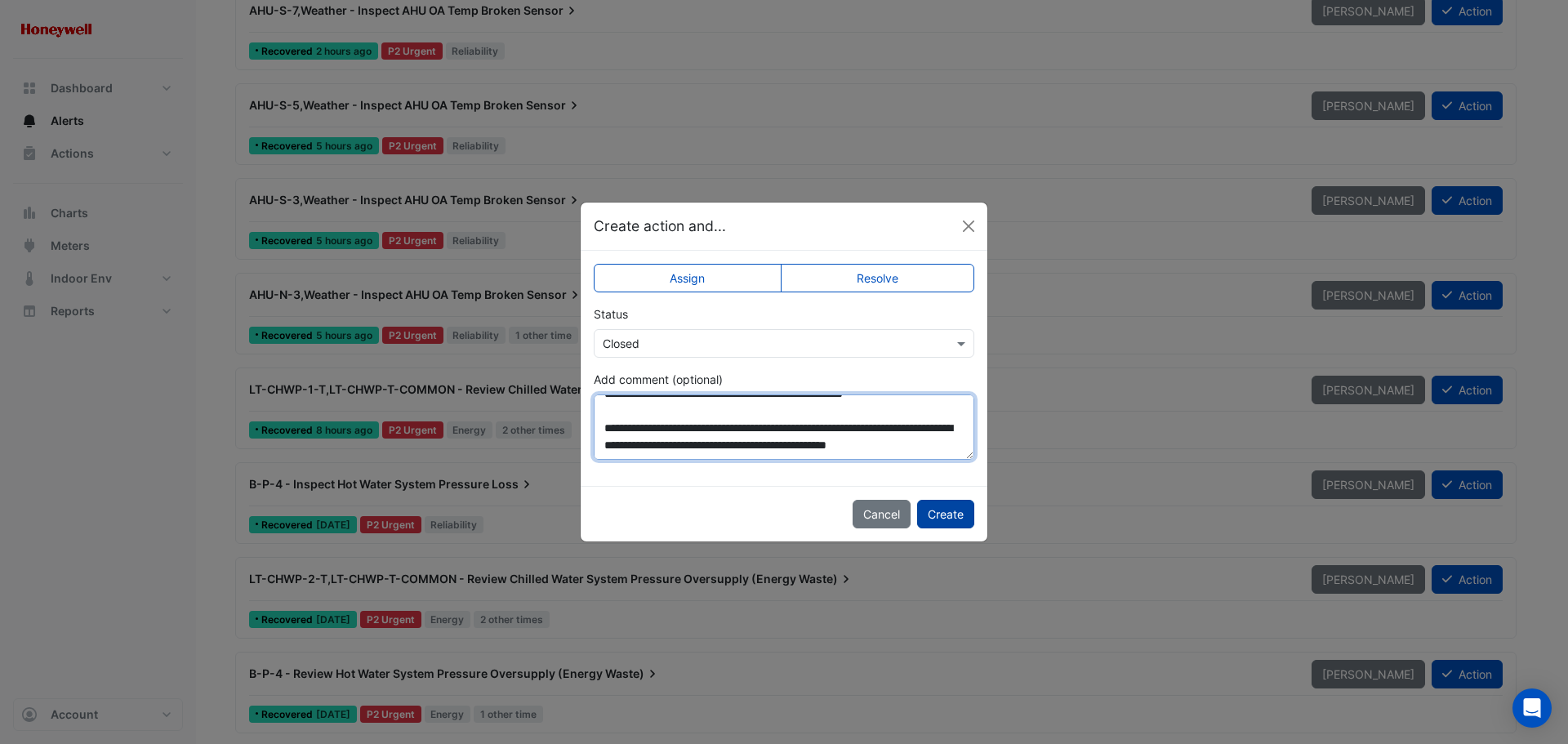
type textarea "**********"
click at [937, 521] on button "Create" at bounding box center [946, 513] width 57 height 29
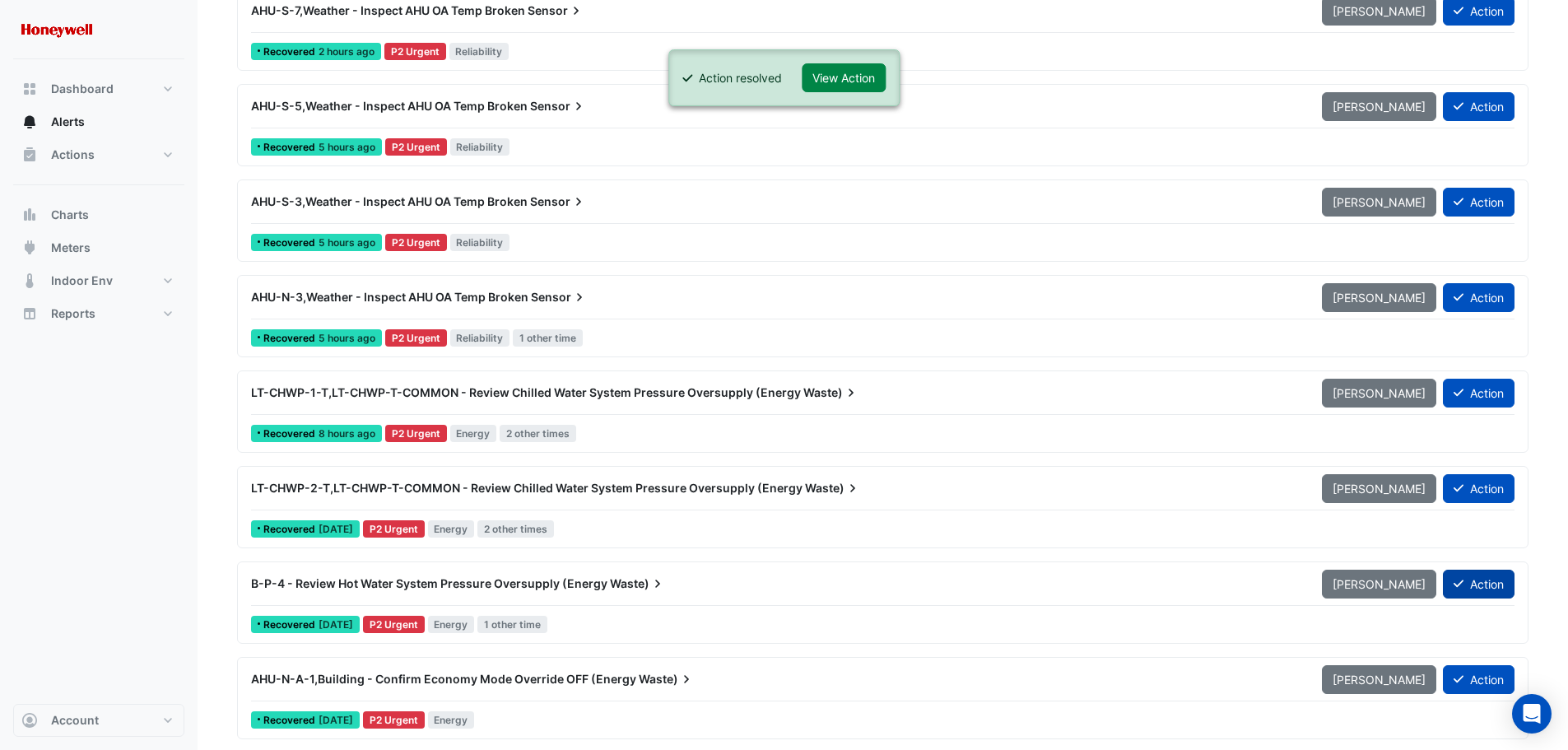
click at [1487, 586] on button "Action" at bounding box center [1479, 584] width 71 height 29
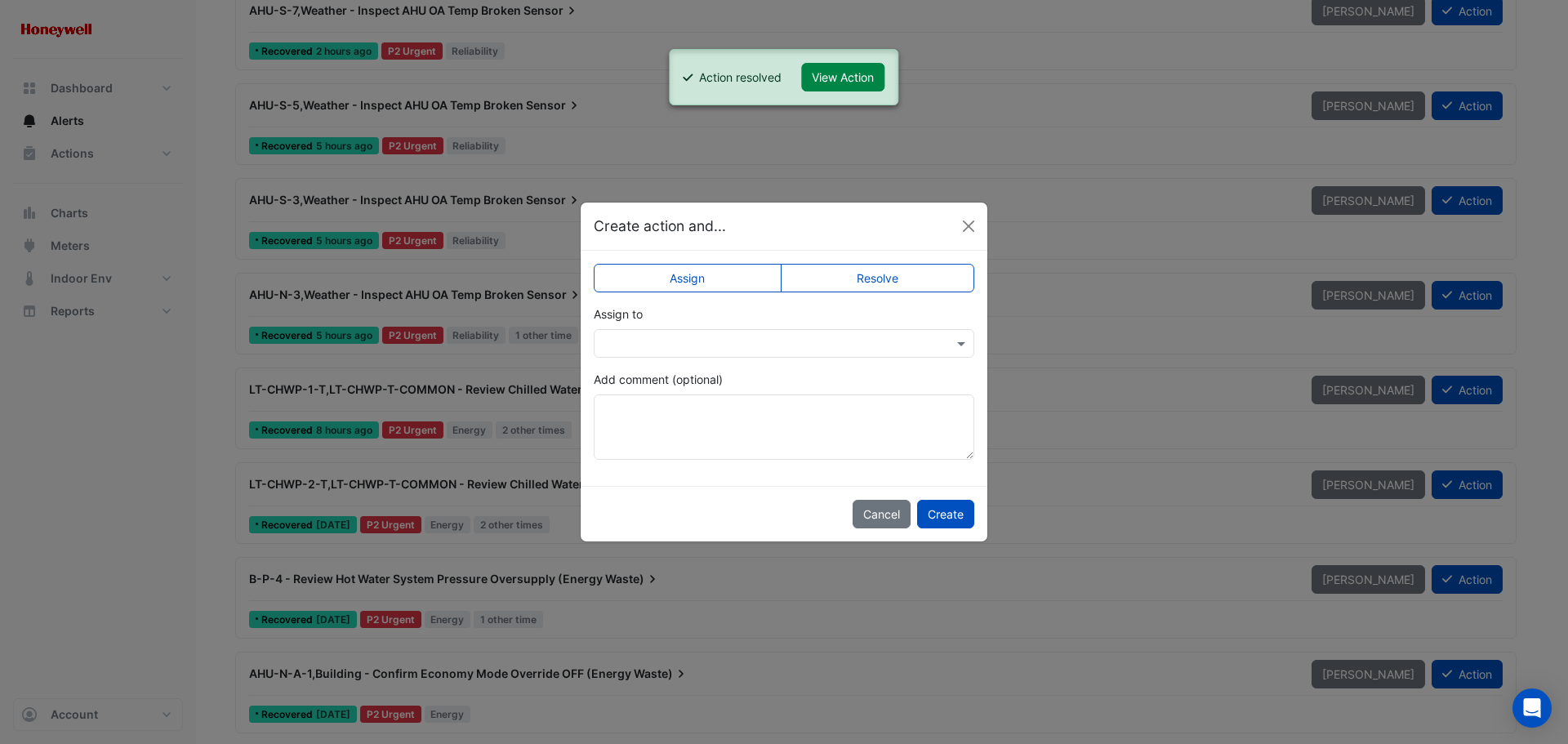
click at [868, 282] on label "Resolve" at bounding box center [878, 278] width 195 height 29
click at [727, 411] on textarea "Add comment (optional)" at bounding box center [784, 427] width 381 height 65
paste textarea "**********"
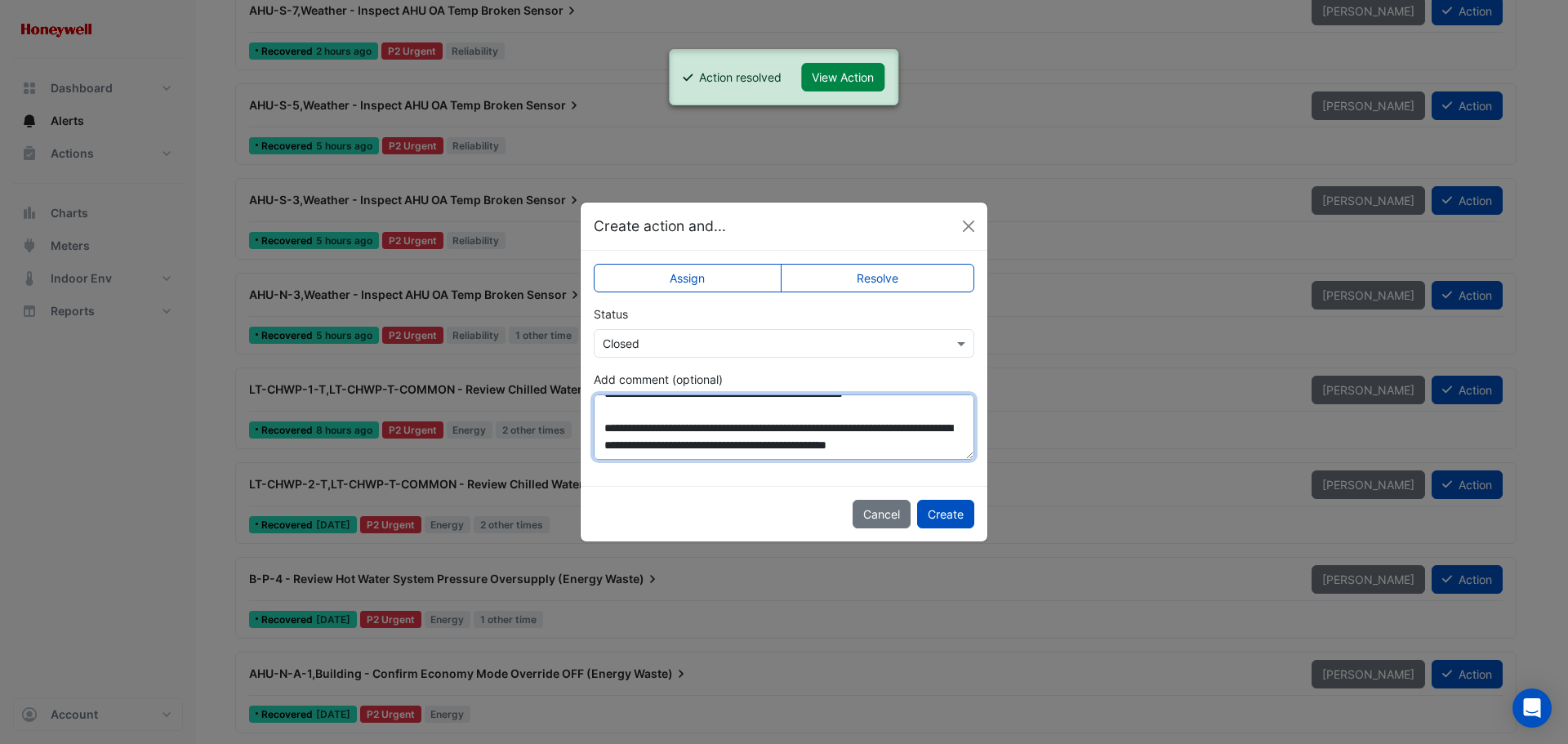
type textarea "**********"
click at [955, 529] on div "Cancel Create" at bounding box center [783, 513] width 406 height 55
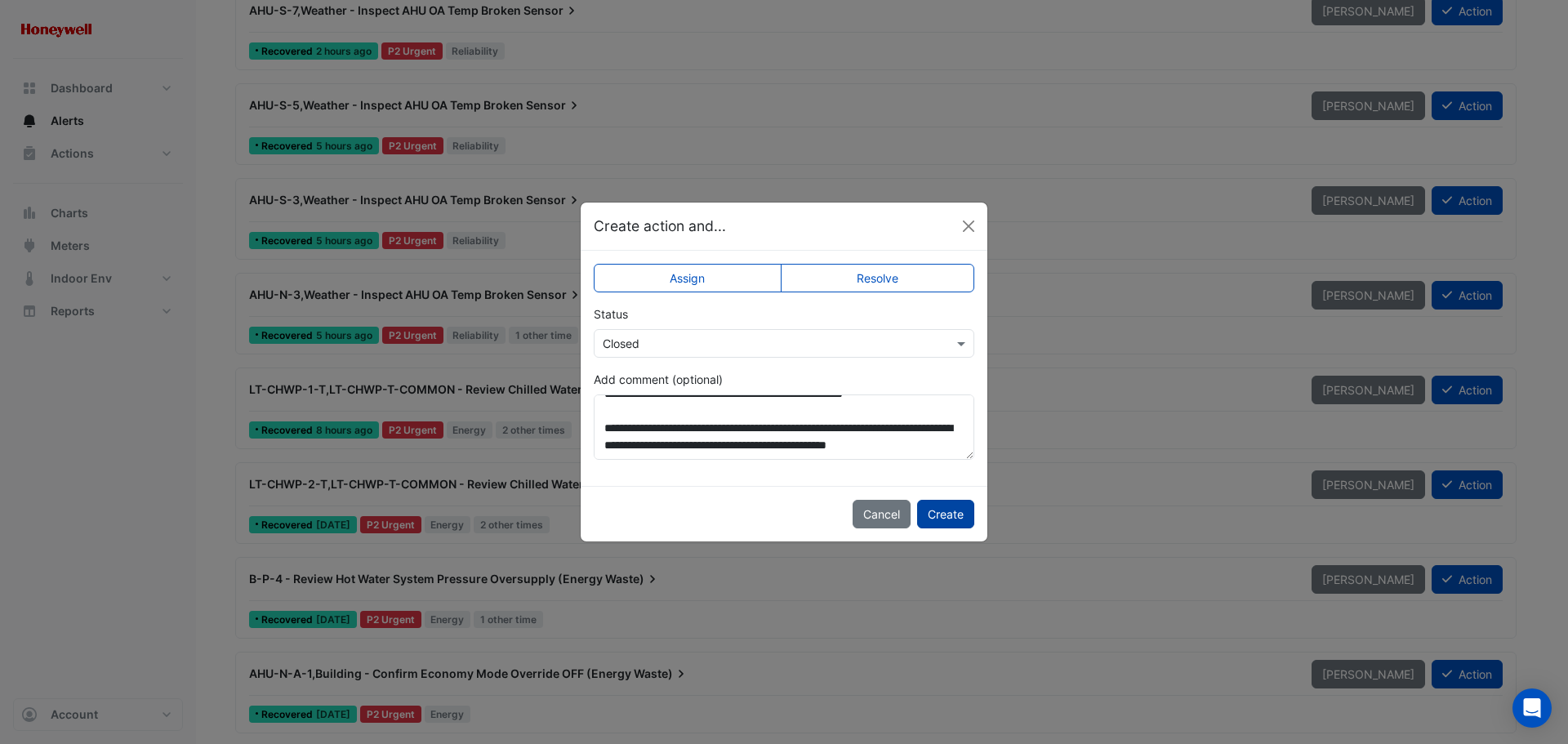
click at [955, 519] on button "Create" at bounding box center [946, 513] width 57 height 29
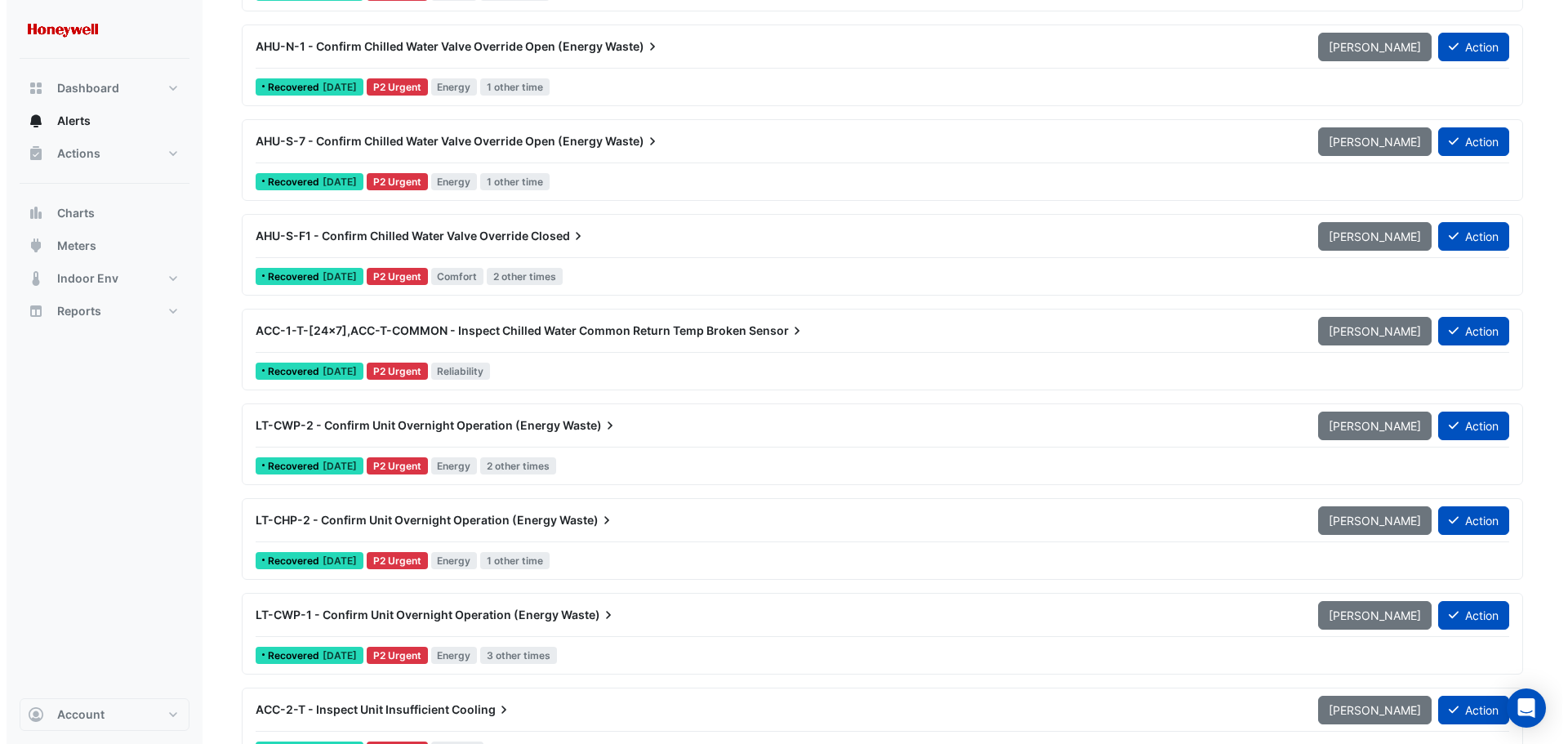
scroll to position [1306, 0]
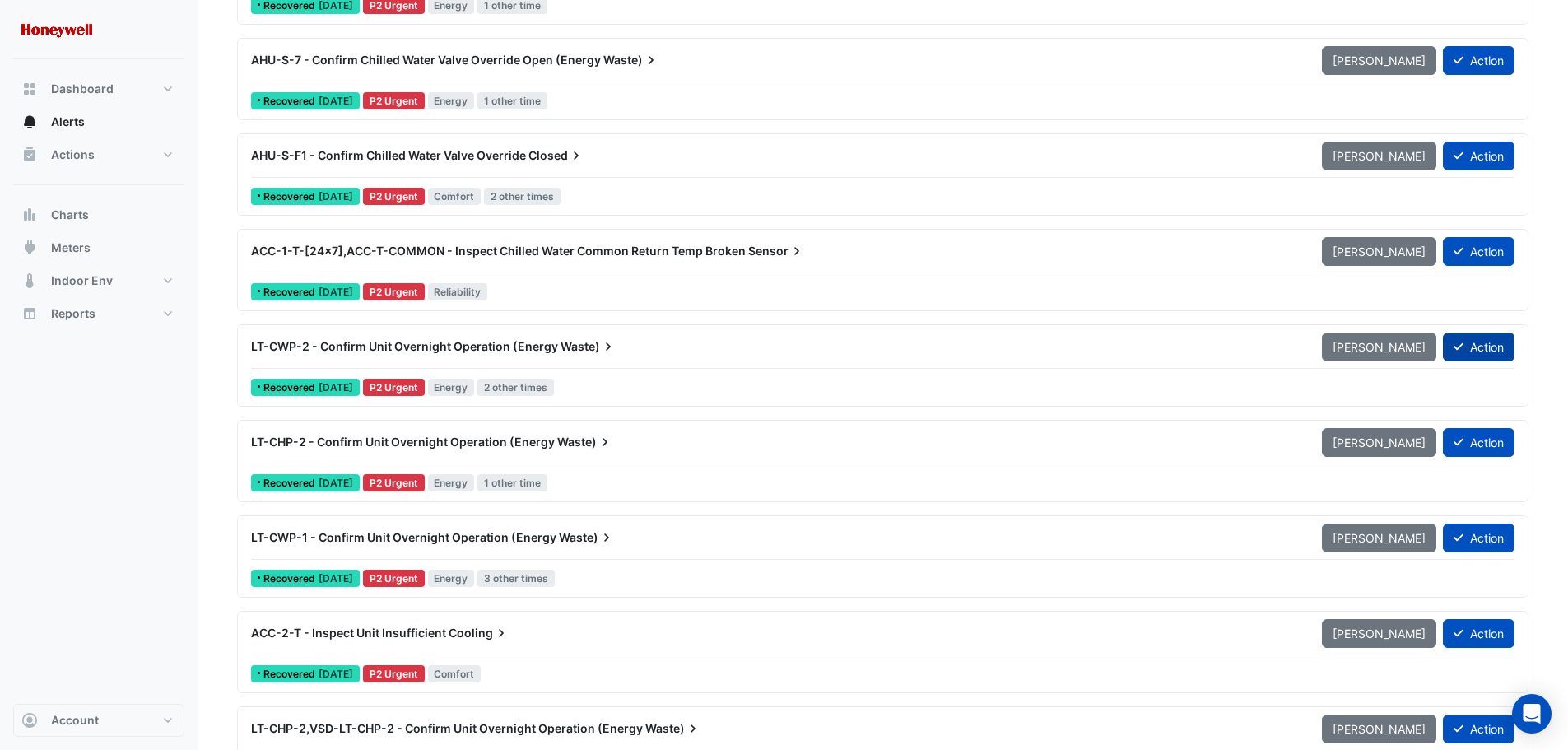
click at [1486, 350] on button "Action" at bounding box center [1479, 346] width 71 height 29
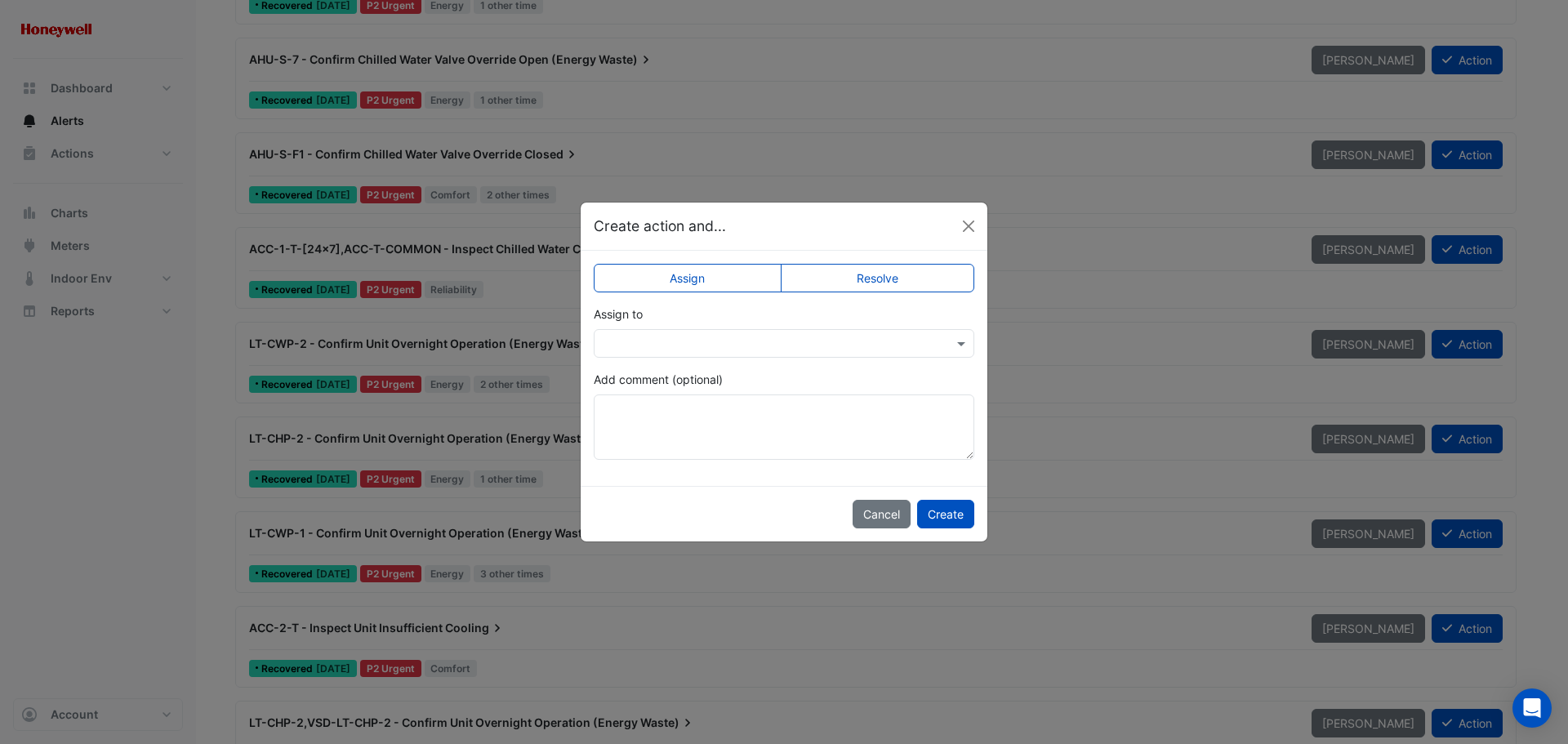
click at [926, 276] on label "Resolve" at bounding box center [878, 278] width 195 height 29
click at [940, 514] on button "Create" at bounding box center [946, 513] width 57 height 29
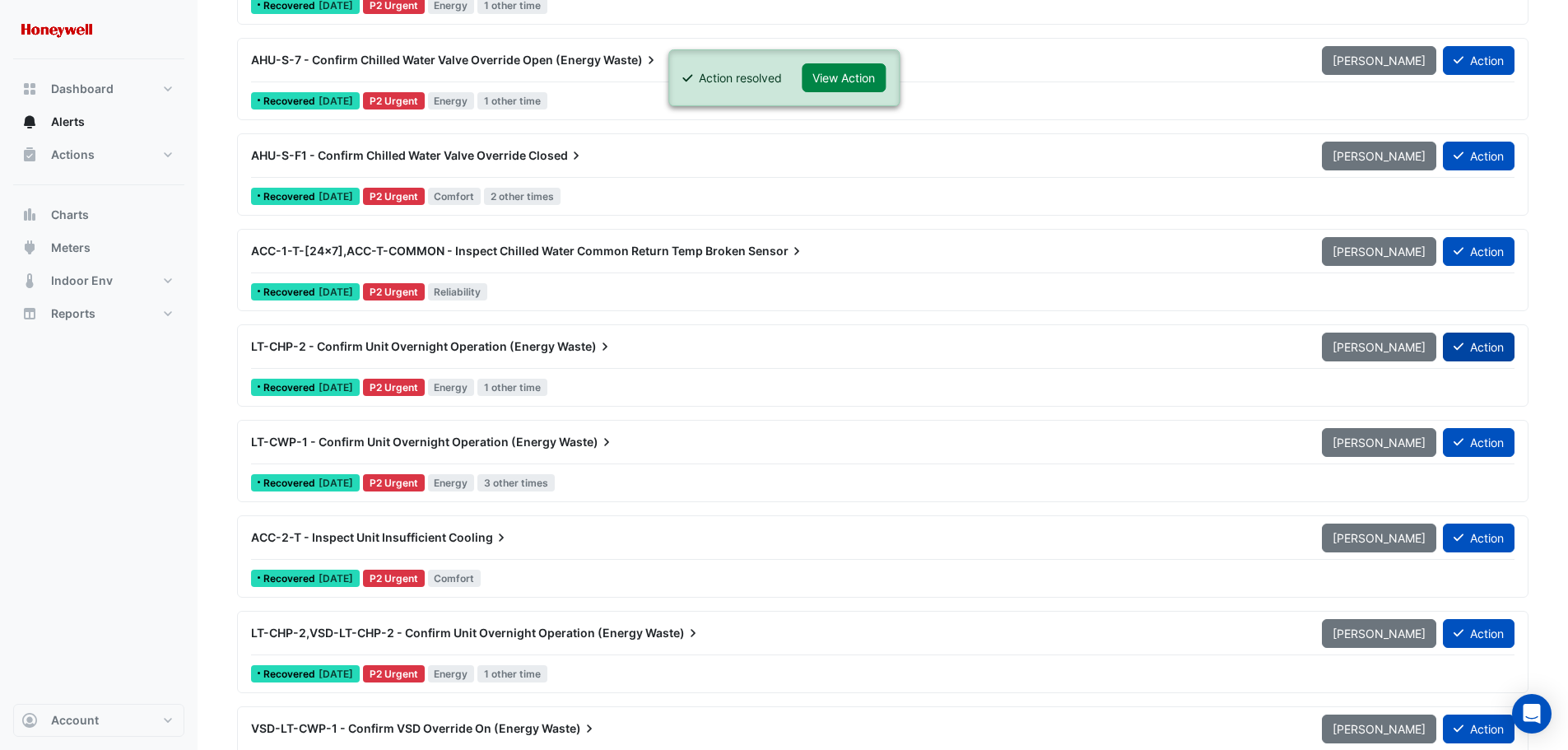
click at [1471, 344] on button "Action" at bounding box center [1479, 346] width 71 height 29
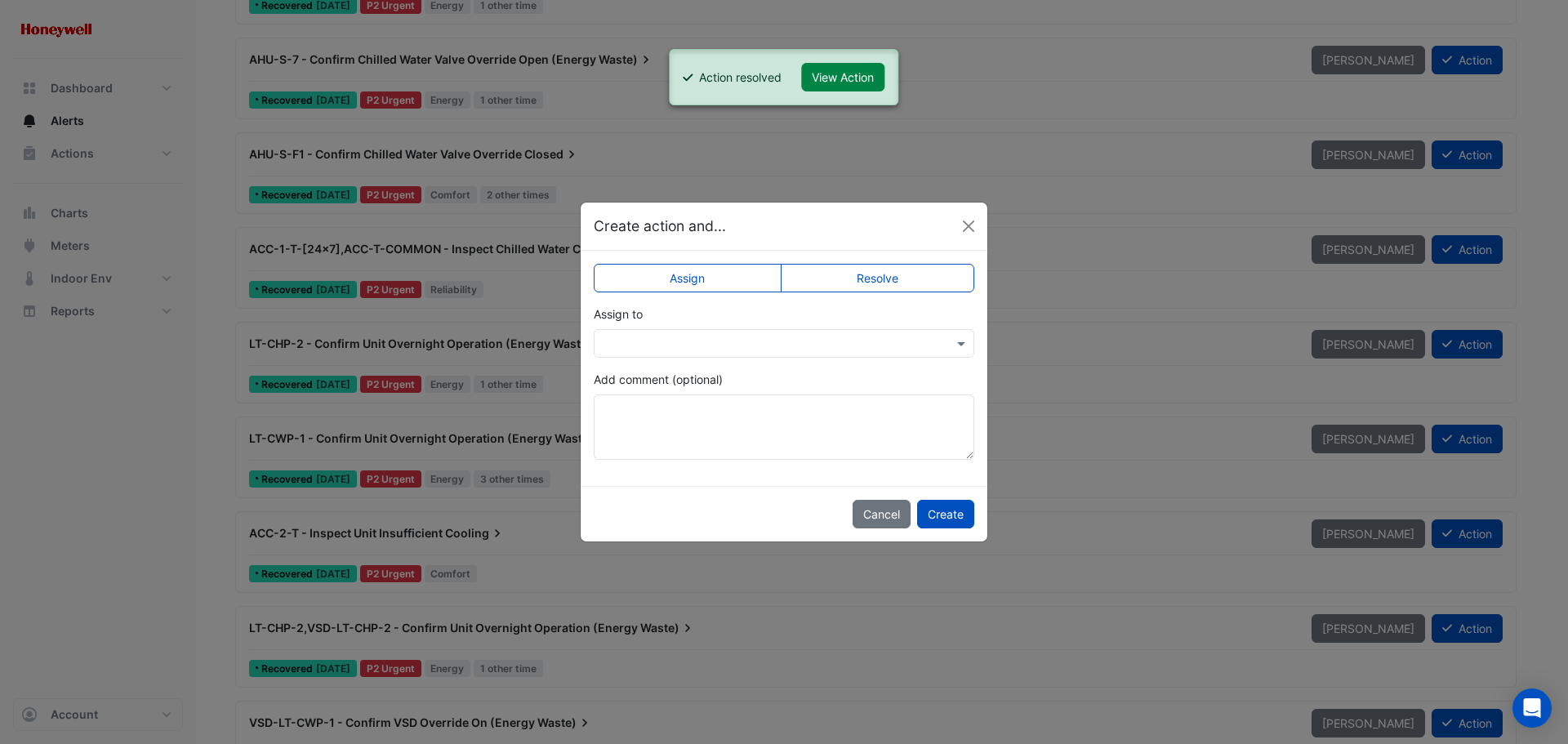
click at [880, 283] on label "Resolve" at bounding box center [878, 278] width 195 height 29
click at [944, 512] on button "Create" at bounding box center [946, 513] width 57 height 29
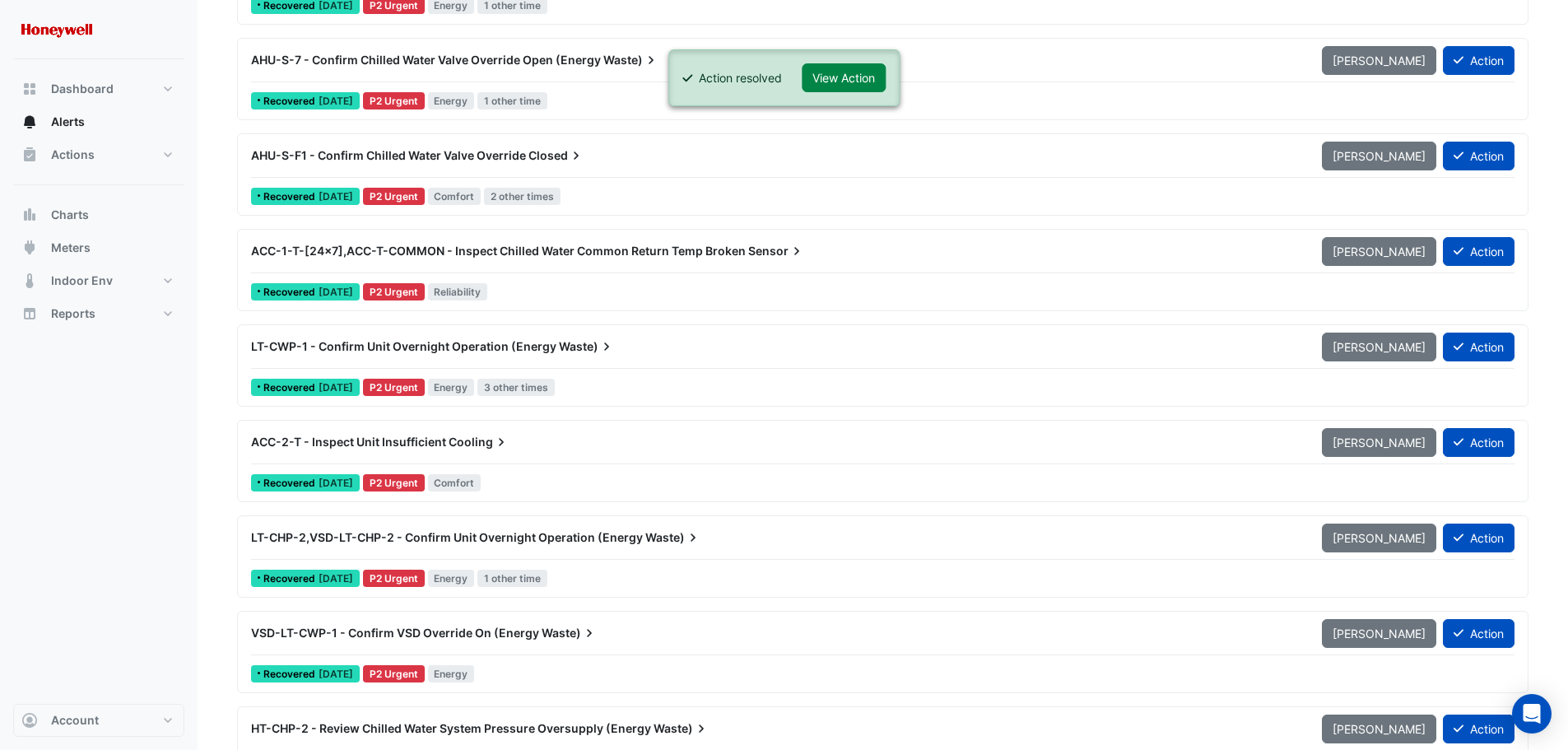
click at [637, 252] on span "ACC-1-T-[24x7],ACC-T-COMMON - Inspect Chilled Water Common Return Temp Broken" at bounding box center [498, 250] width 494 height 14
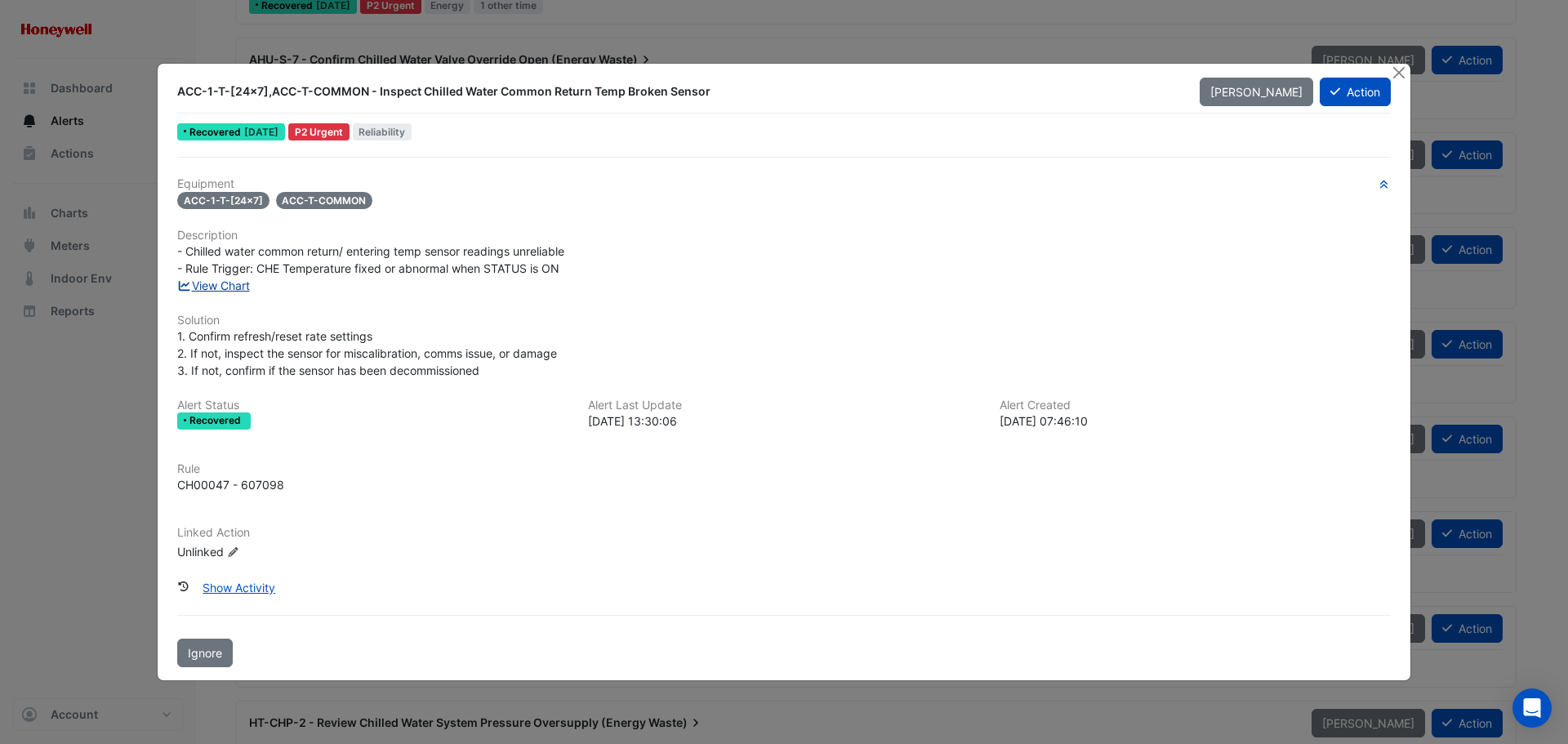
click at [223, 288] on link "View Chart" at bounding box center [214, 285] width 73 height 14
click at [1376, 96] on button "Action" at bounding box center [1355, 91] width 71 height 29
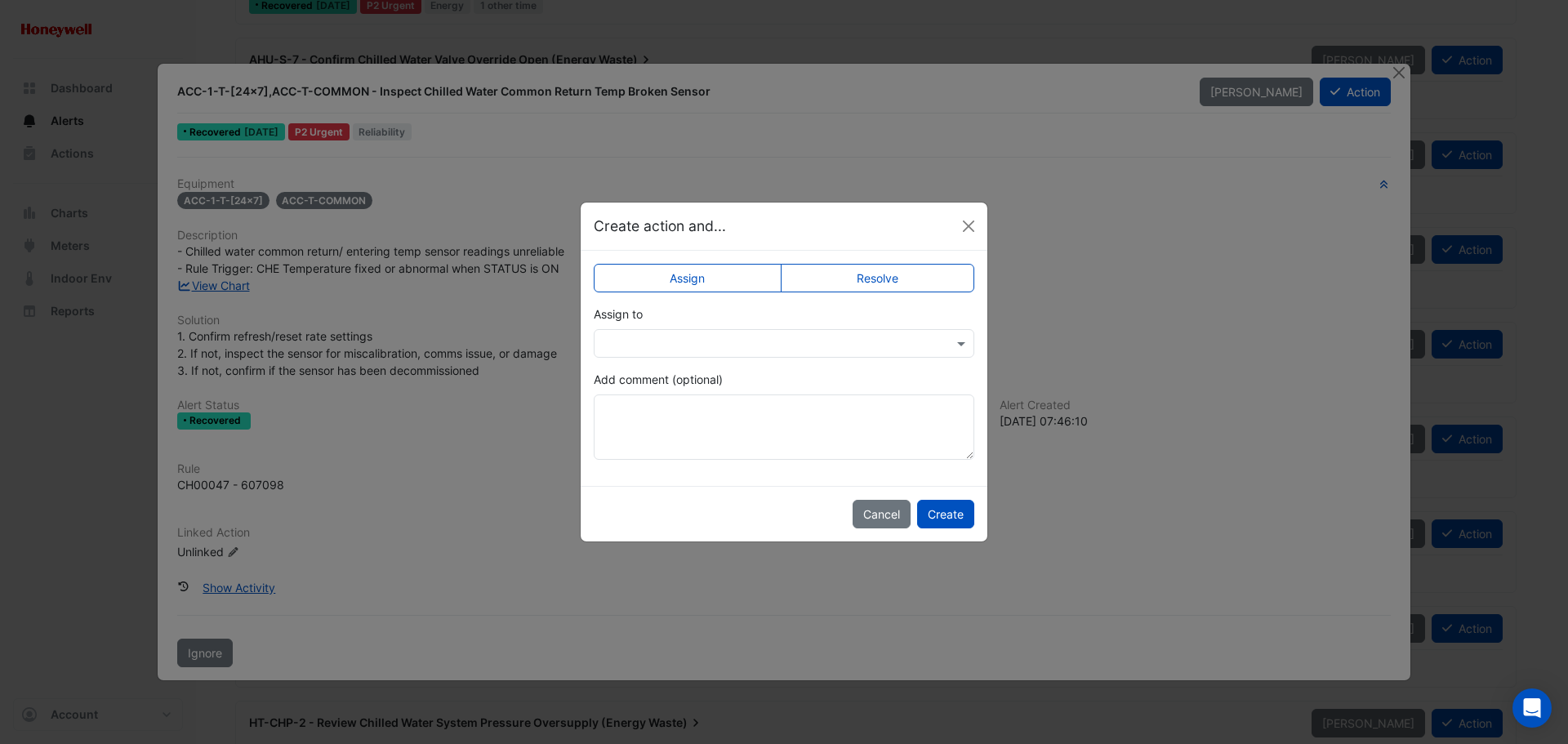
click at [906, 271] on label "Resolve" at bounding box center [878, 278] width 195 height 29
click at [925, 511] on button "Create" at bounding box center [946, 513] width 57 height 29
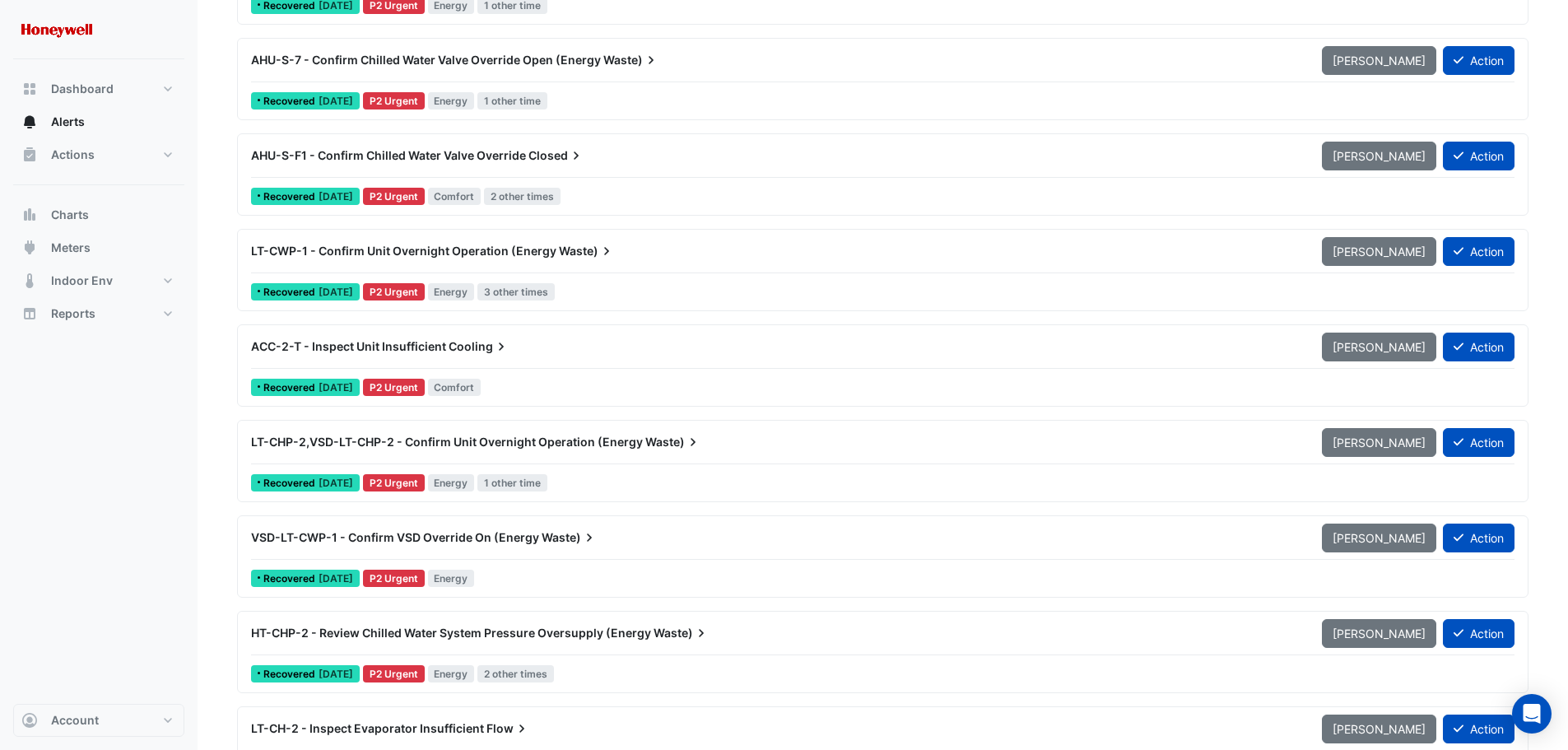
click at [578, 352] on div "ACC-2-T - Inspect Unit Insufficient Cooling" at bounding box center [776, 346] width 1051 height 17
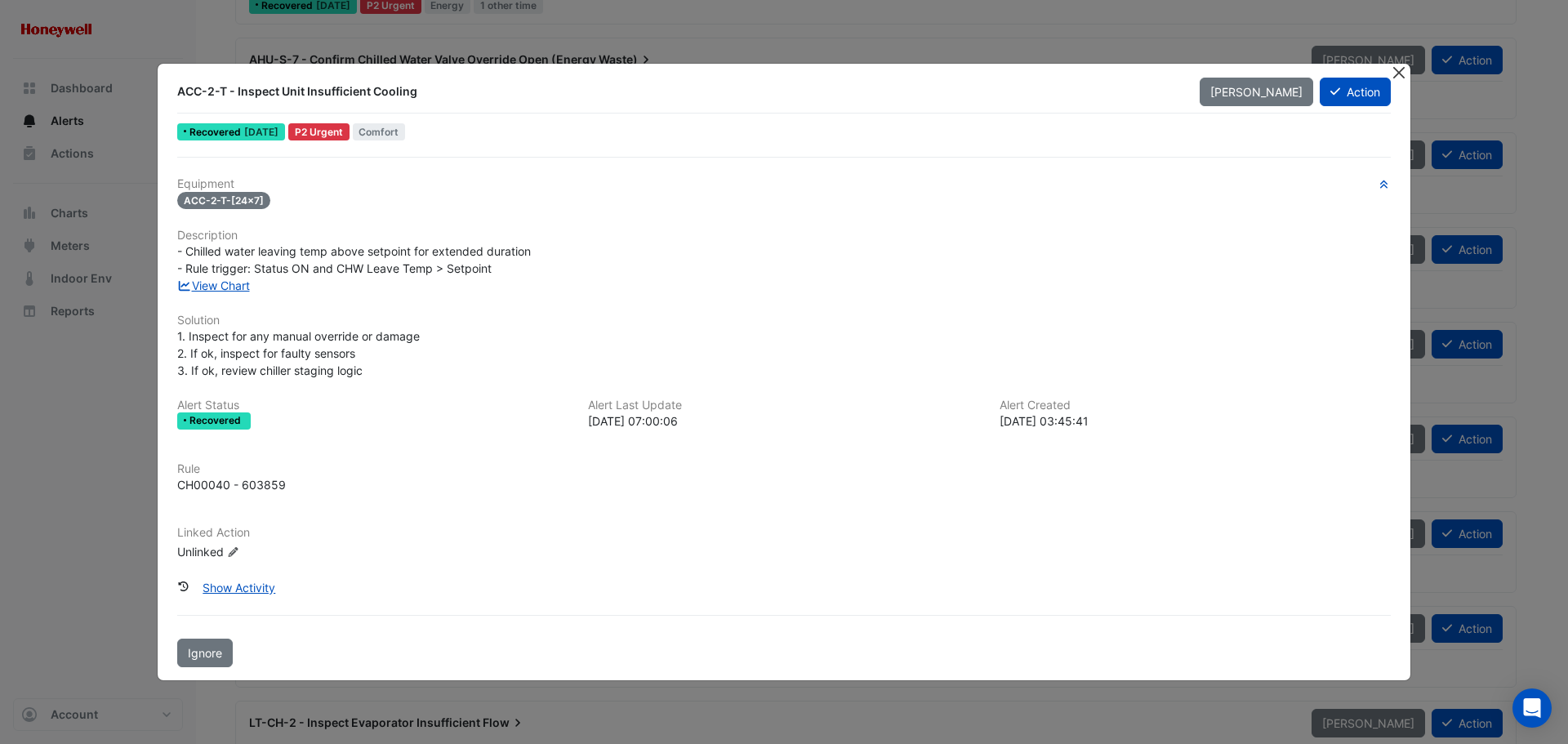
click at [1400, 73] on button "Close" at bounding box center [1398, 72] width 17 height 17
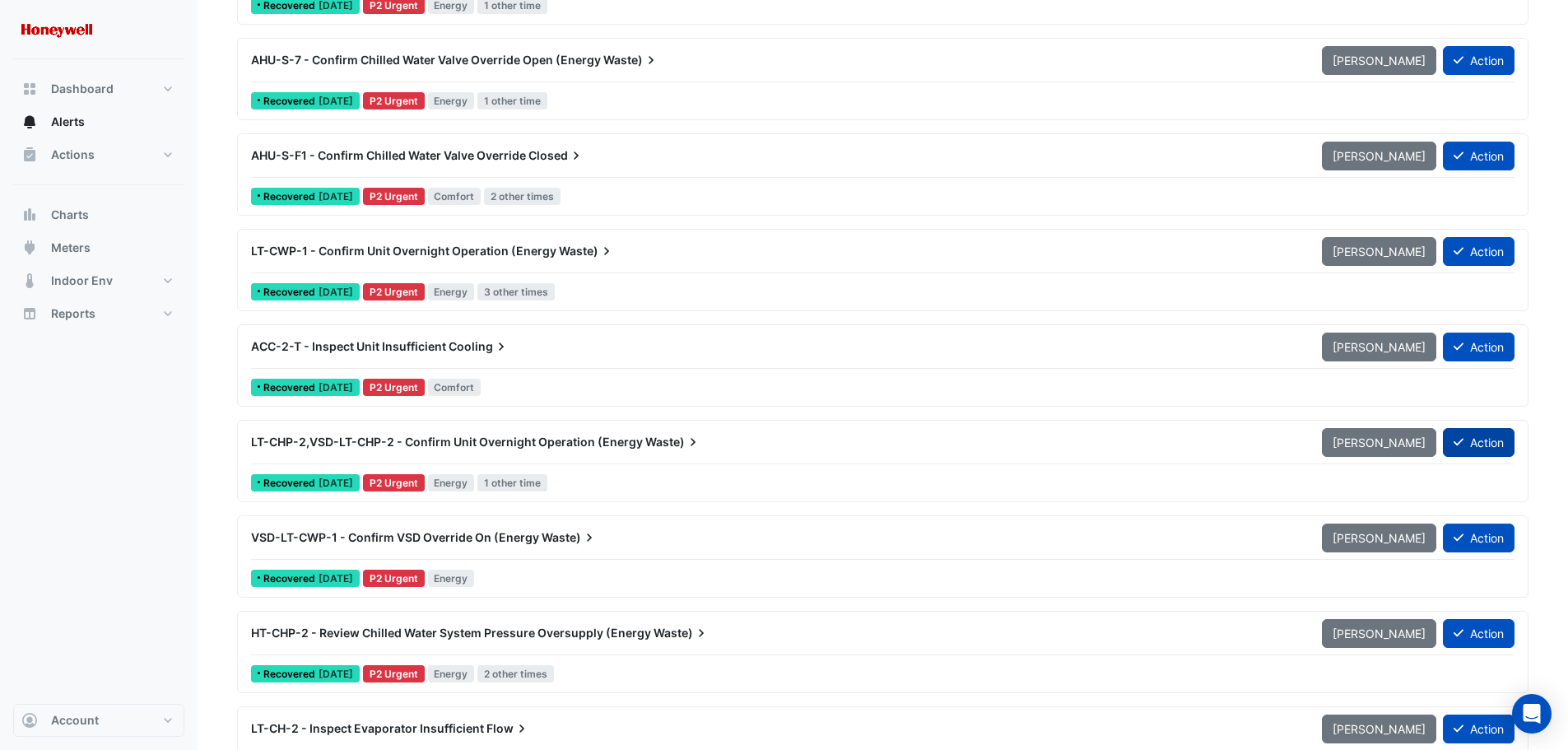
click at [1475, 441] on button "Action" at bounding box center [1479, 442] width 71 height 29
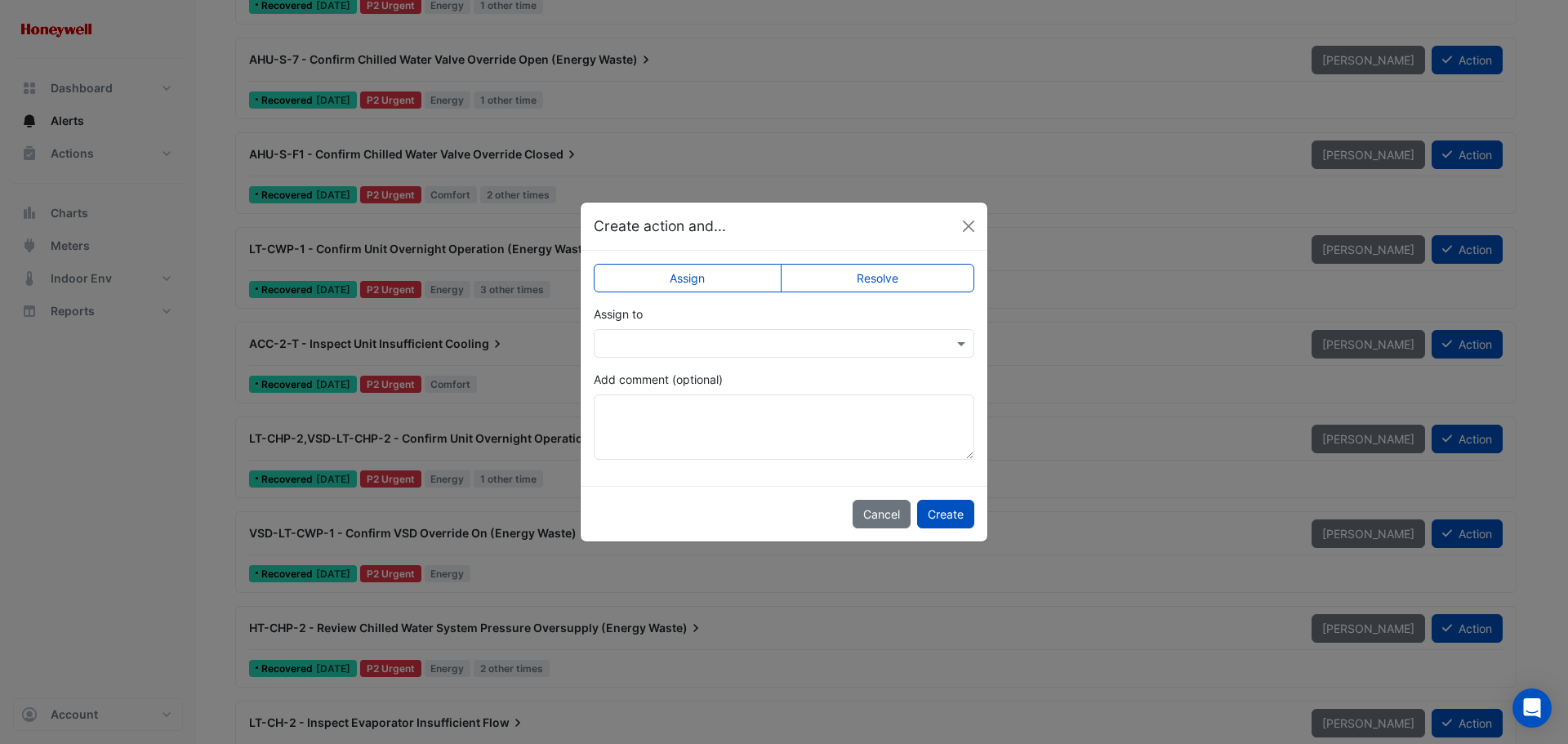
click at [875, 279] on label "Resolve" at bounding box center [878, 278] width 195 height 29
click at [937, 514] on button "Create" at bounding box center [946, 513] width 57 height 29
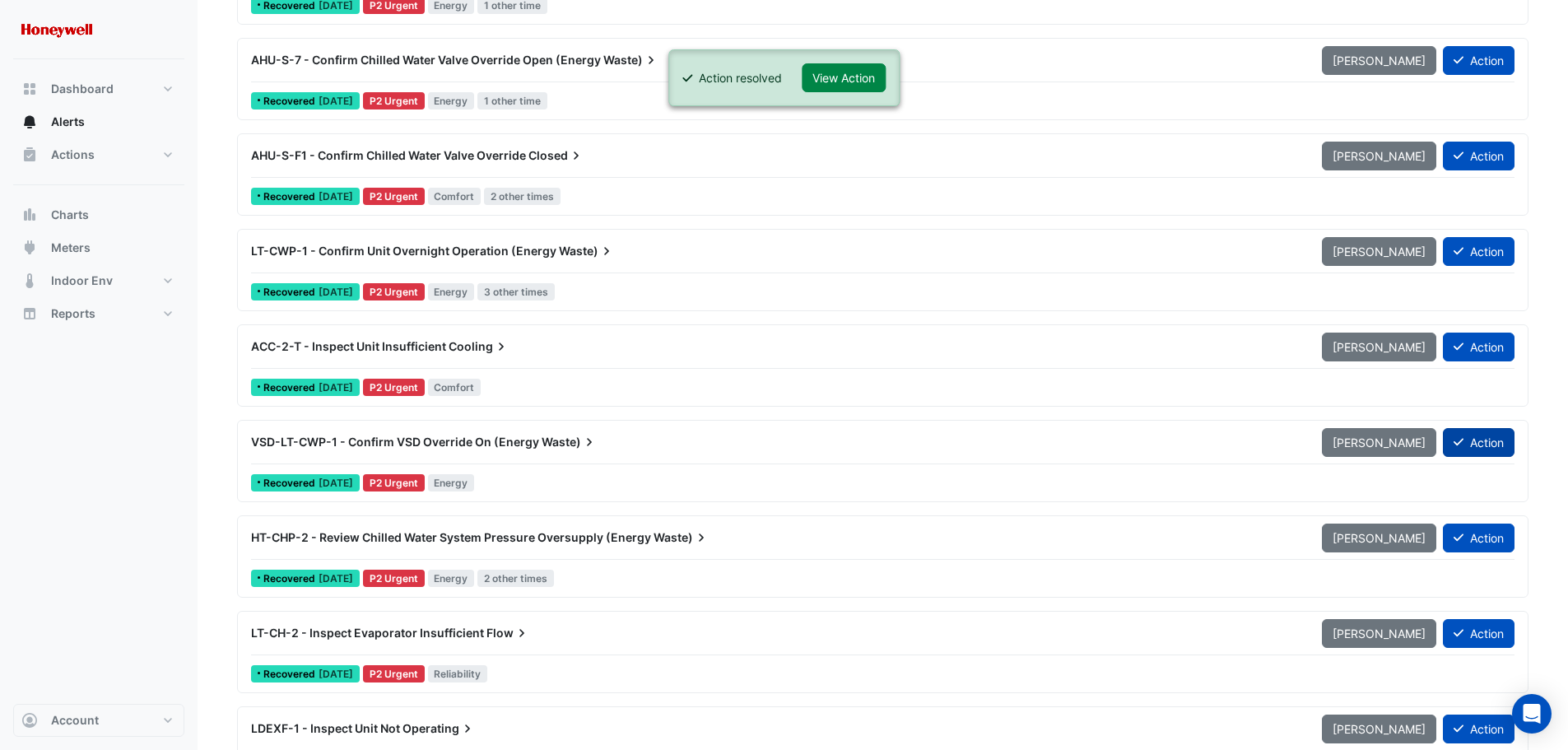
click at [1472, 439] on button "Action" at bounding box center [1479, 442] width 71 height 29
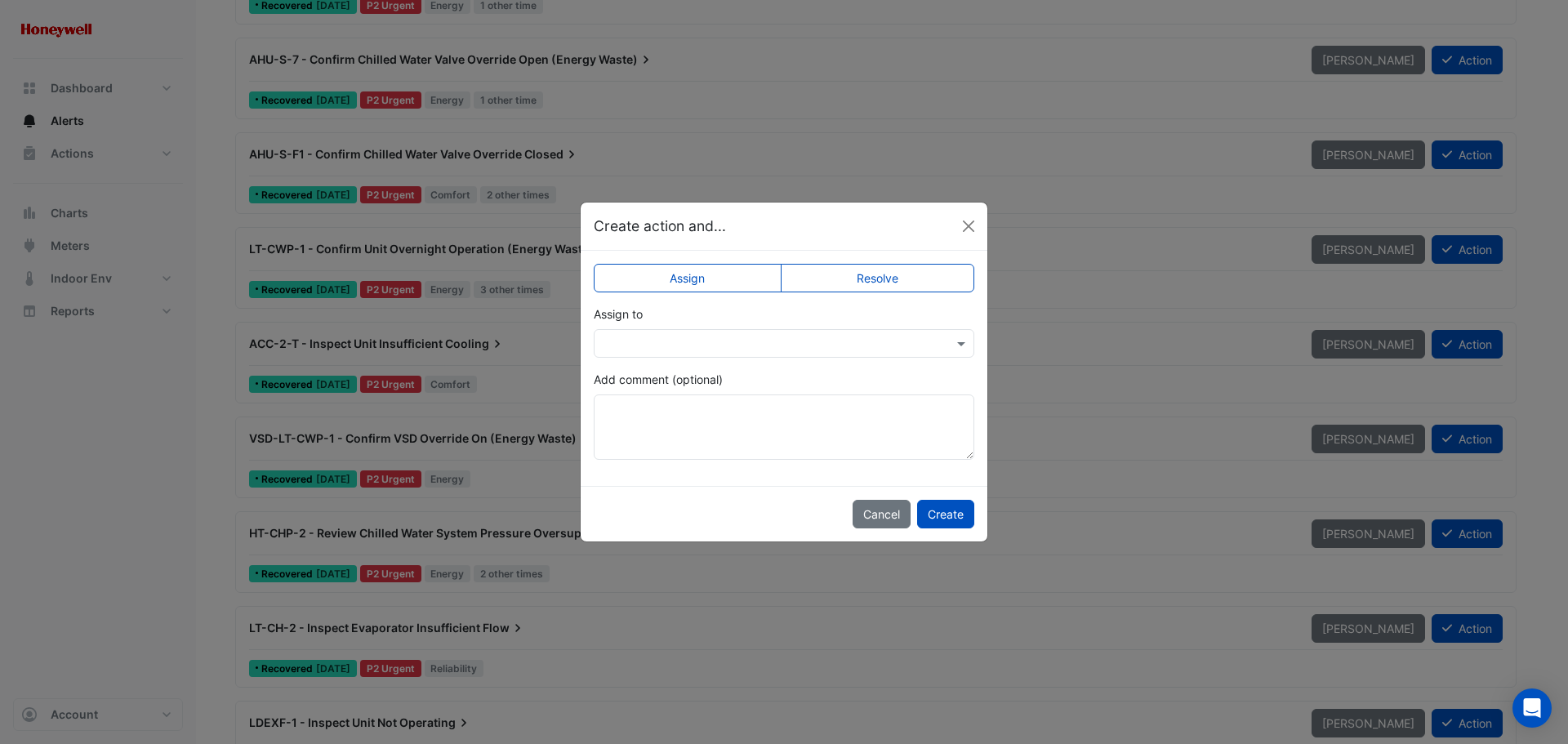
click at [916, 280] on label "Resolve" at bounding box center [878, 278] width 195 height 29
click at [953, 510] on button "Create" at bounding box center [946, 513] width 57 height 29
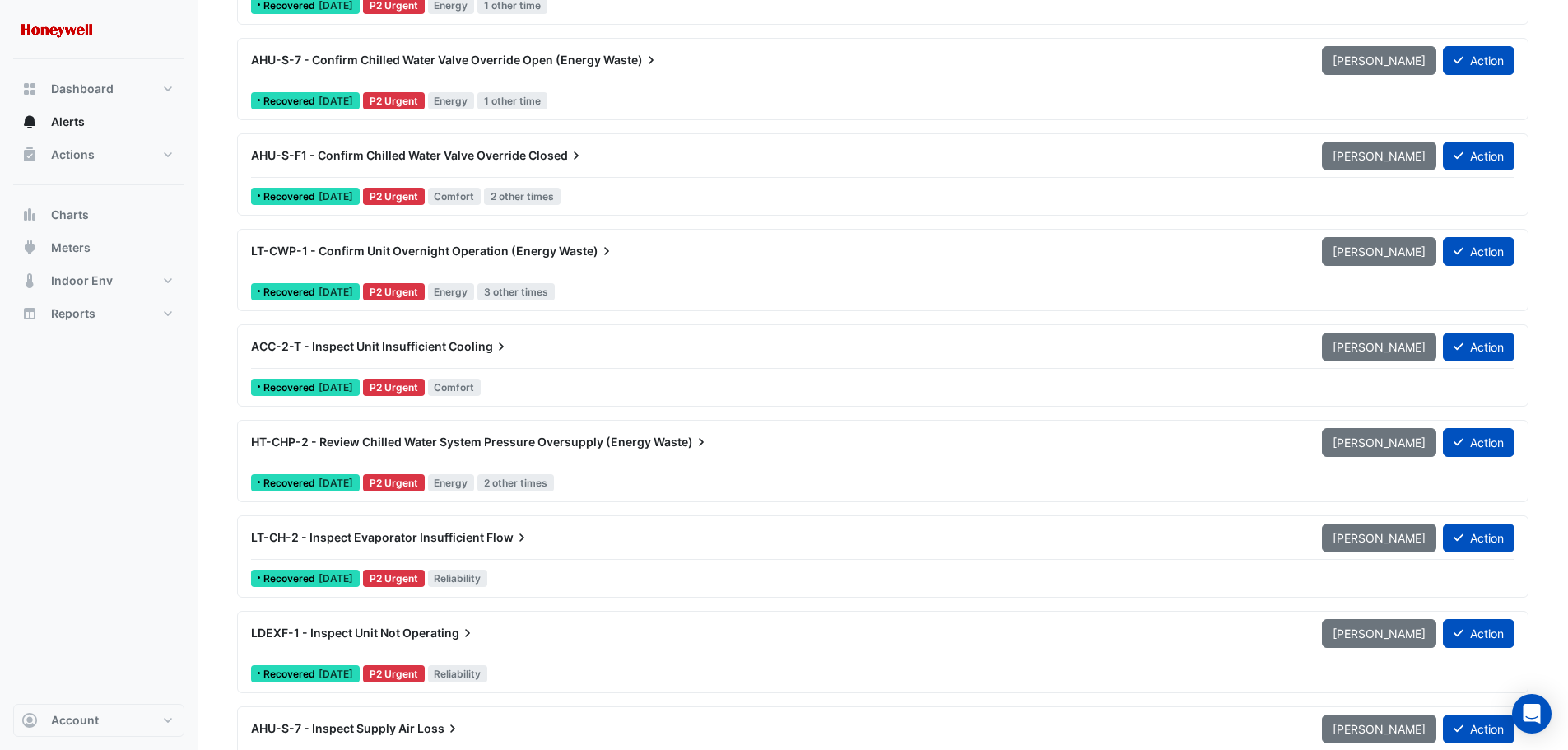
click at [580, 438] on span "HT-CHP-2 - Review Chilled Water System Pressure Oversupply (Energy" at bounding box center [451, 441] width 401 height 14
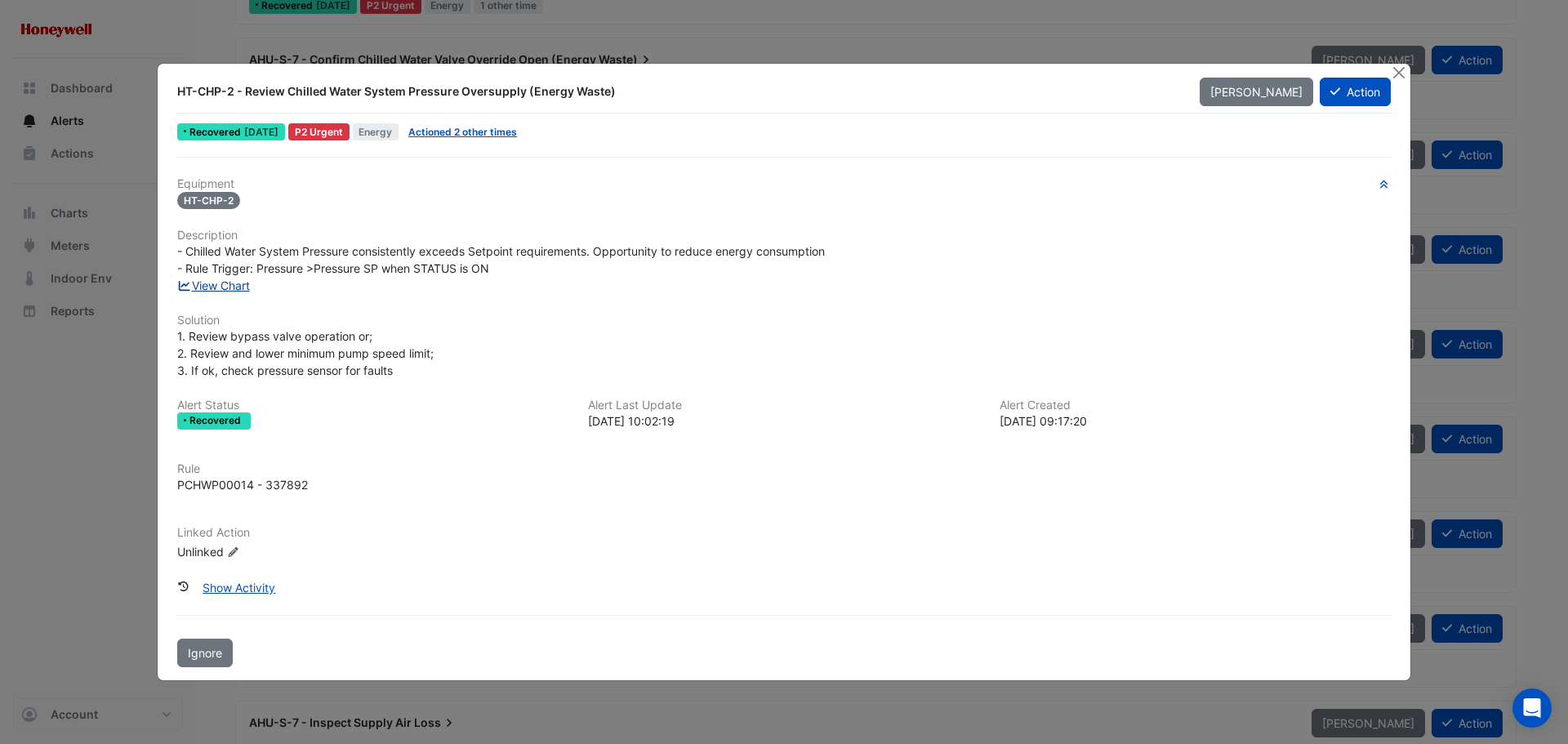
click at [222, 288] on link "View Chart" at bounding box center [214, 285] width 73 height 14
click at [1352, 96] on button "Action" at bounding box center [1355, 91] width 71 height 29
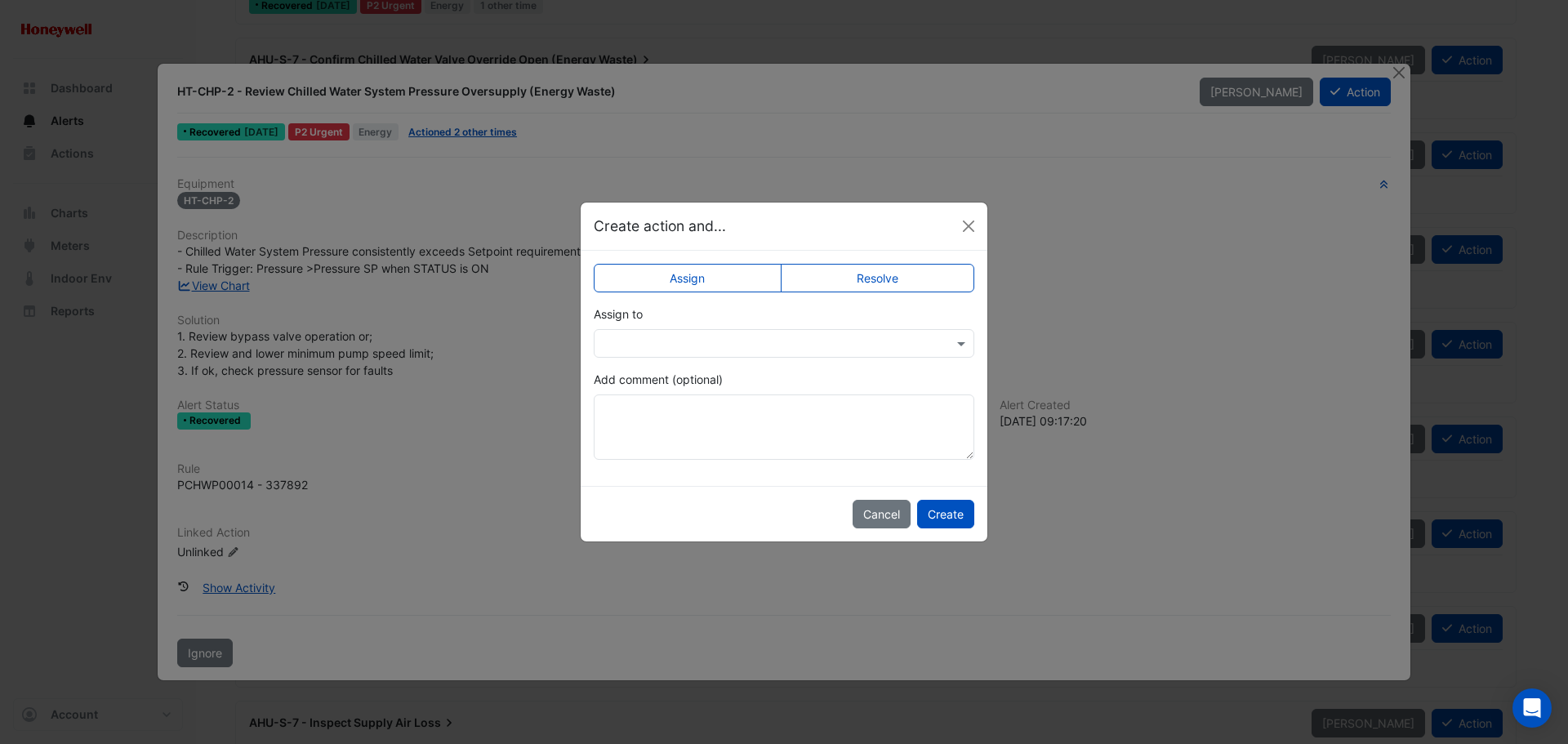
click at [914, 277] on label "Resolve" at bounding box center [878, 278] width 195 height 29
click at [947, 512] on button "Create" at bounding box center [946, 513] width 57 height 29
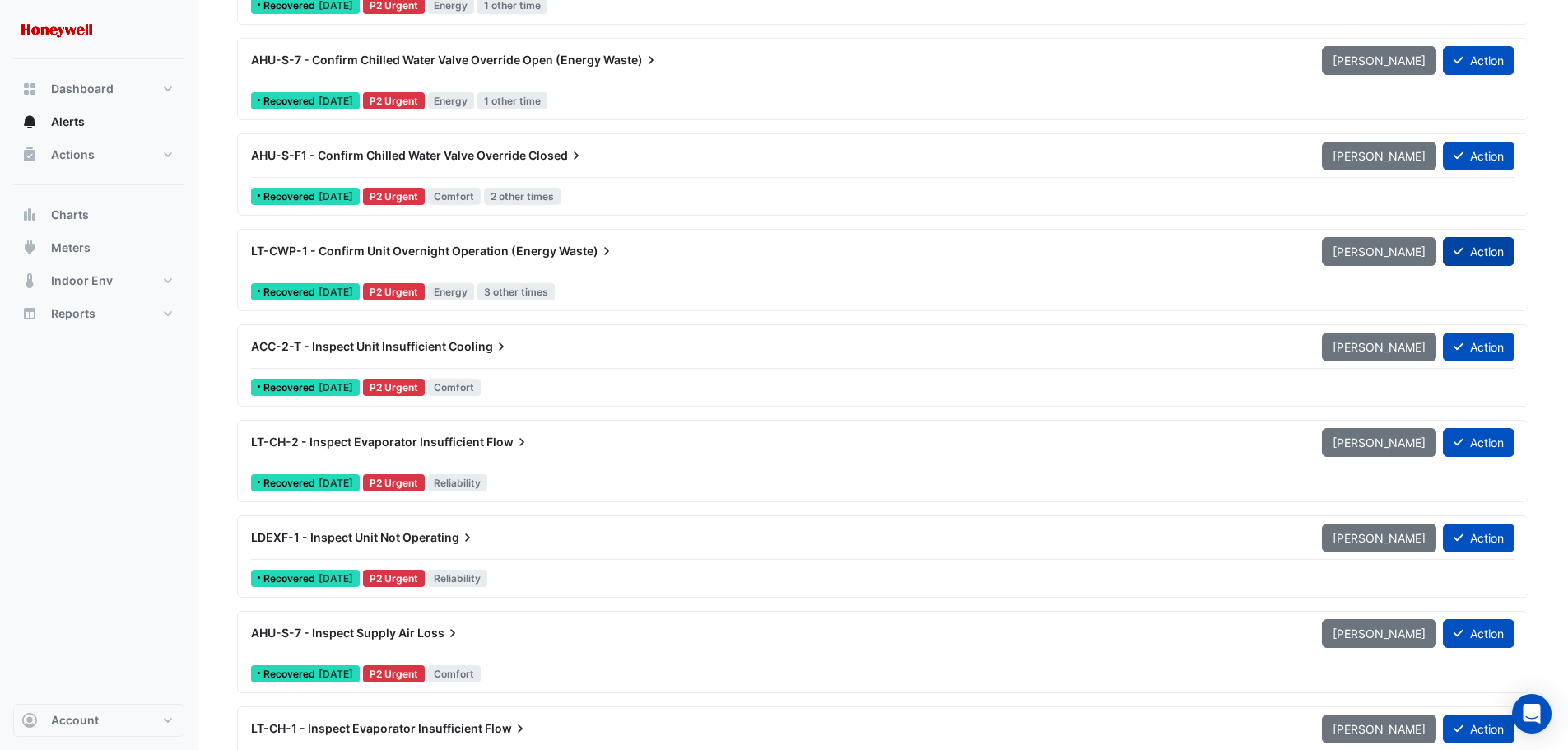
click at [1468, 247] on button "Action" at bounding box center [1479, 251] width 71 height 29
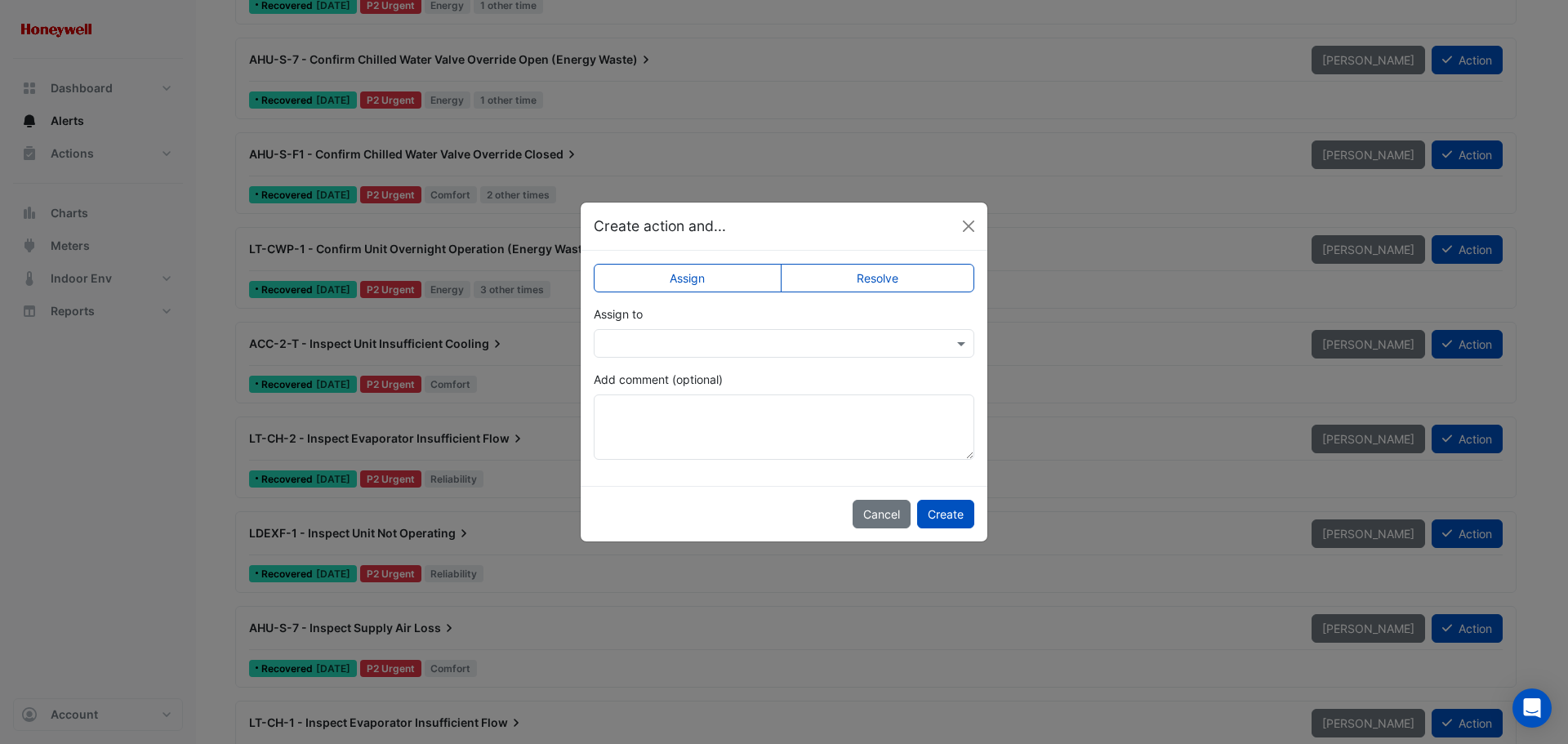
click at [840, 277] on label "Resolve" at bounding box center [878, 278] width 195 height 29
click at [955, 513] on button "Create" at bounding box center [946, 513] width 57 height 29
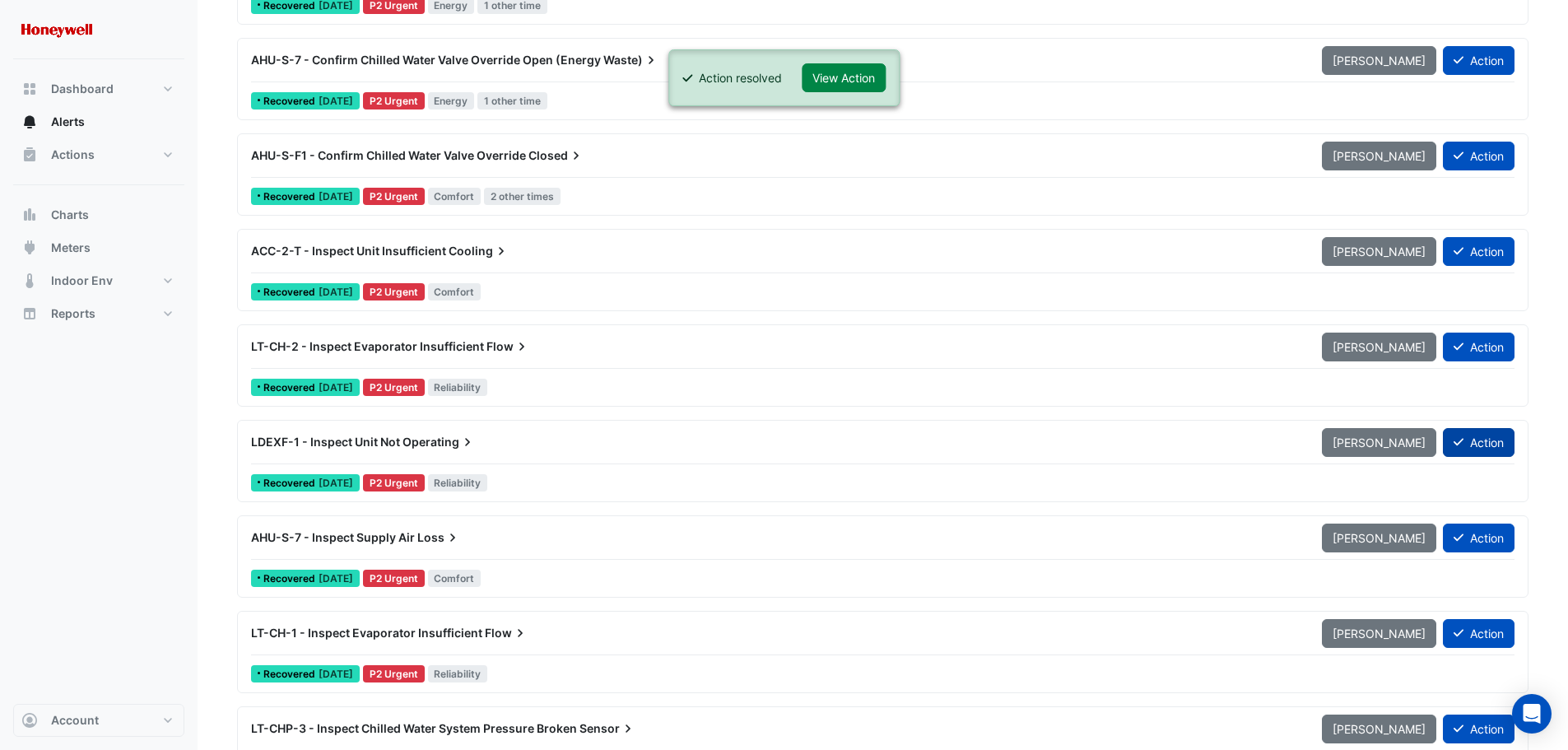
click at [1497, 440] on button "Action" at bounding box center [1479, 442] width 71 height 29
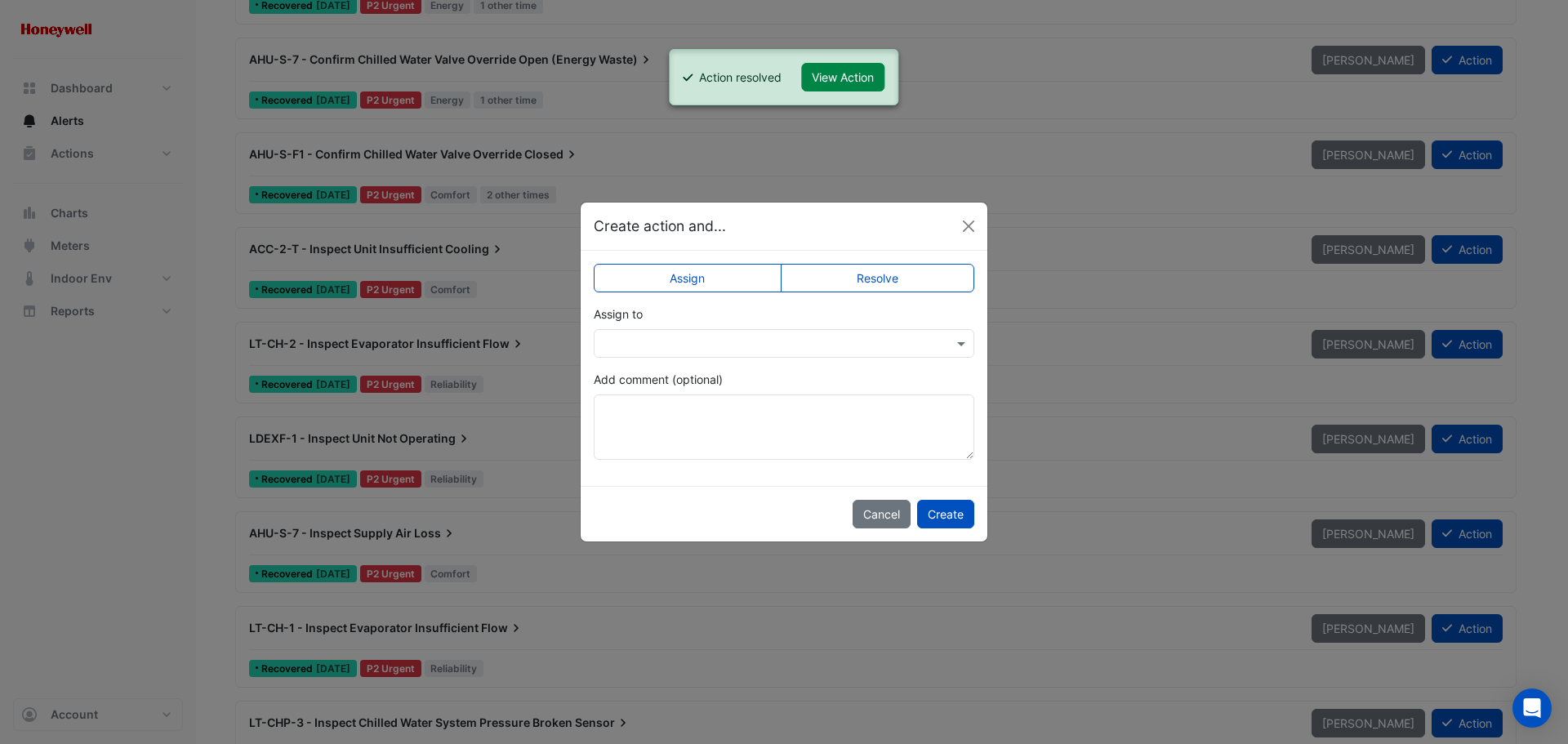
click at [882, 282] on label "Resolve" at bounding box center [878, 278] width 195 height 29
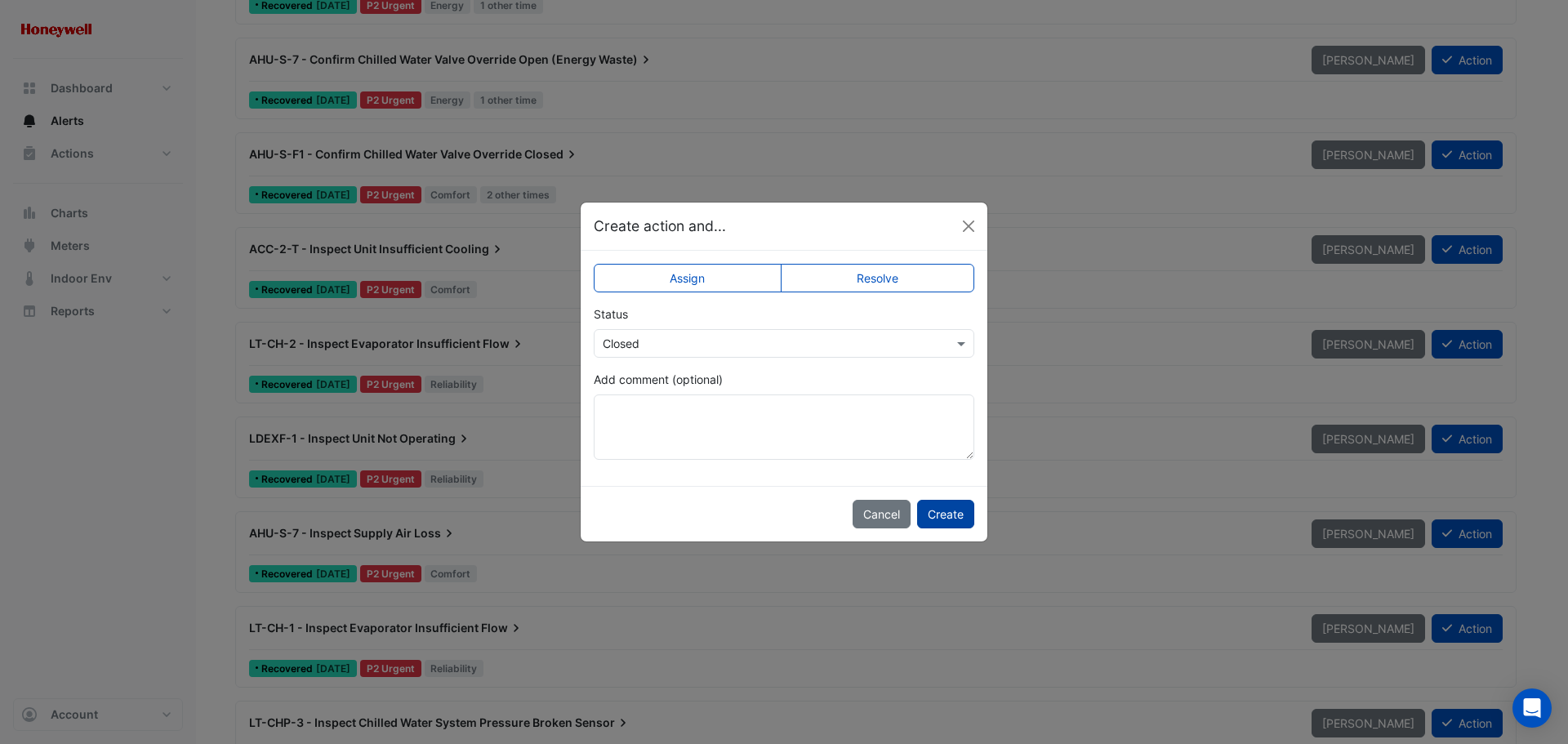
click at [941, 512] on button "Create" at bounding box center [946, 513] width 57 height 29
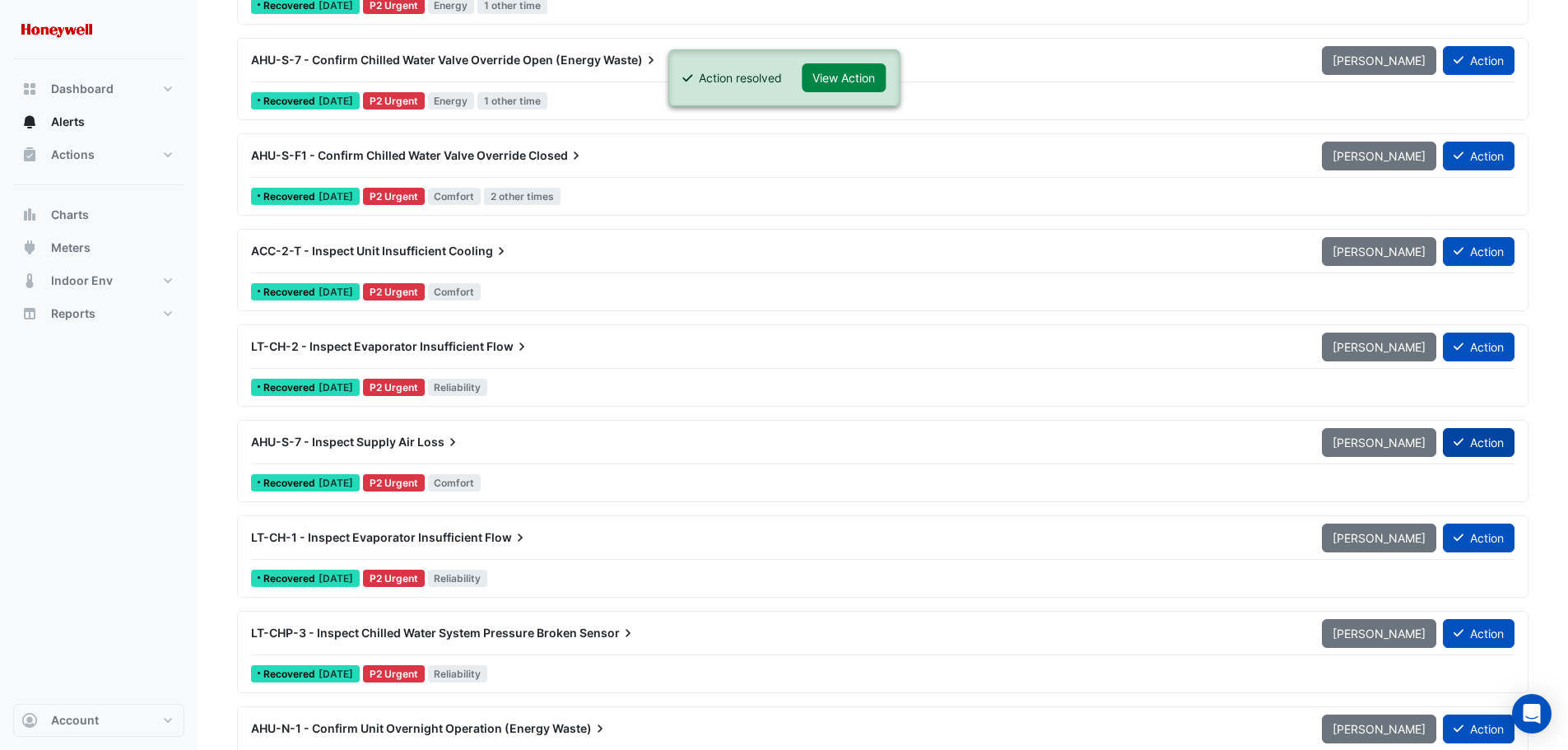
click at [1472, 437] on button "Action" at bounding box center [1479, 442] width 71 height 29
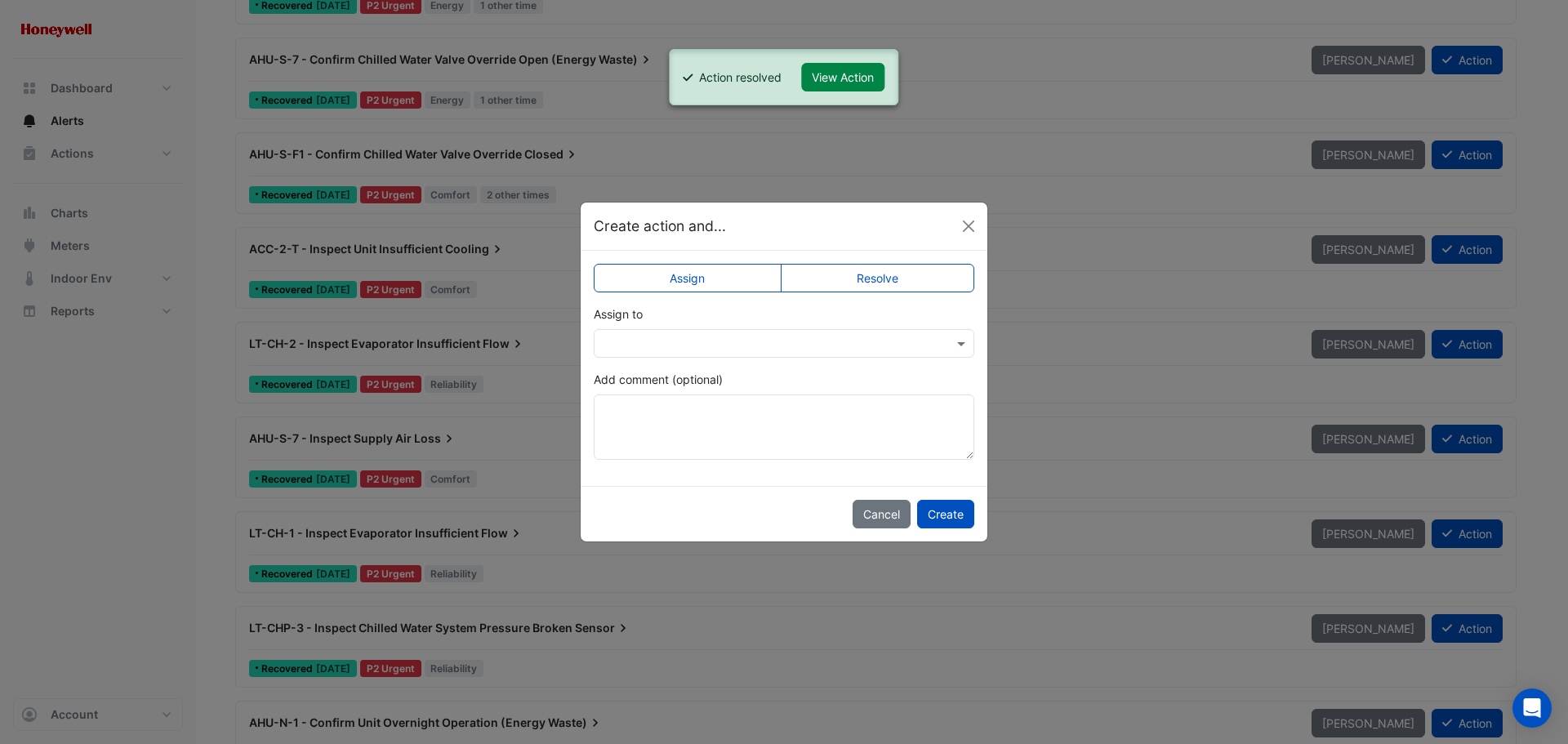
drag, startPoint x: 891, startPoint y: 281, endPoint x: 941, endPoint y: 419, distance: 146.8
click at [890, 282] on label "Resolve" at bounding box center [878, 278] width 195 height 29
click at [950, 512] on button "Create" at bounding box center [946, 513] width 57 height 29
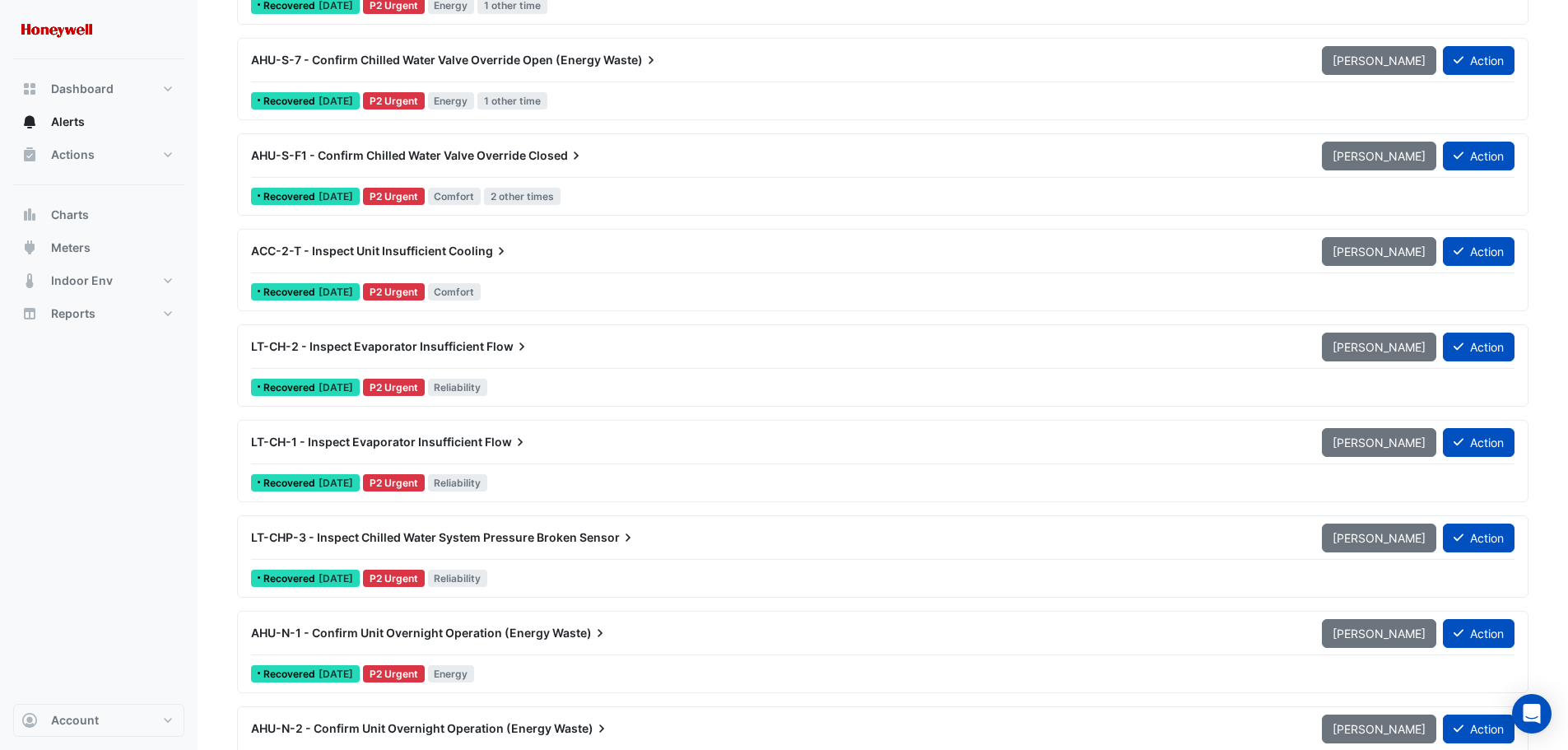
click at [471, 442] on span "LT-CH-1 - Inspect Evaporator Insufficient" at bounding box center [366, 441] width 231 height 14
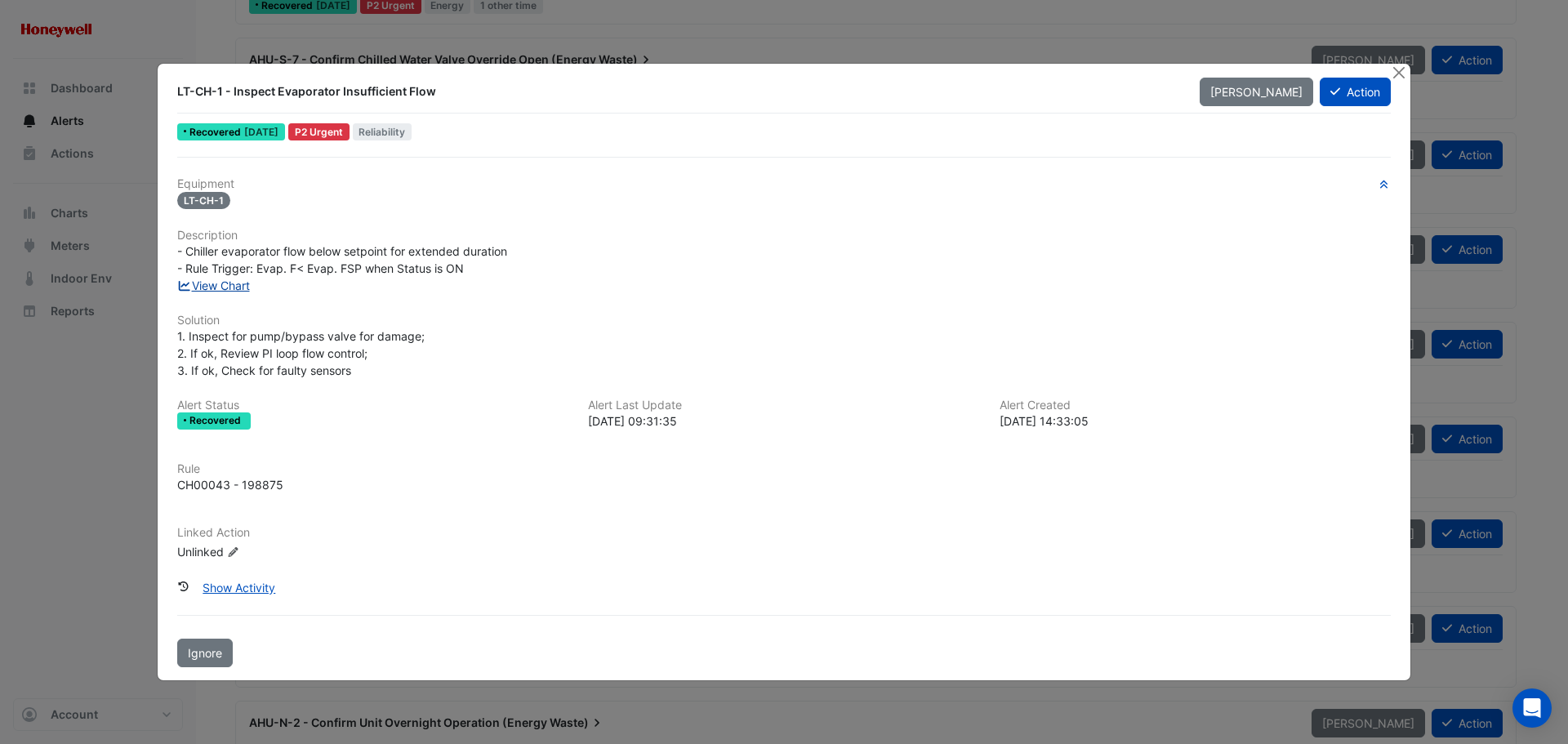
click at [216, 287] on link "View Chart" at bounding box center [214, 285] width 73 height 14
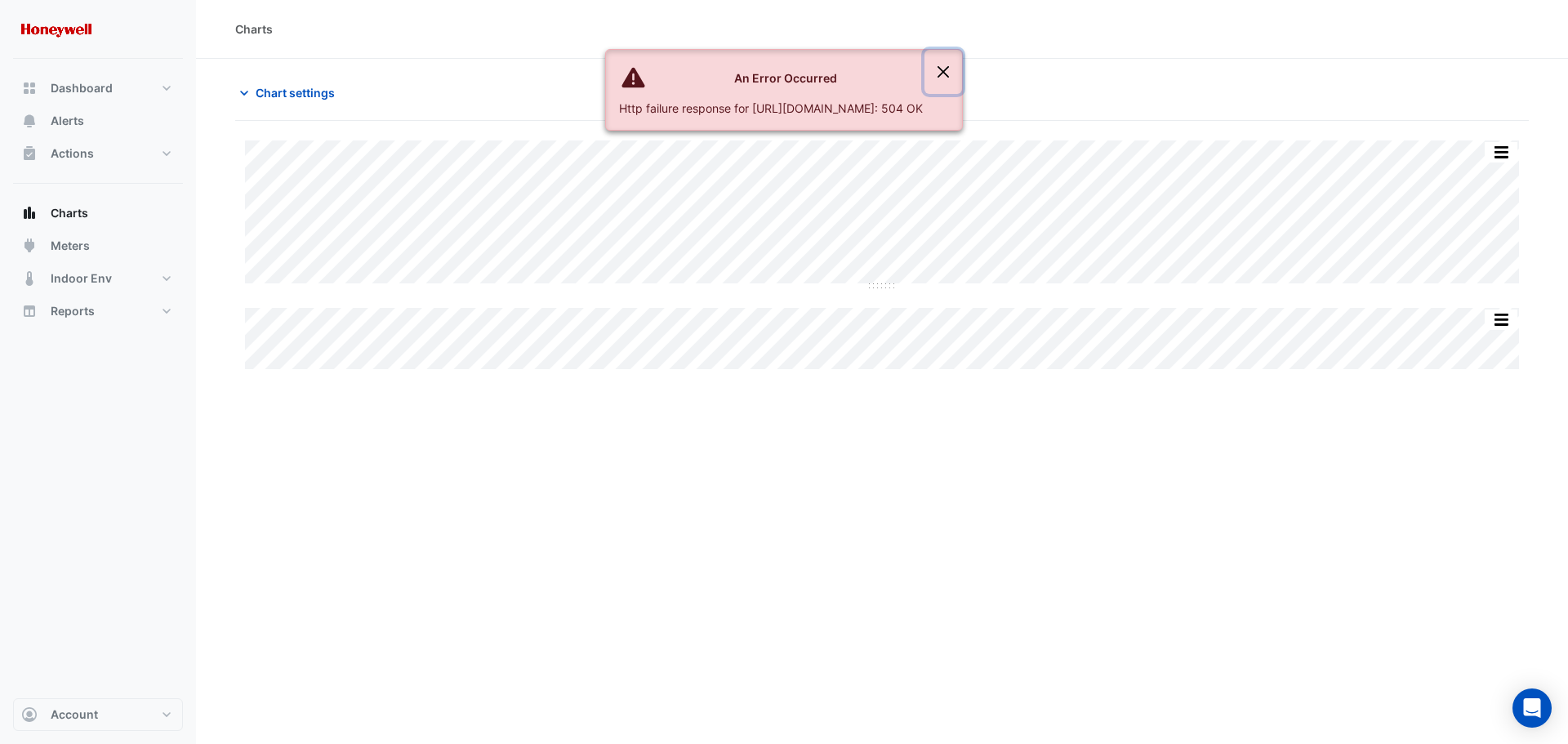
click at [962, 68] on button "Close" at bounding box center [944, 72] width 38 height 44
click at [962, 73] on button "Close" at bounding box center [944, 72] width 38 height 44
